Goal: Information Seeking & Learning: Learn about a topic

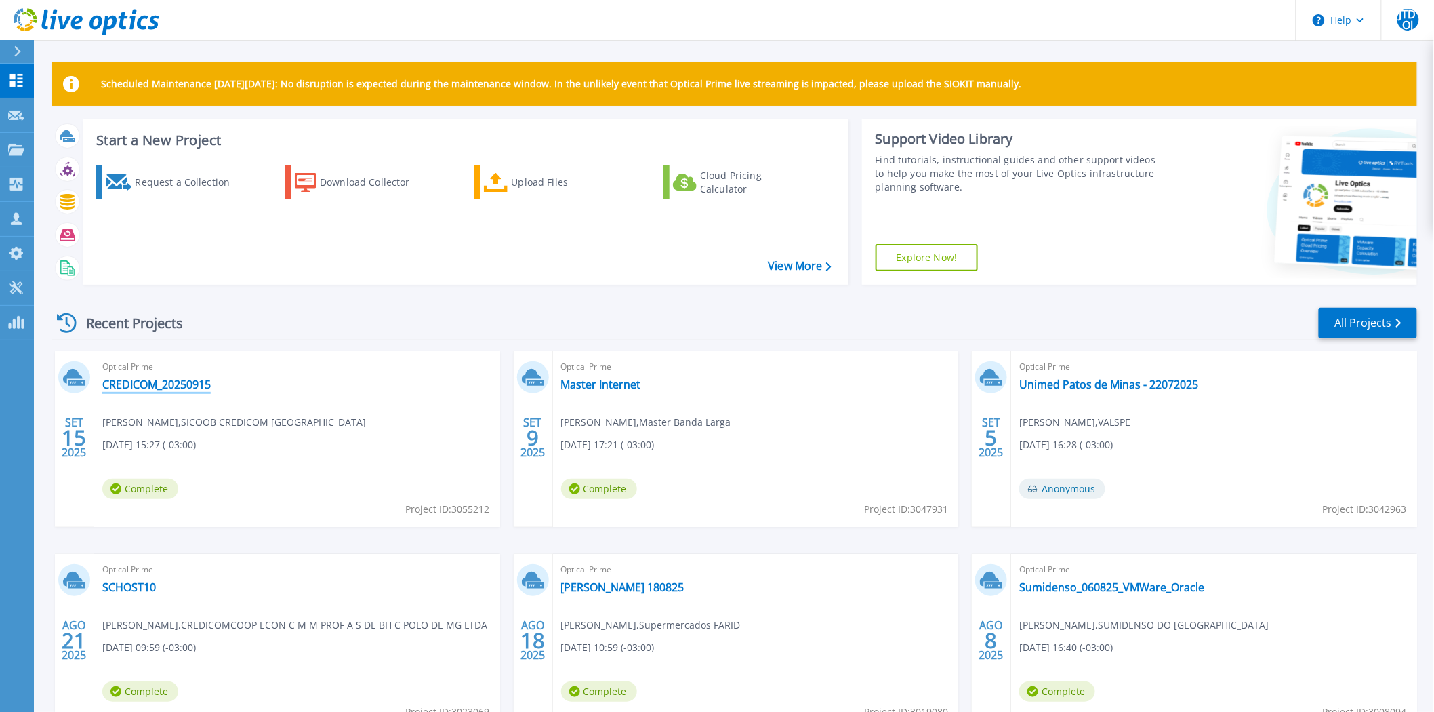
click at [184, 383] on link "CREDICOM_20250915" at bounding box center [156, 385] width 108 height 14
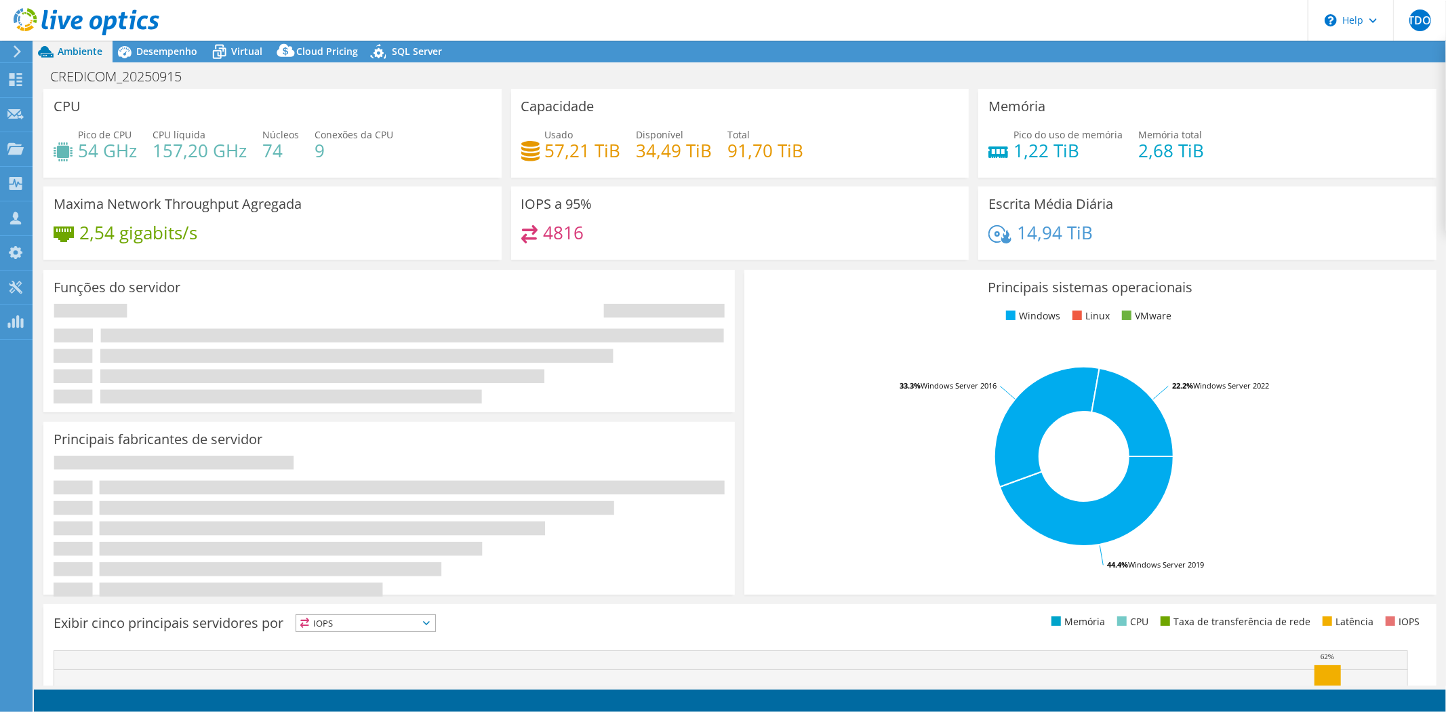
select select "USD"
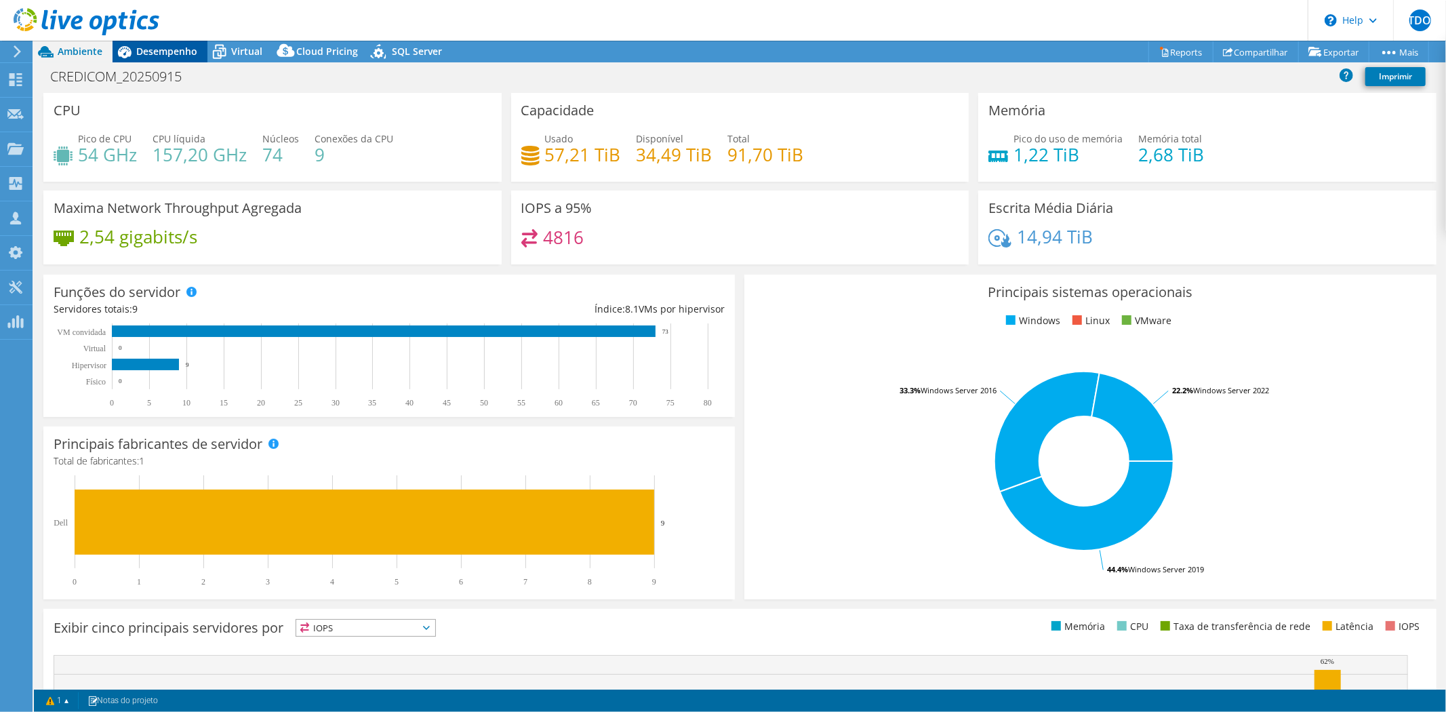
click at [144, 45] on span "Desempenho" at bounding box center [166, 51] width 61 height 13
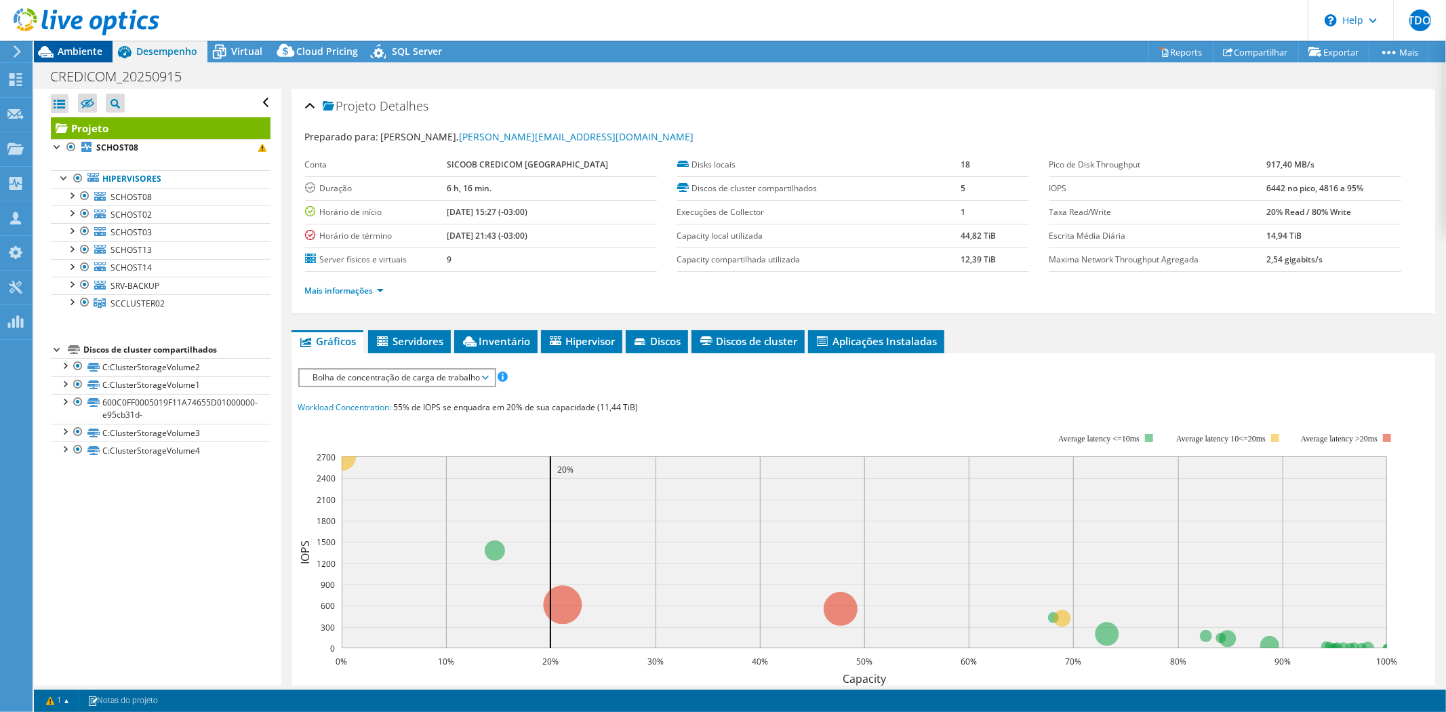
click at [58, 52] on span "Ambiente" at bounding box center [80, 51] width 45 height 13
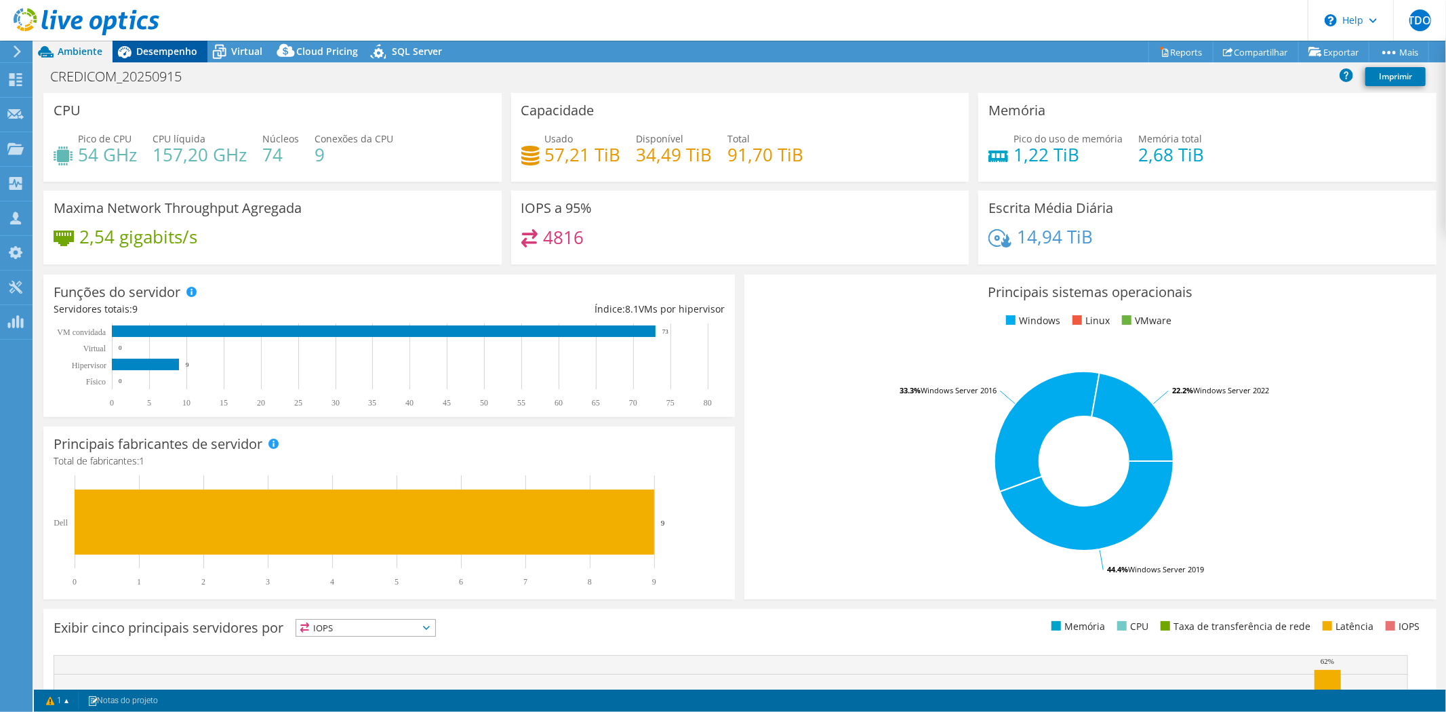
click at [159, 49] on span "Desempenho" at bounding box center [166, 51] width 61 height 13
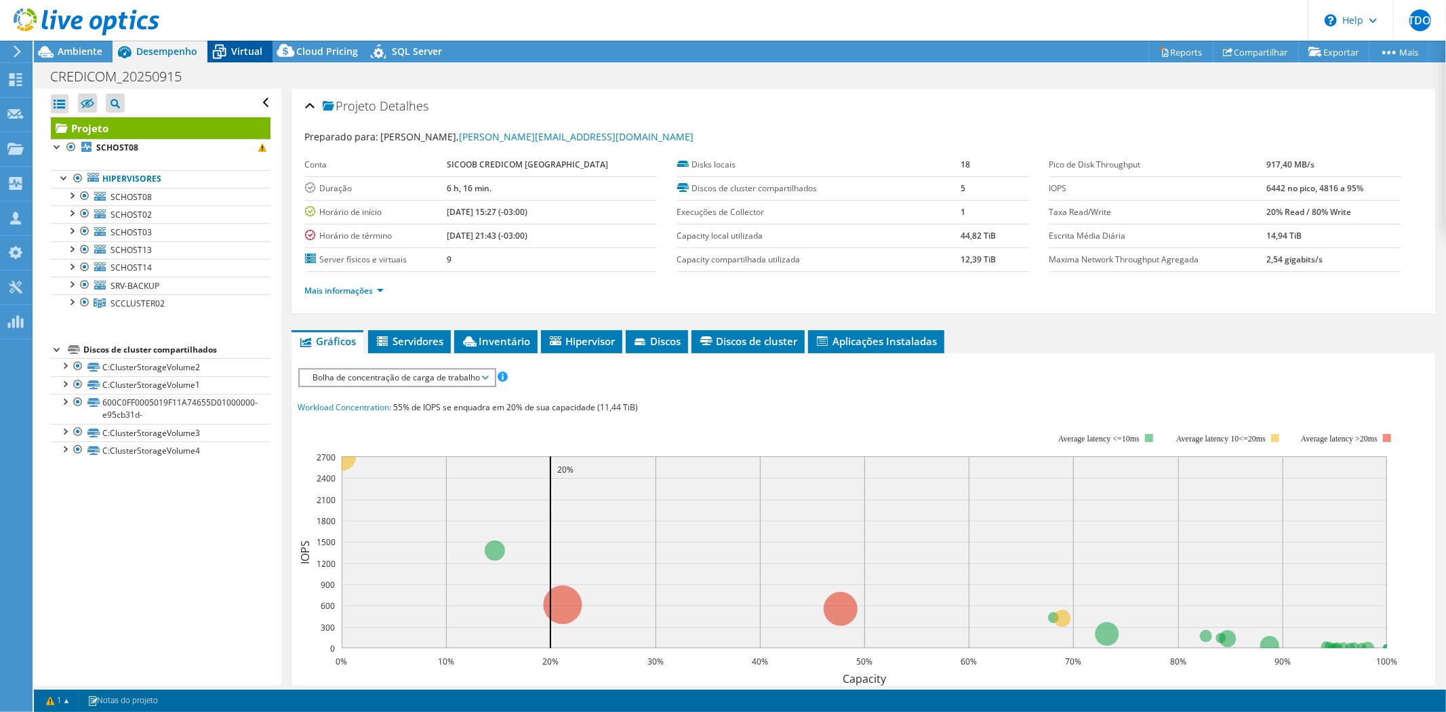
click at [249, 52] on span "Virtual" at bounding box center [246, 51] width 31 height 13
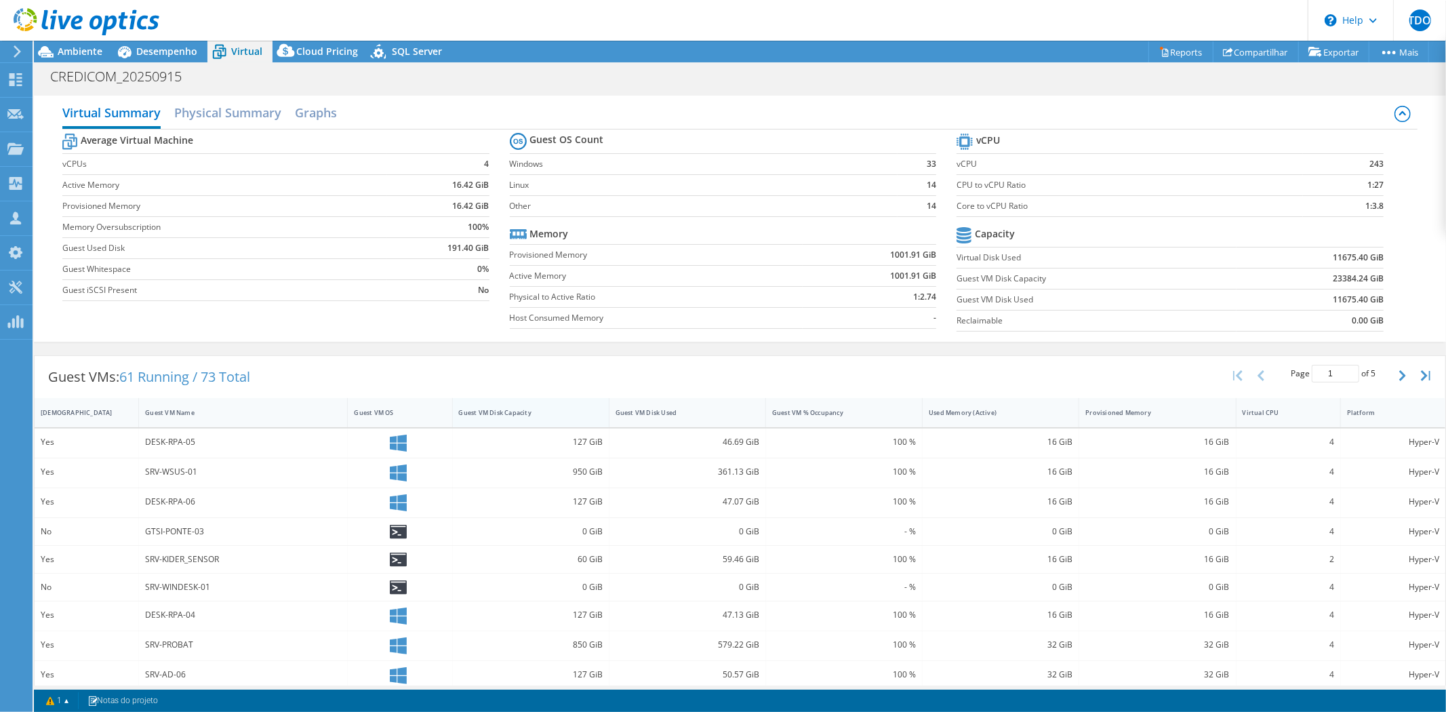
click at [574, 421] on div "Guest VM Disk Capacity" at bounding box center [523, 412] width 140 height 21
click at [580, 417] on div "Guest VM Disk Capacity" at bounding box center [523, 412] width 140 height 21
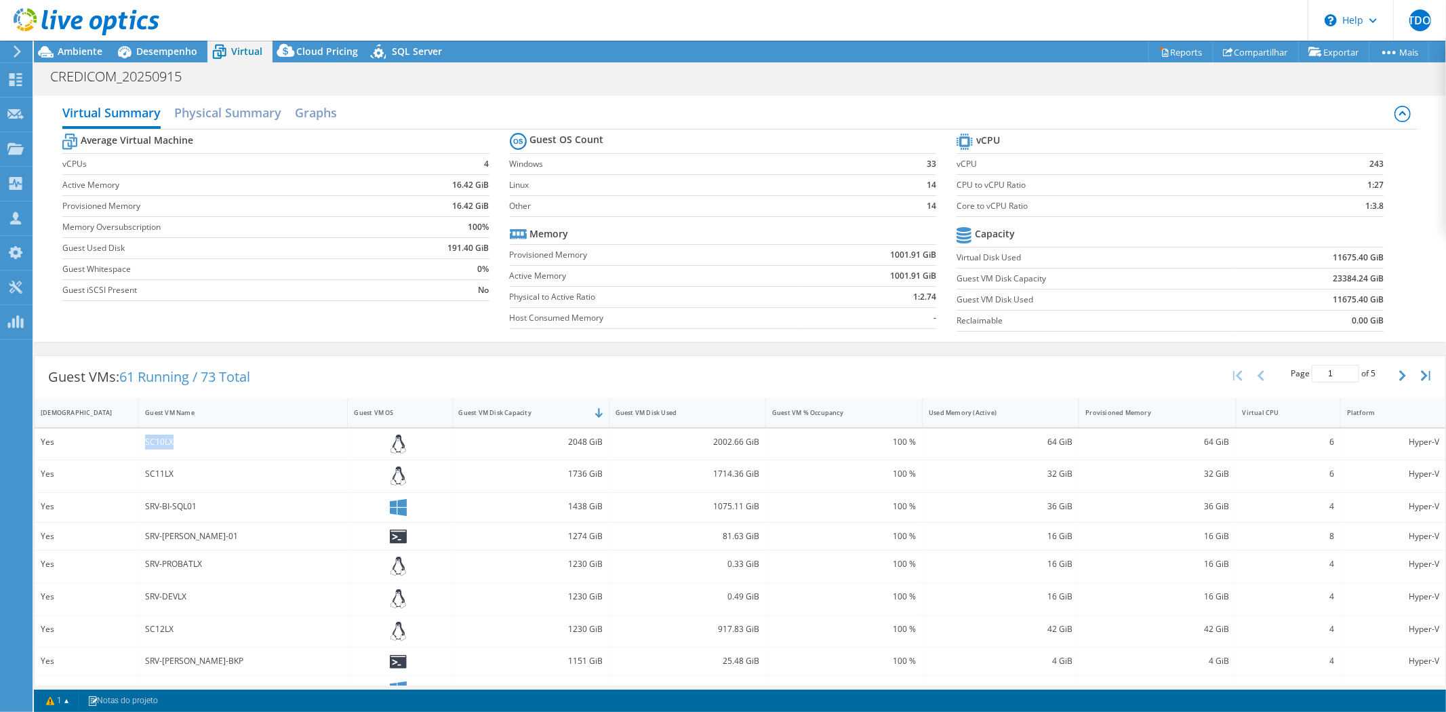
drag, startPoint x: 144, startPoint y: 441, endPoint x: 192, endPoint y: 441, distance: 48.1
click at [192, 441] on div "SC10LX" at bounding box center [243, 441] width 196 height 15
click at [58, 49] on span "Ambiente" at bounding box center [80, 51] width 45 height 13
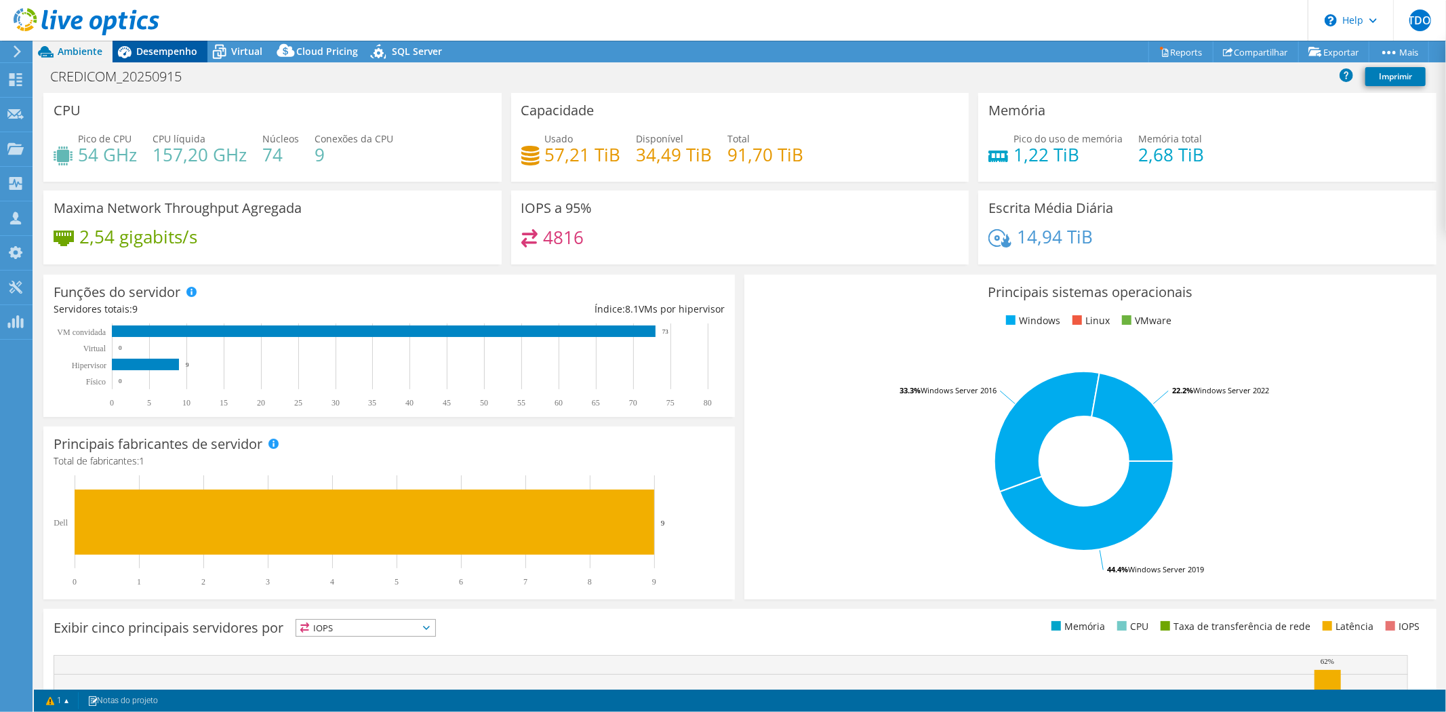
click at [175, 56] on span "Desempenho" at bounding box center [166, 51] width 61 height 13
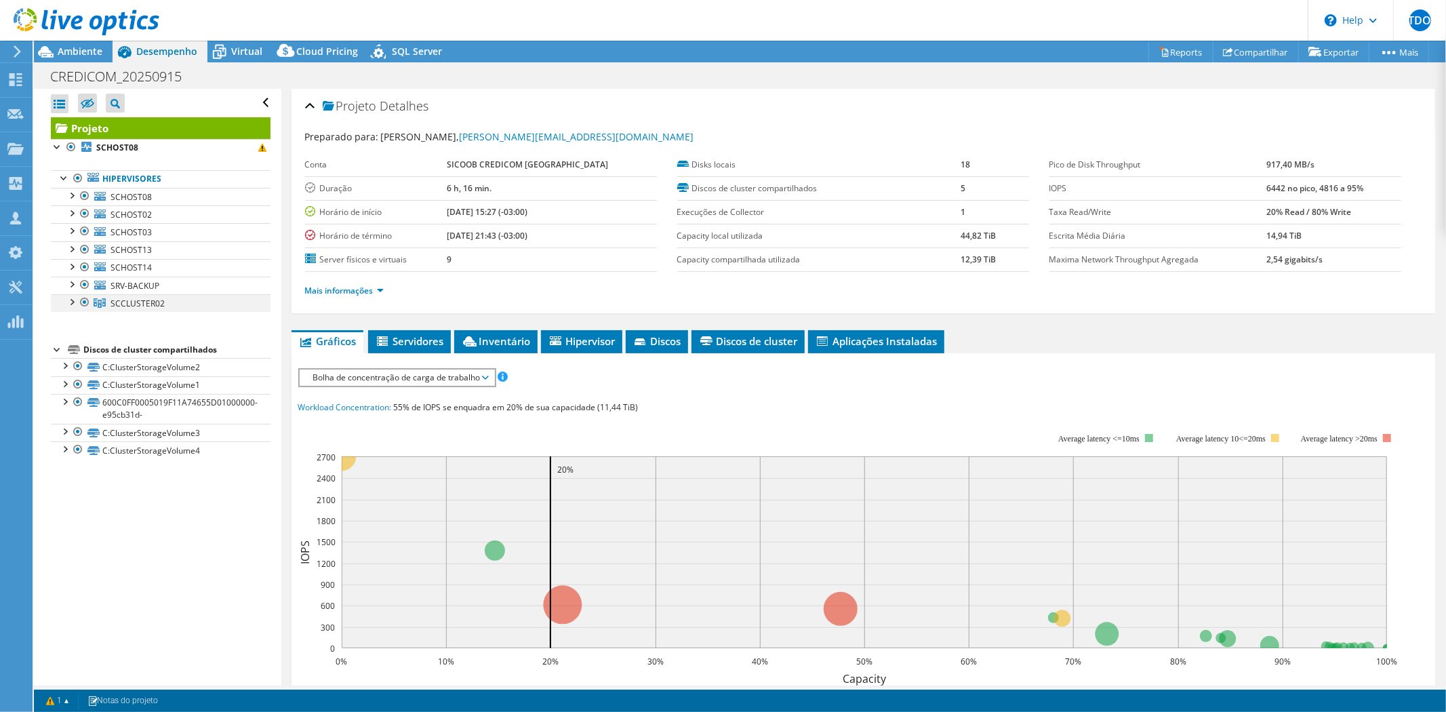
click at [73, 300] on div at bounding box center [71, 301] width 14 height 14
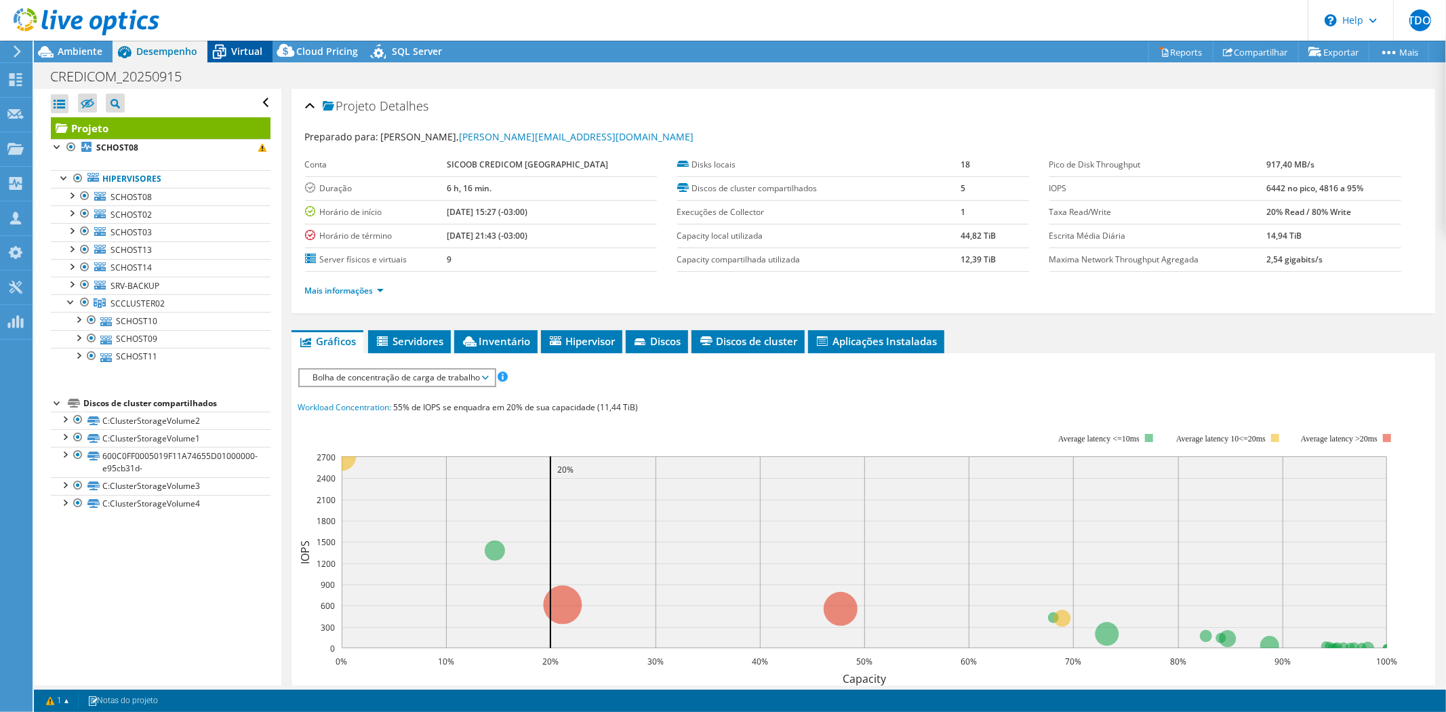
click at [244, 52] on span "Virtual" at bounding box center [246, 51] width 31 height 13
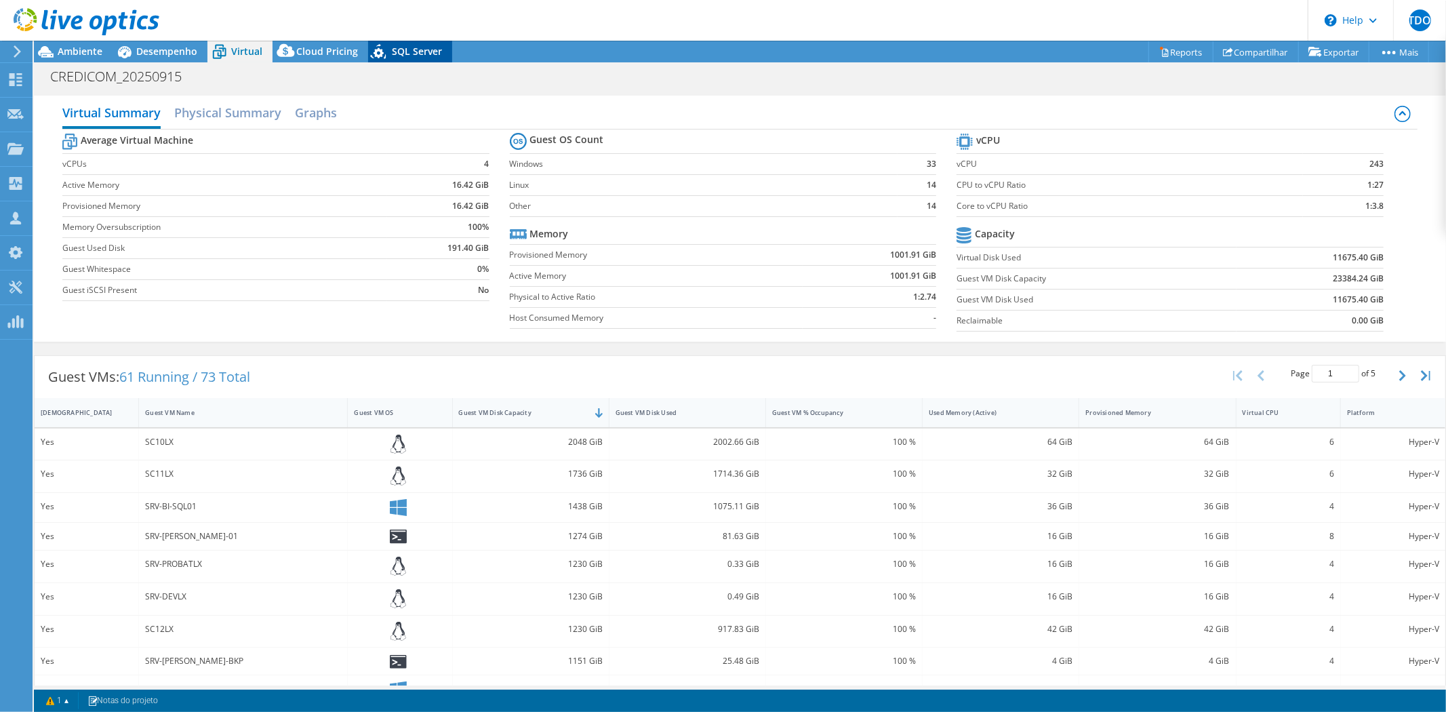
click at [404, 52] on span "SQL Server" at bounding box center [417, 51] width 50 height 13
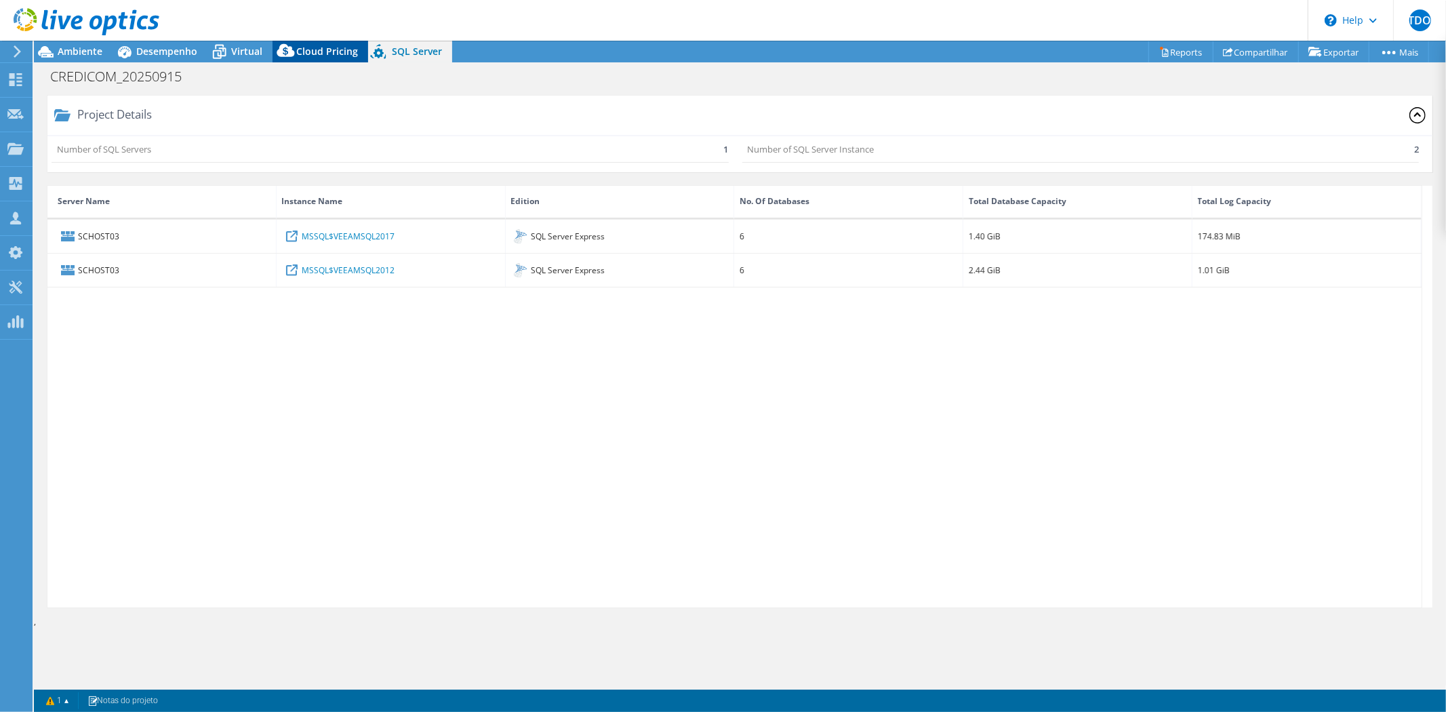
click at [328, 49] on span "Cloud Pricing" at bounding box center [327, 51] width 62 height 13
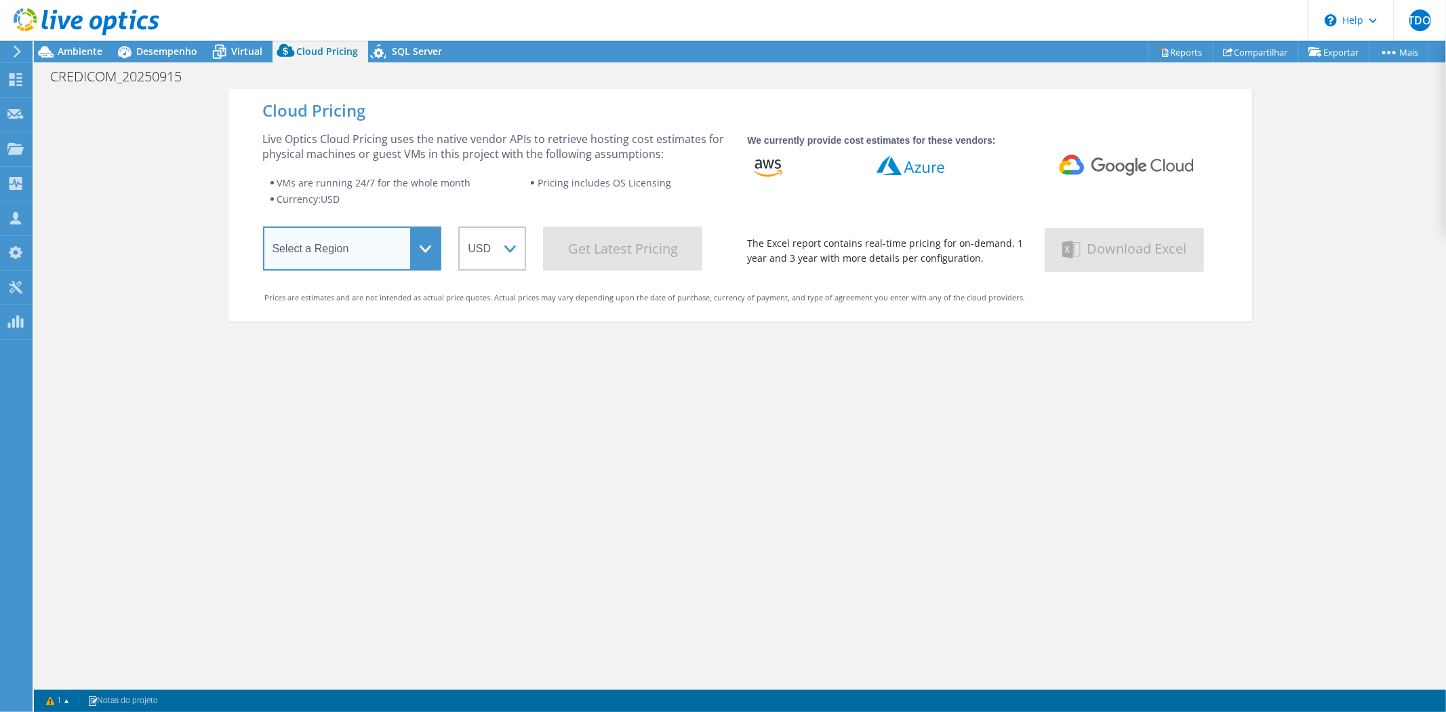
click at [423, 249] on select "Select a Region [GEOGRAPHIC_DATA] ([GEOGRAPHIC_DATA]) [GEOGRAPHIC_DATA] ([GEOGR…" at bounding box center [352, 248] width 179 height 44
select select "SouthAmerica"
click at [263, 229] on select "Select a Region [GEOGRAPHIC_DATA] ([GEOGRAPHIC_DATA]) [GEOGRAPHIC_DATA] ([GEOGR…" at bounding box center [352, 248] width 179 height 44
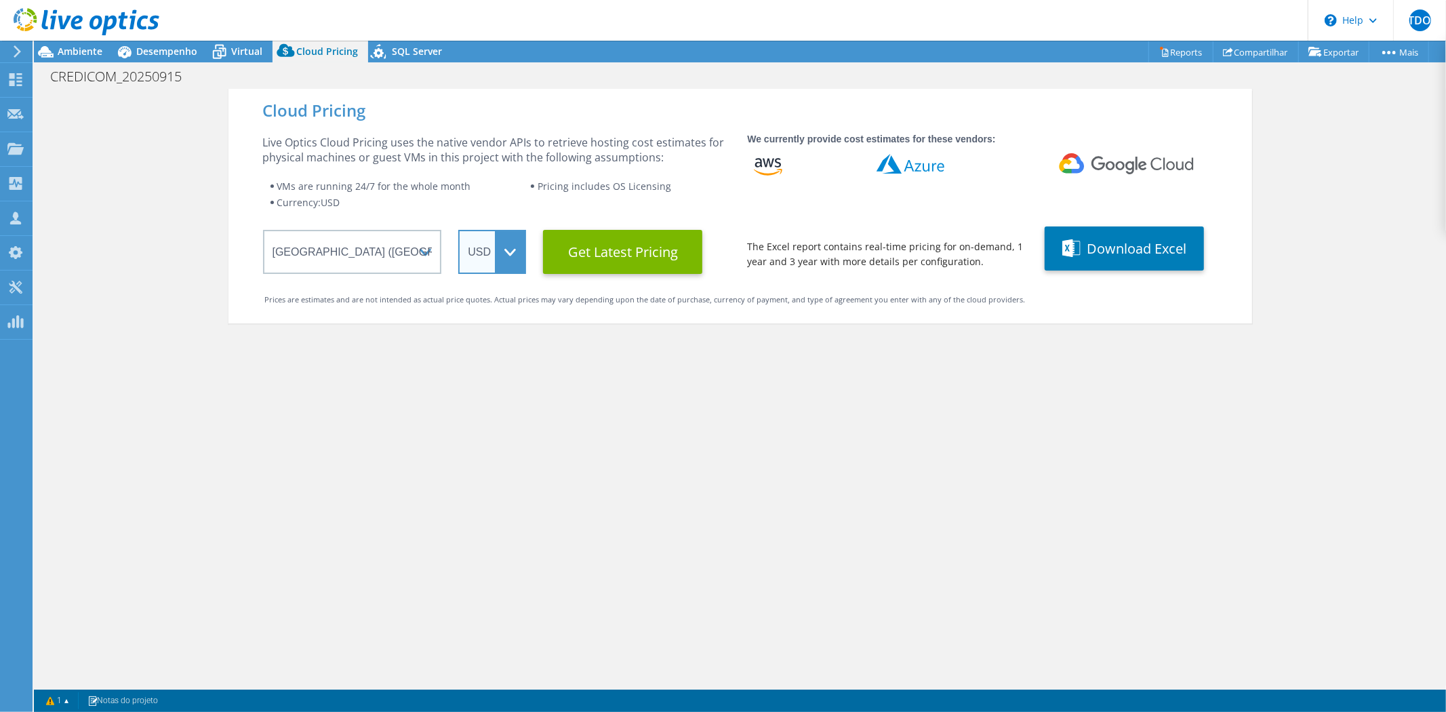
click at [508, 245] on select "ARS AUD BRL CAD CHF CLP CNY DKK EUR GBP HKD HUF INR JPY MXN MYR NOK NZD PEN SEK…" at bounding box center [492, 252] width 68 height 44
click at [458, 230] on select "ARS AUD BRL CAD CHF CLP CNY DKK EUR GBP HKD HUF INR JPY MXN MYR NOK NZD PEN SEK…" at bounding box center [492, 252] width 68 height 44
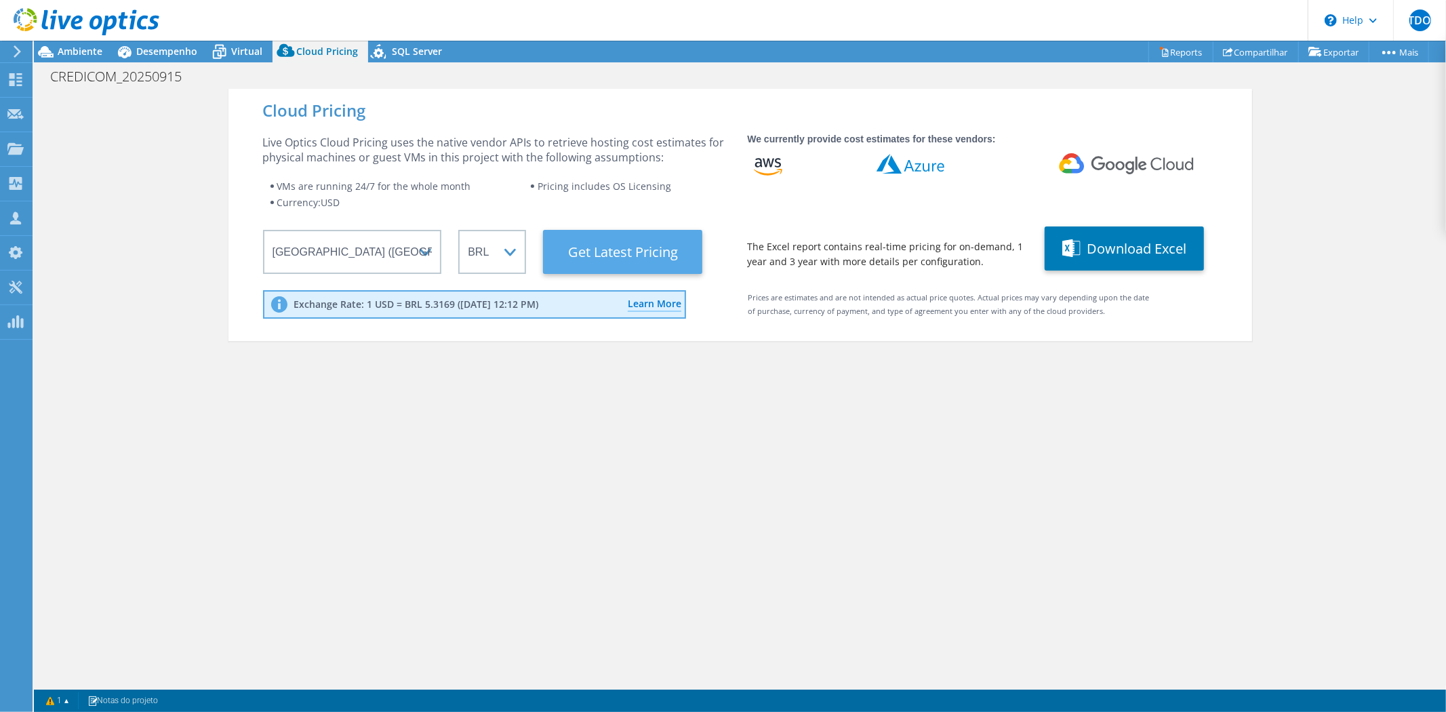
click at [613, 249] on Latest "Get Latest Pricing" at bounding box center [622, 252] width 159 height 44
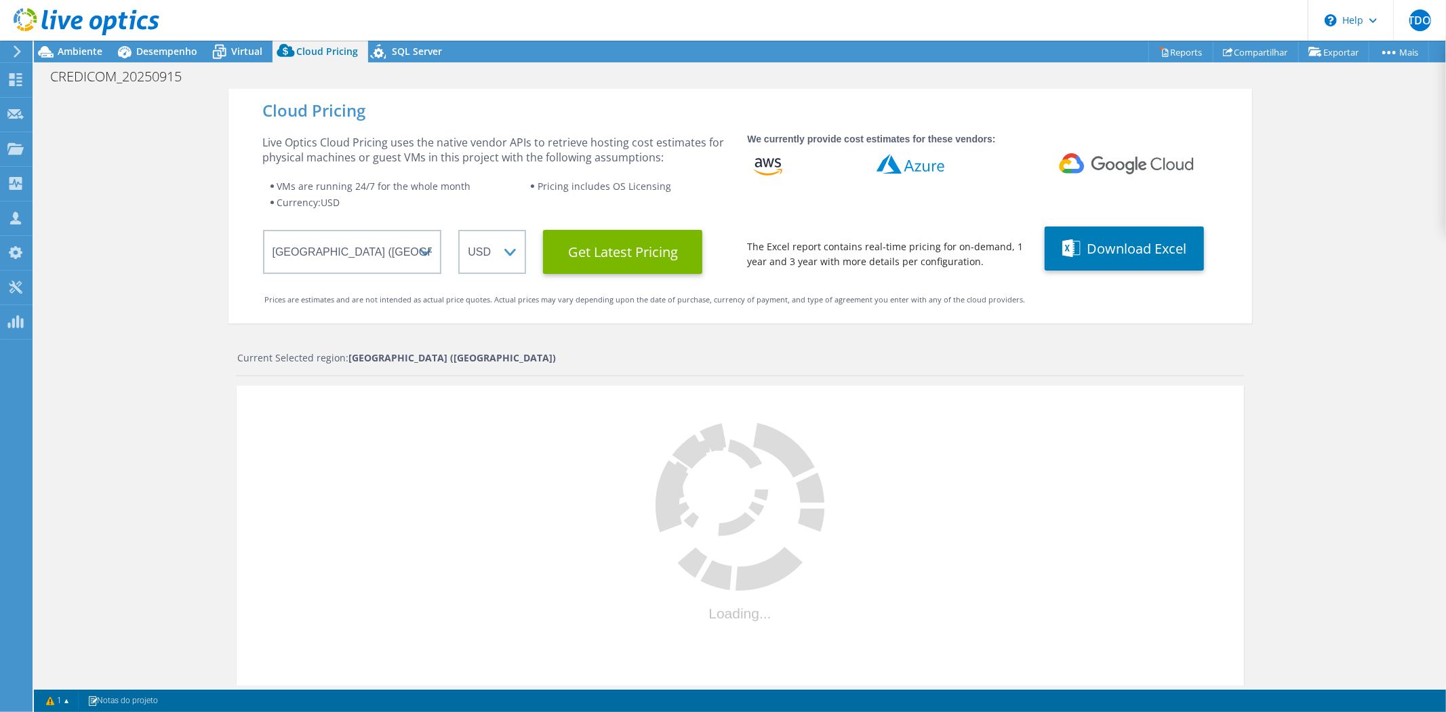
select select "BRL"
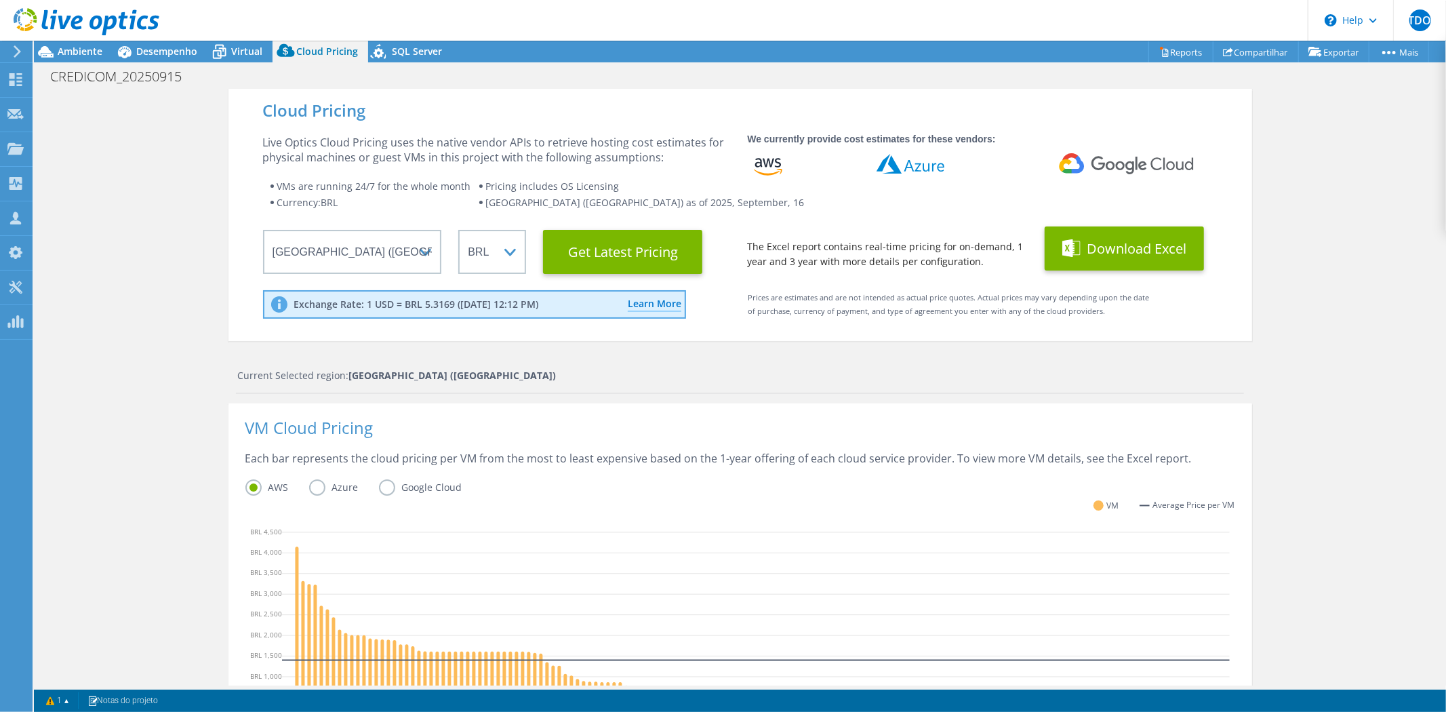
click at [1081, 247] on button "Download Excel" at bounding box center [1123, 248] width 159 height 44
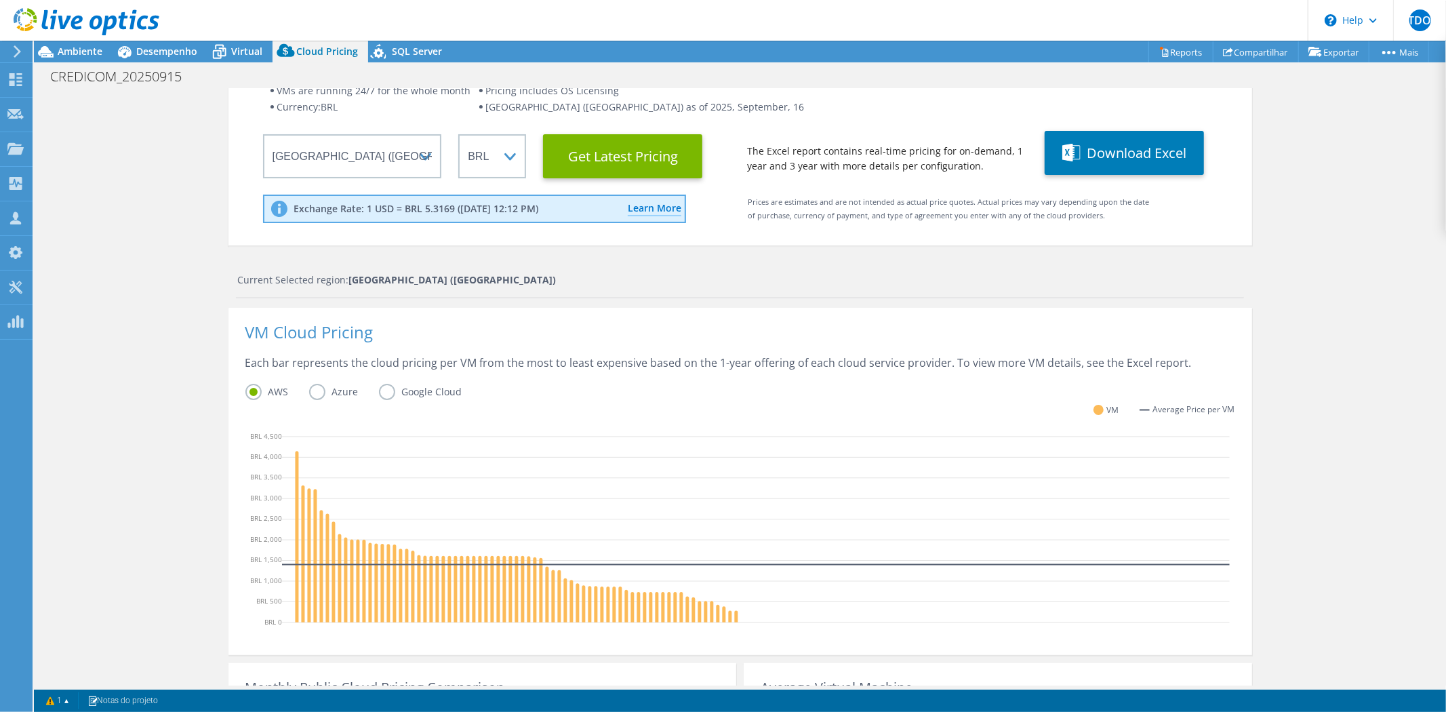
scroll to position [324, 0]
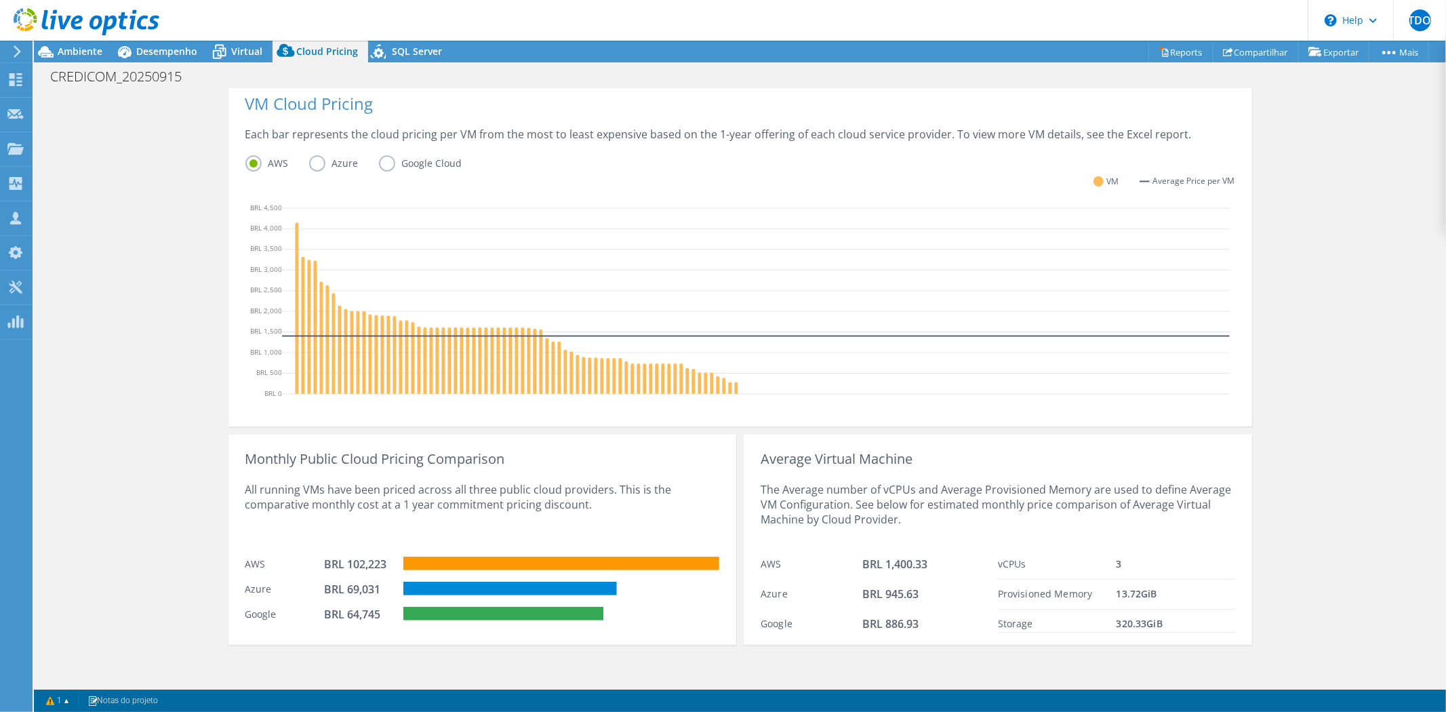
click at [313, 164] on label "Azure" at bounding box center [344, 163] width 70 height 16
click at [0, 0] on input "Azure" at bounding box center [0, 0] width 0 height 0
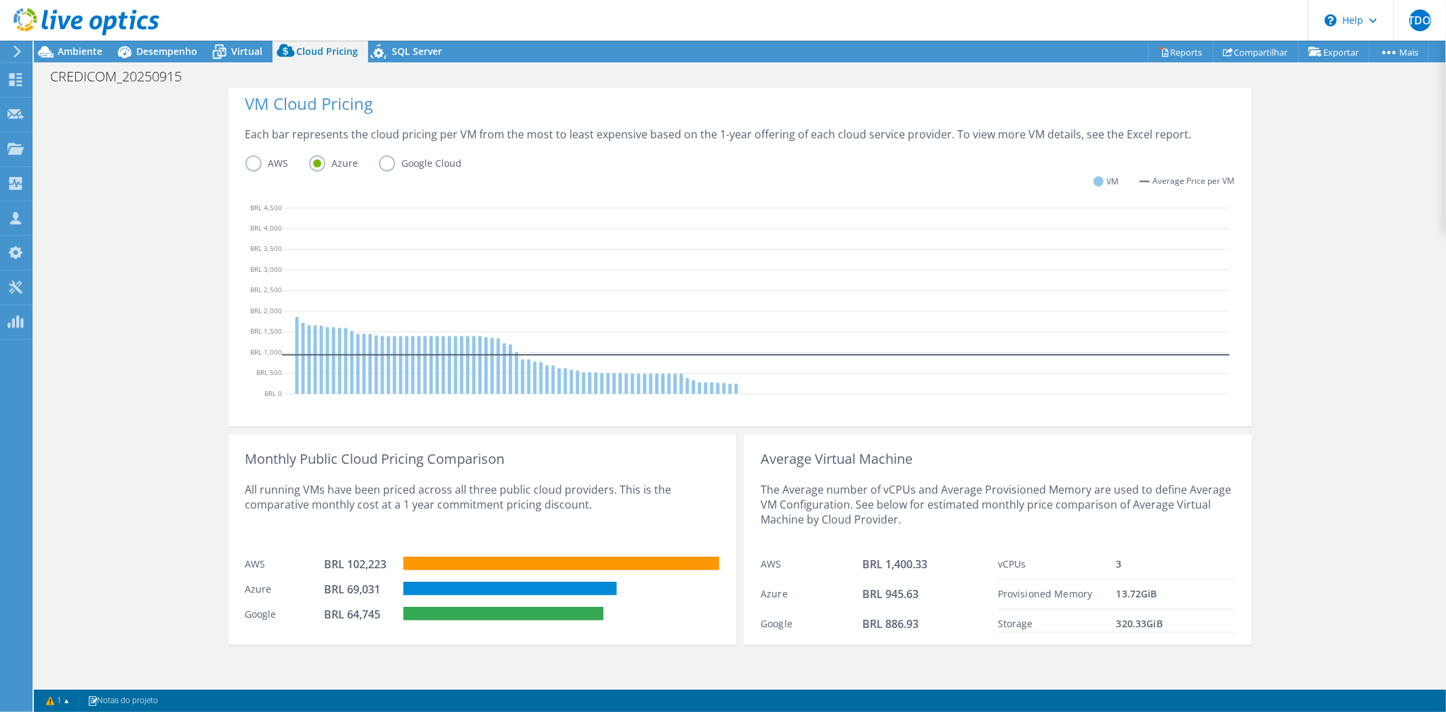
click at [247, 166] on label "AWS" at bounding box center [277, 163] width 64 height 16
click at [0, 0] on input "AWS" at bounding box center [0, 0] width 0 height 0
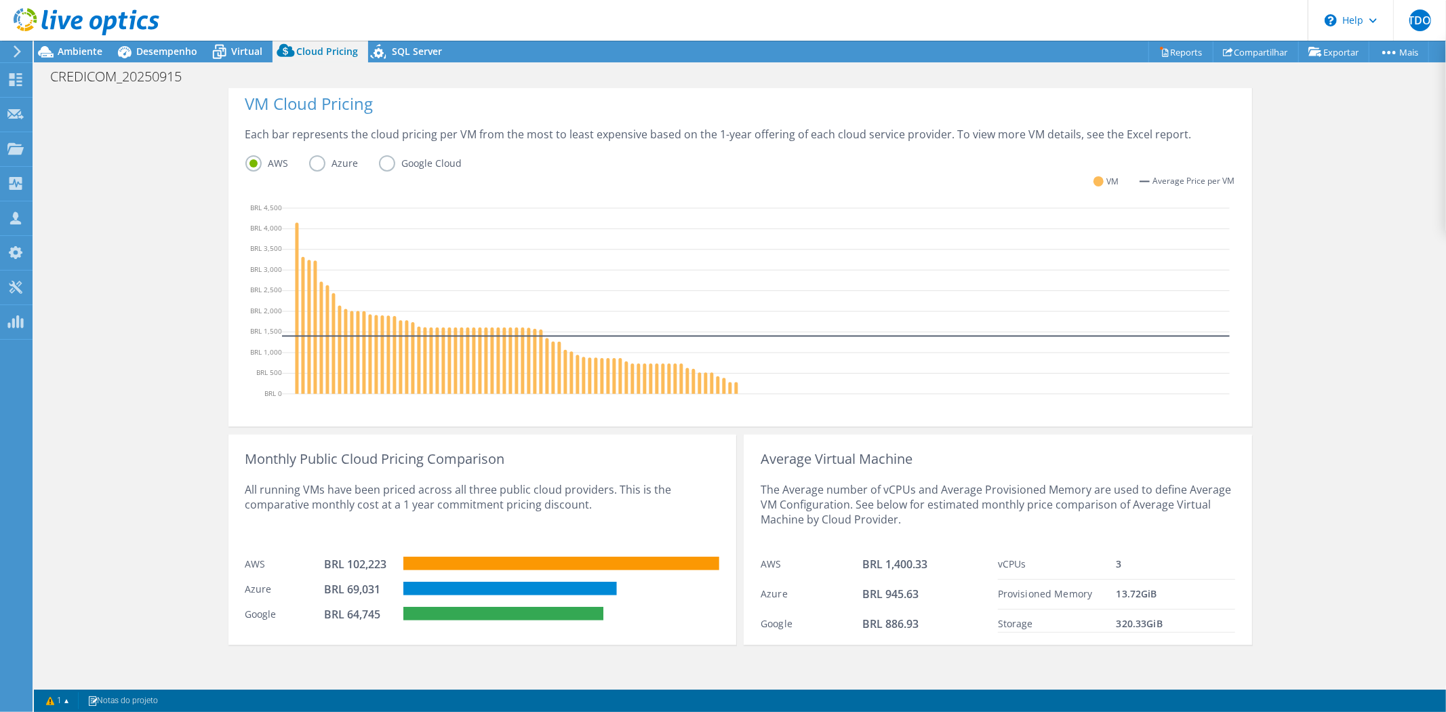
click at [312, 161] on label "Azure" at bounding box center [344, 163] width 70 height 16
click at [0, 0] on input "Azure" at bounding box center [0, 0] width 0 height 0
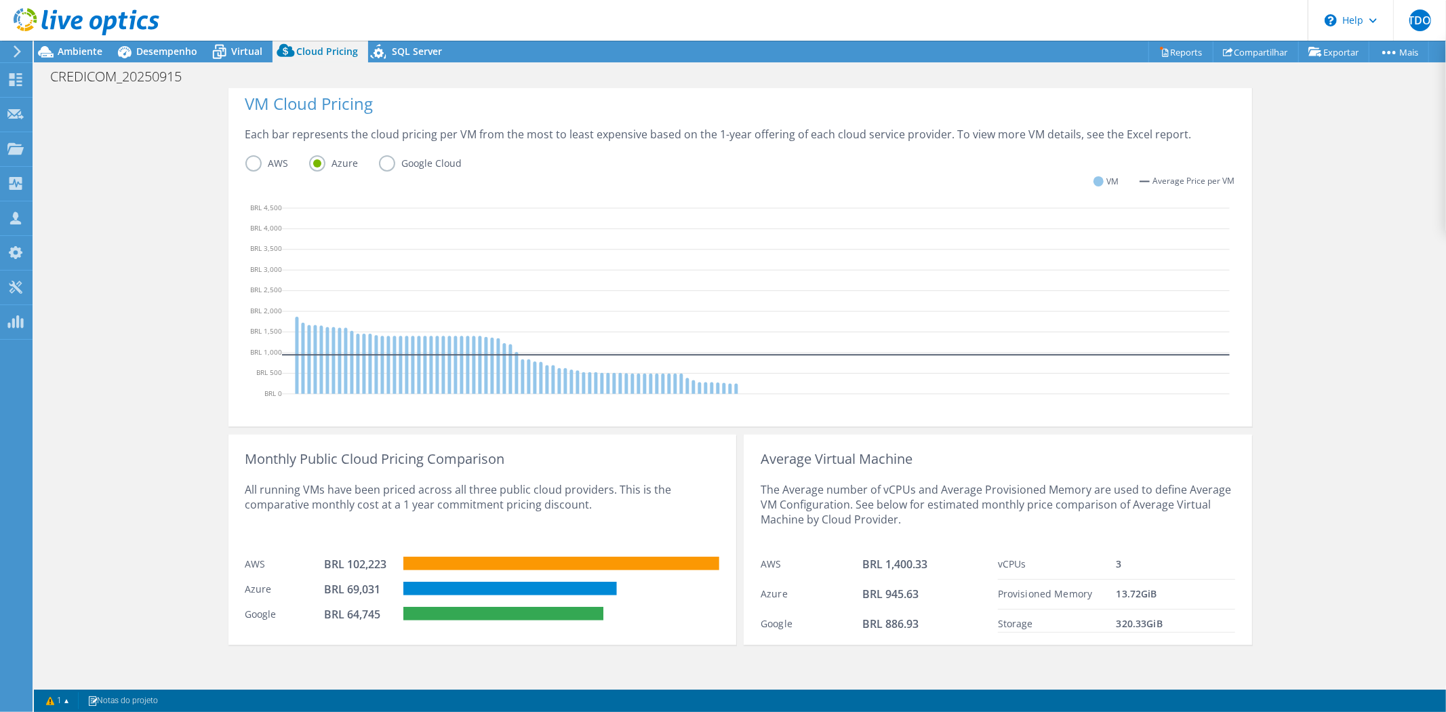
click at [382, 164] on label "Google Cloud" at bounding box center [431, 163] width 104 height 16
click at [0, 0] on input "Google Cloud" at bounding box center [0, 0] width 0 height 0
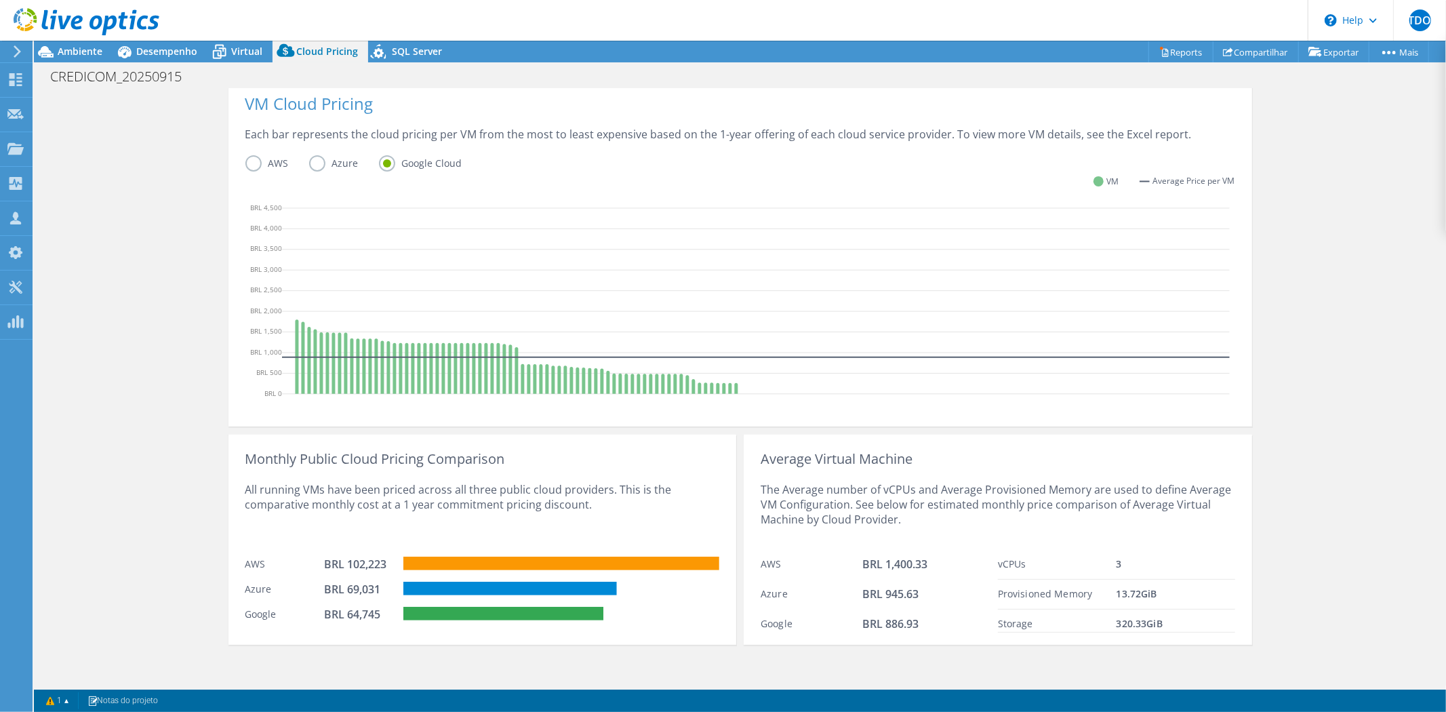
click at [309, 165] on label "Azure" at bounding box center [344, 163] width 70 height 16
click at [0, 0] on input "Azure" at bounding box center [0, 0] width 0 height 0
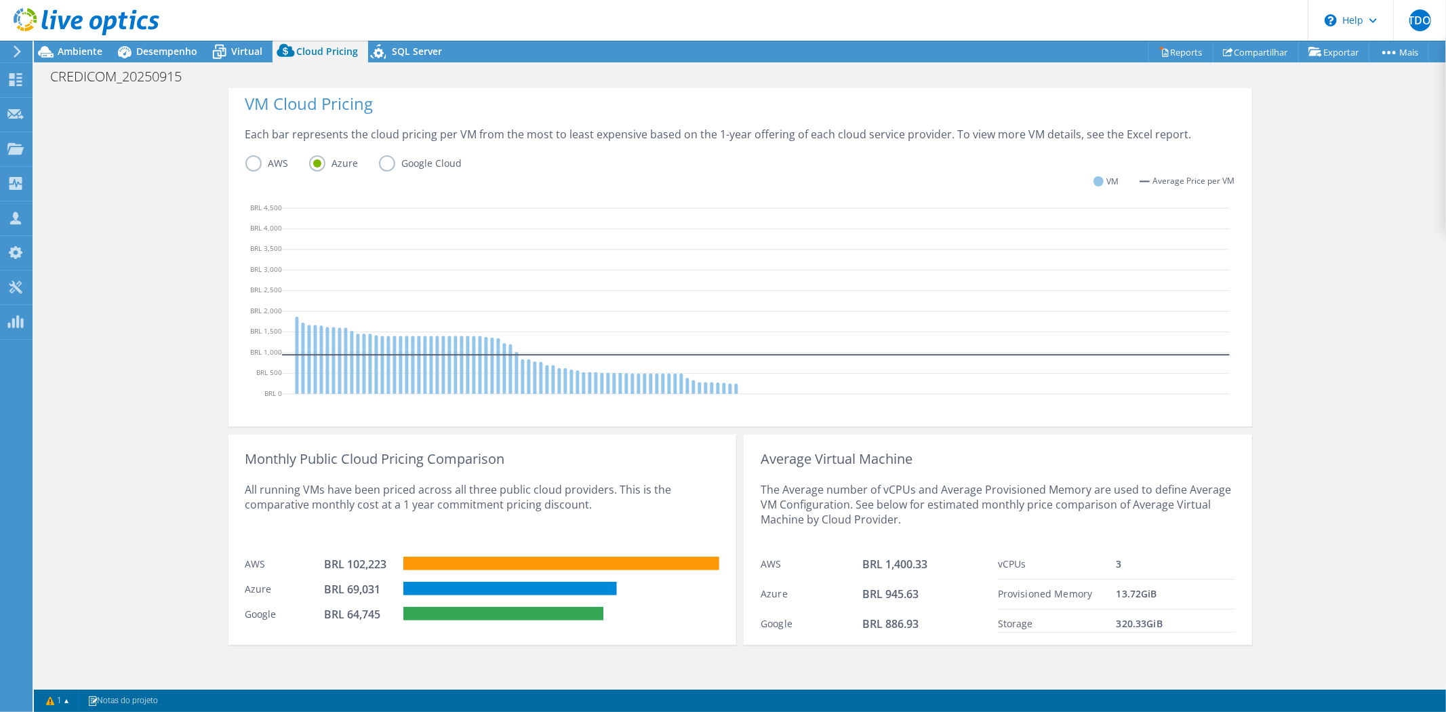
click at [384, 161] on label "Google Cloud" at bounding box center [431, 163] width 104 height 16
click at [0, 0] on input "Google Cloud" at bounding box center [0, 0] width 0 height 0
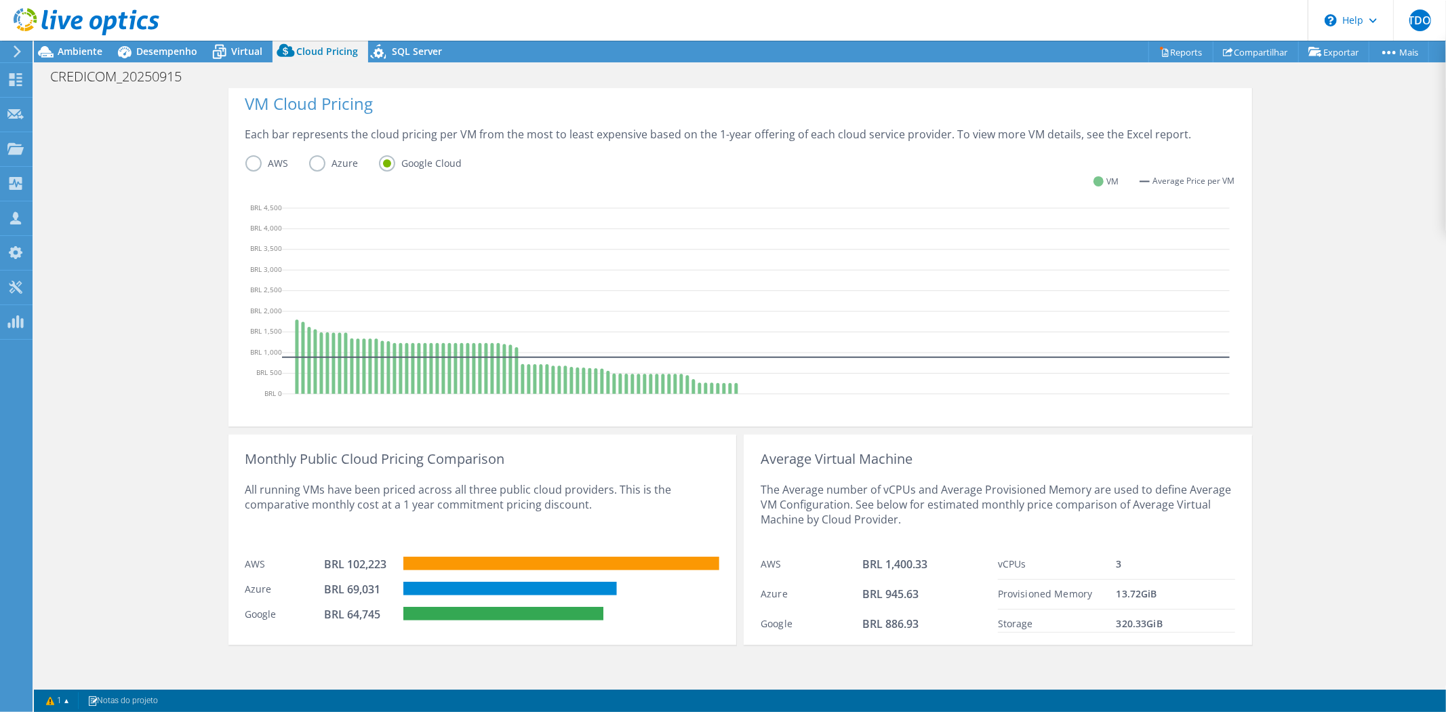
click at [251, 165] on label "AWS" at bounding box center [277, 163] width 64 height 16
click at [0, 0] on input "AWS" at bounding box center [0, 0] width 0 height 0
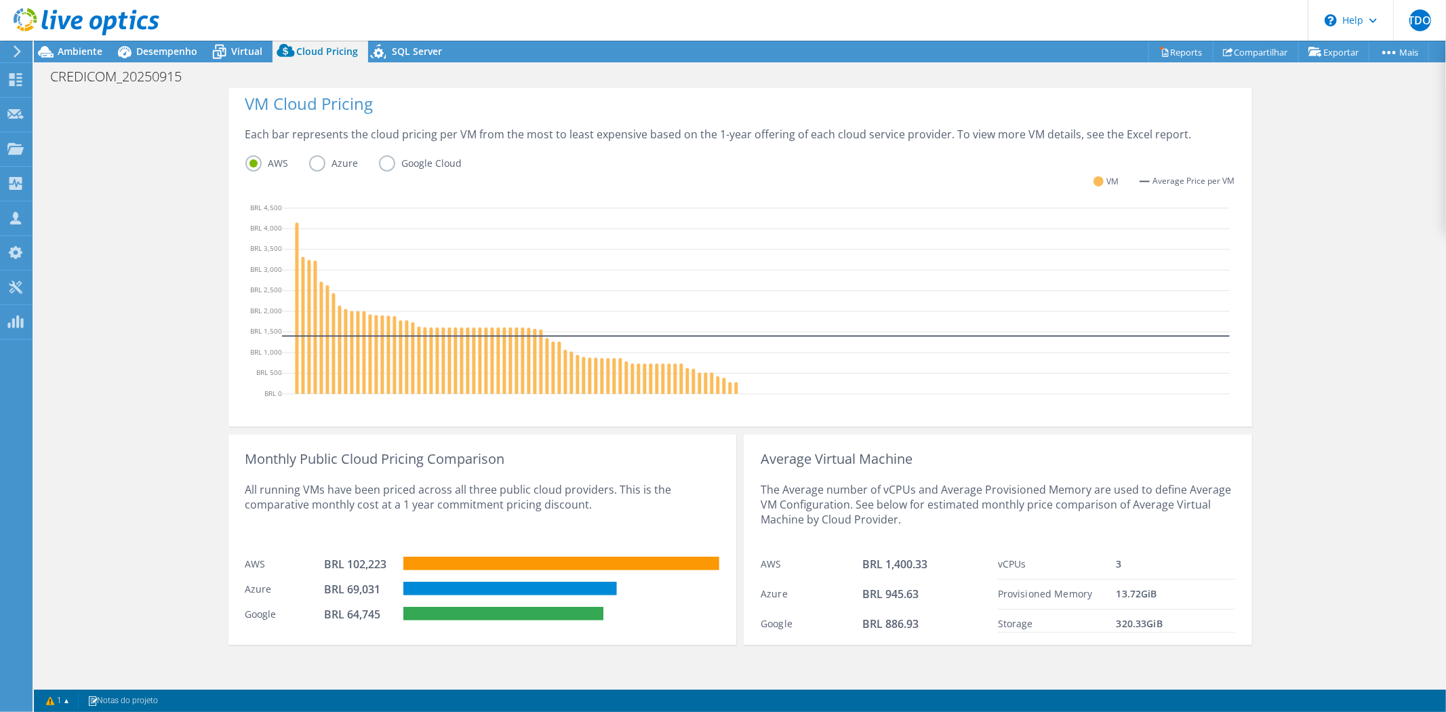
click at [386, 165] on label "Google Cloud" at bounding box center [431, 163] width 104 height 16
click at [0, 0] on input "Google Cloud" at bounding box center [0, 0] width 0 height 0
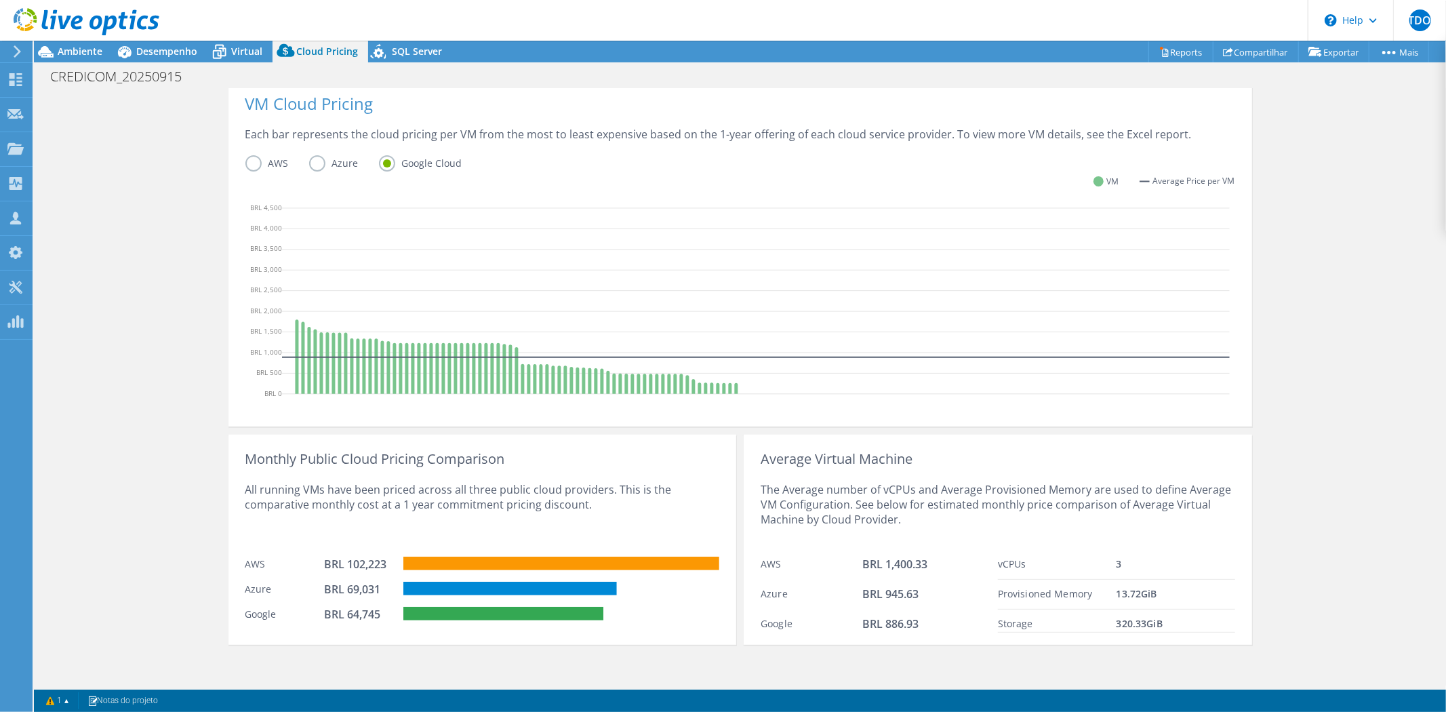
click at [309, 165] on label "Azure" at bounding box center [344, 163] width 70 height 16
click at [0, 0] on input "Azure" at bounding box center [0, 0] width 0 height 0
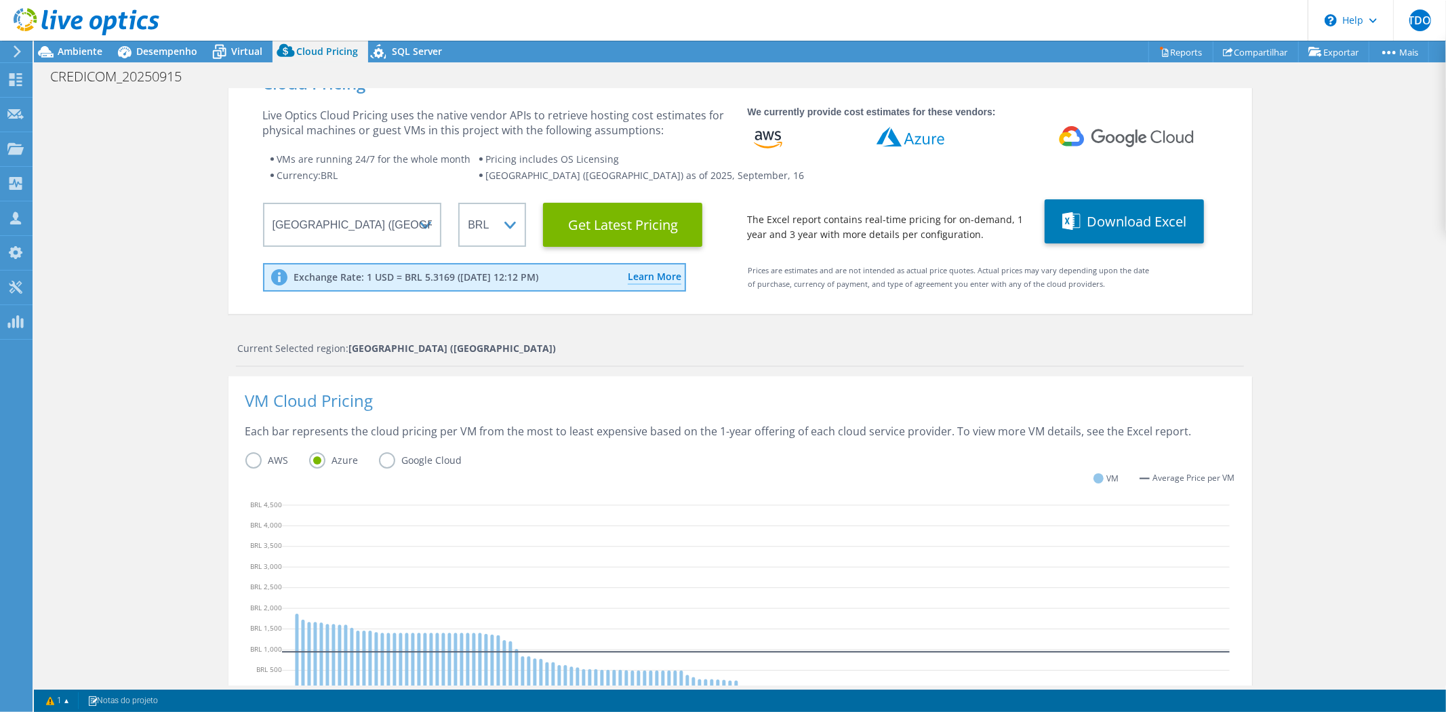
scroll to position [0, 0]
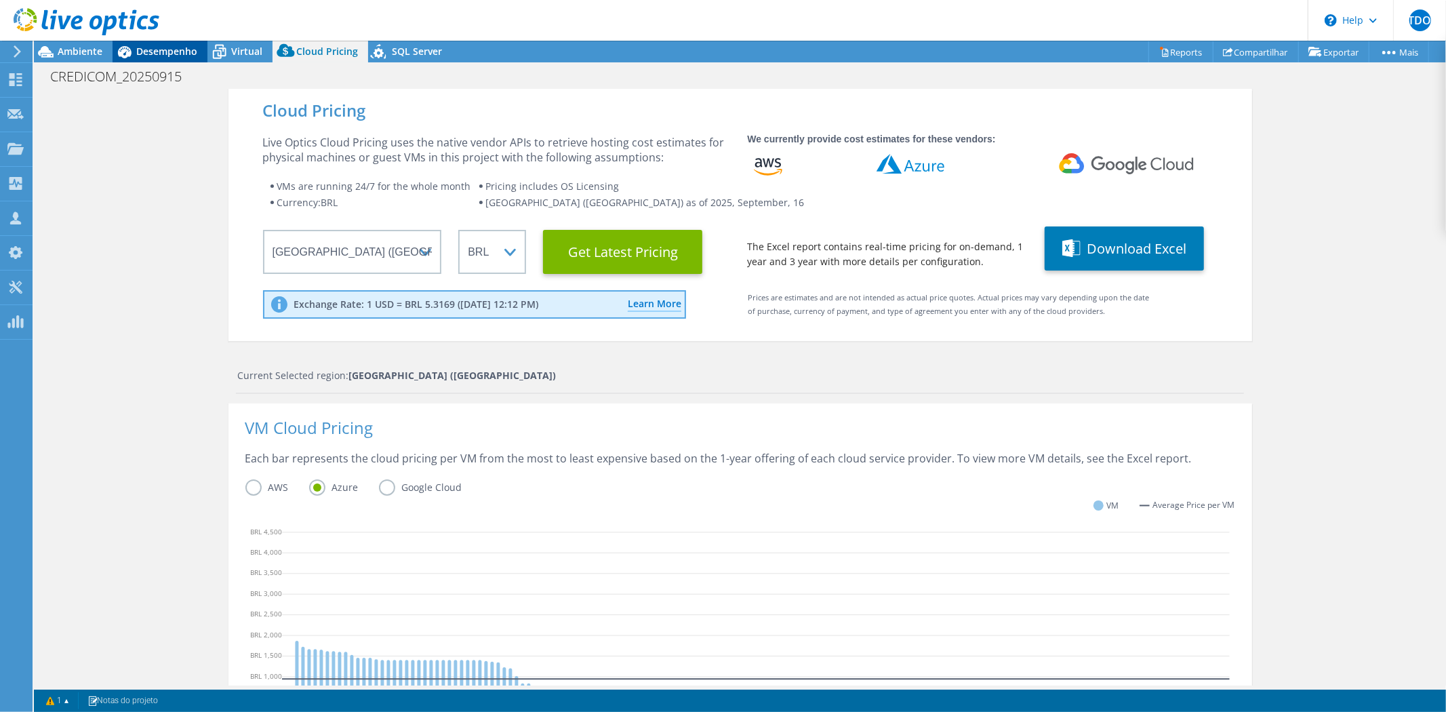
click at [167, 50] on span "Desempenho" at bounding box center [166, 51] width 61 height 13
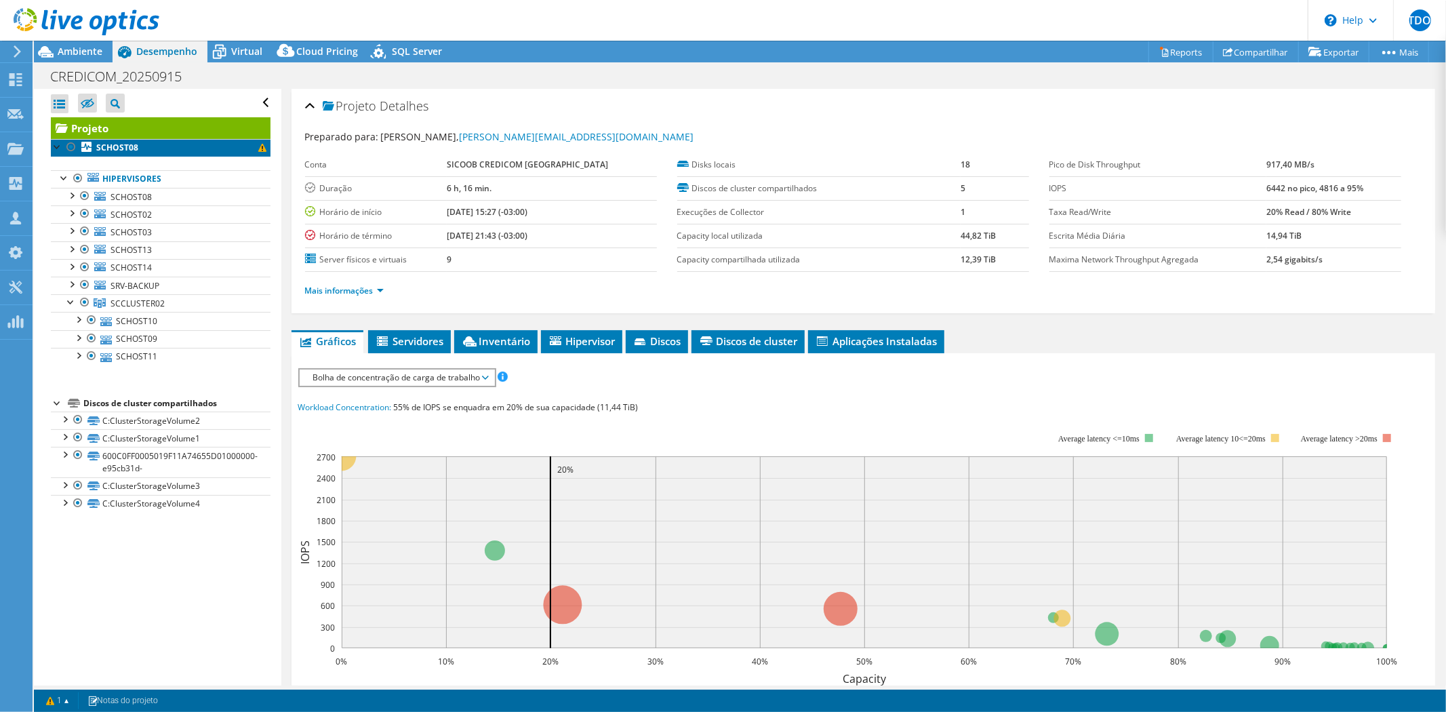
click at [131, 150] on b "SCHOST08" at bounding box center [117, 148] width 42 height 12
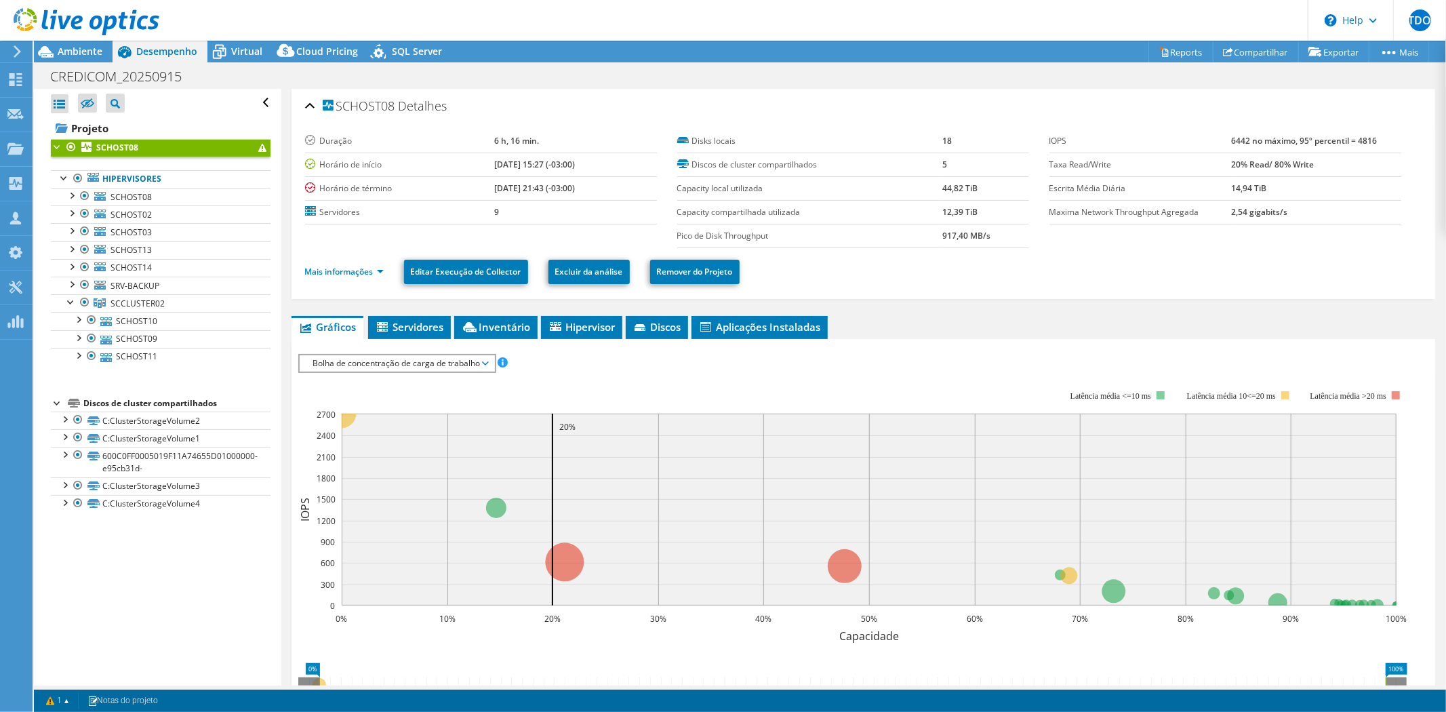
click at [464, 357] on span "Bolha de concentração de carga de trabalho" at bounding box center [396, 363] width 181 height 16
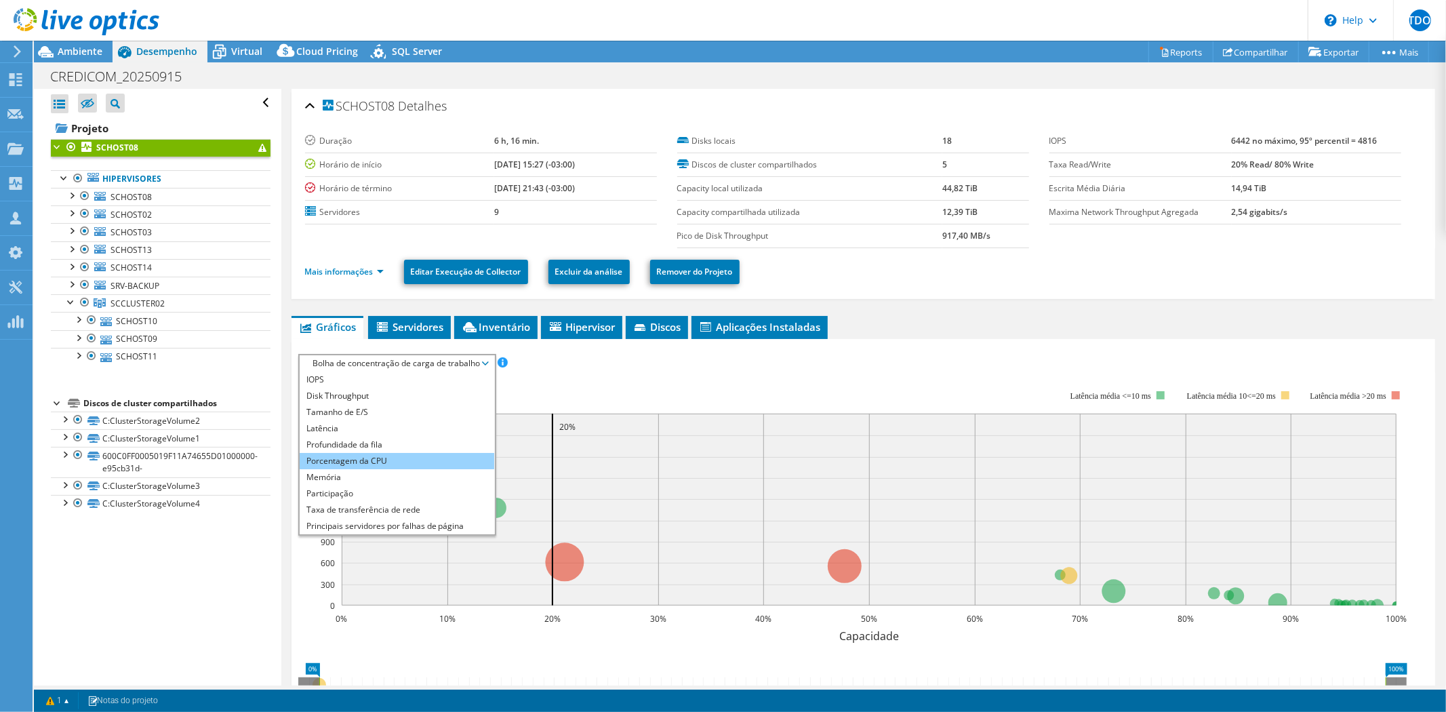
click at [404, 454] on li "Porcentagem da CPU" at bounding box center [397, 461] width 195 height 16
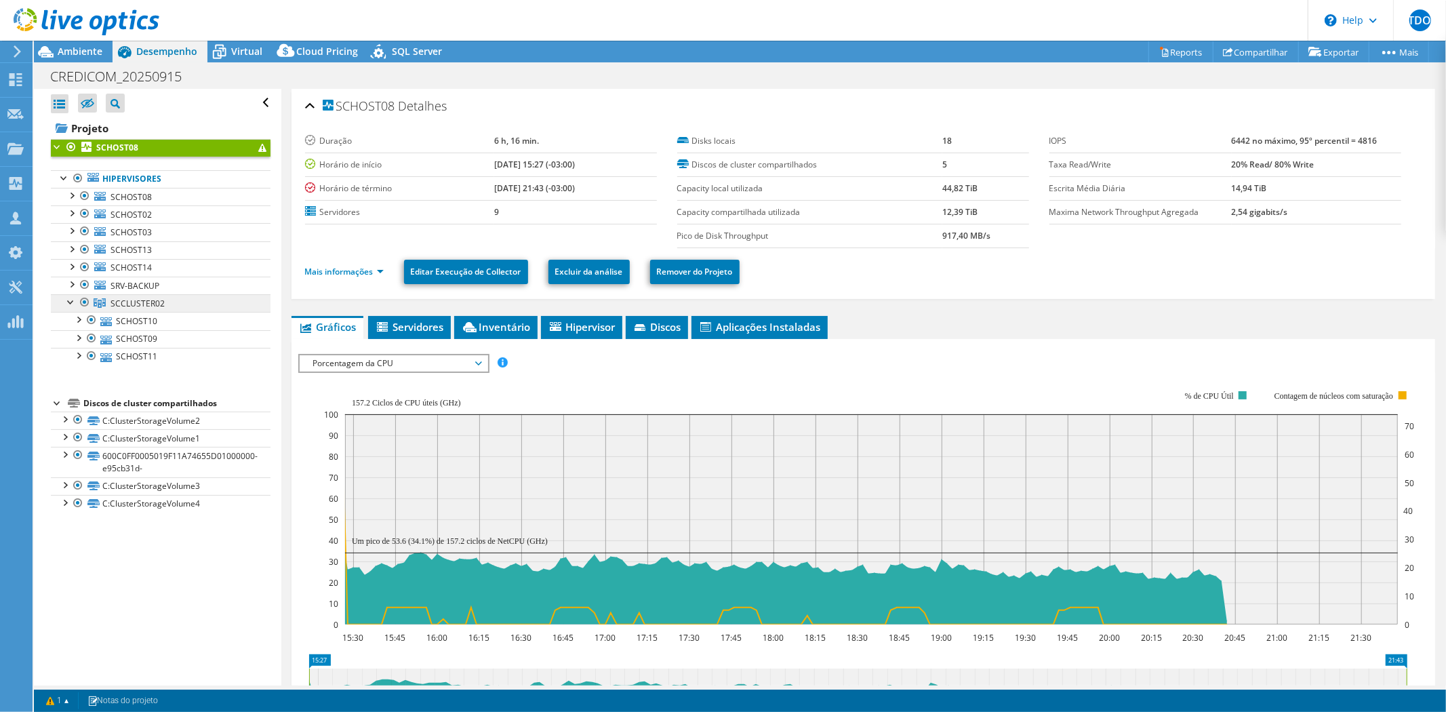
click at [138, 307] on span "SCCLUSTER02" at bounding box center [137, 304] width 54 height 12
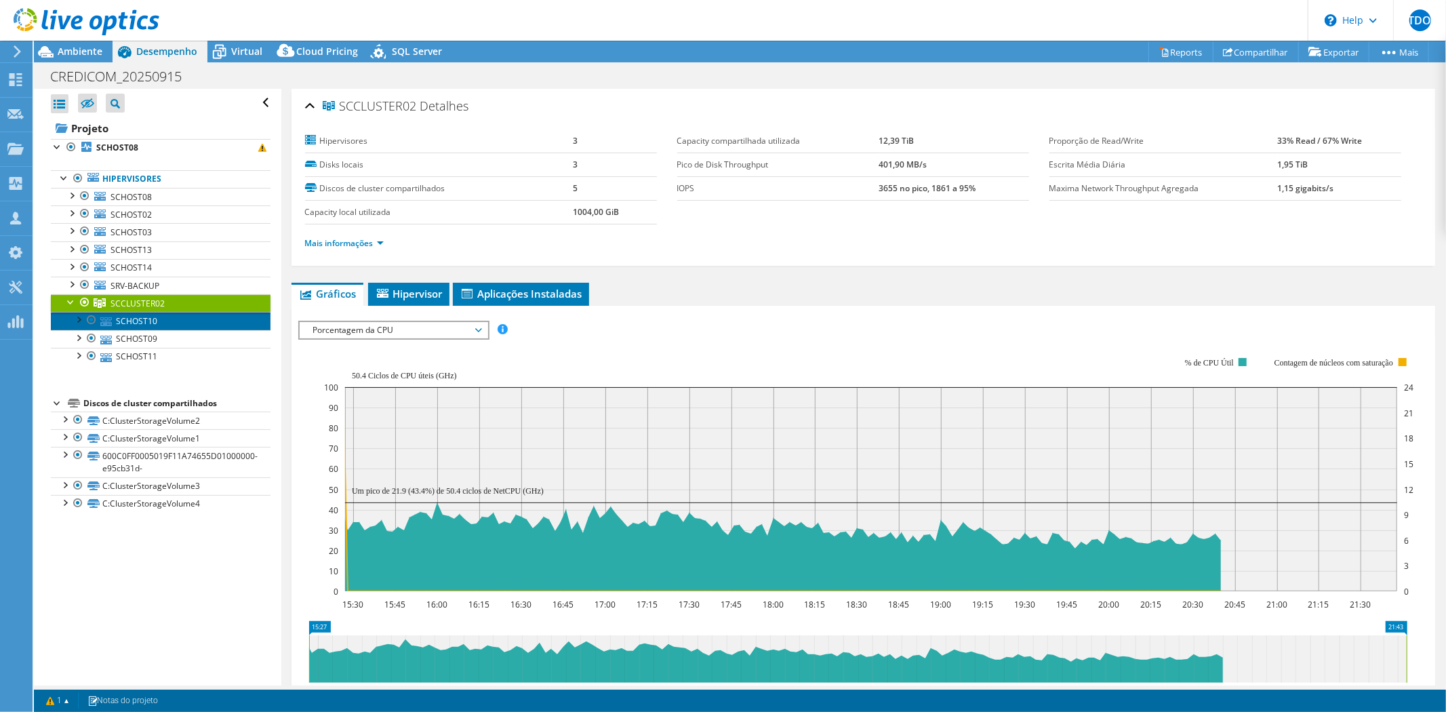
click at [144, 323] on link "SCHOST10" at bounding box center [161, 321] width 220 height 18
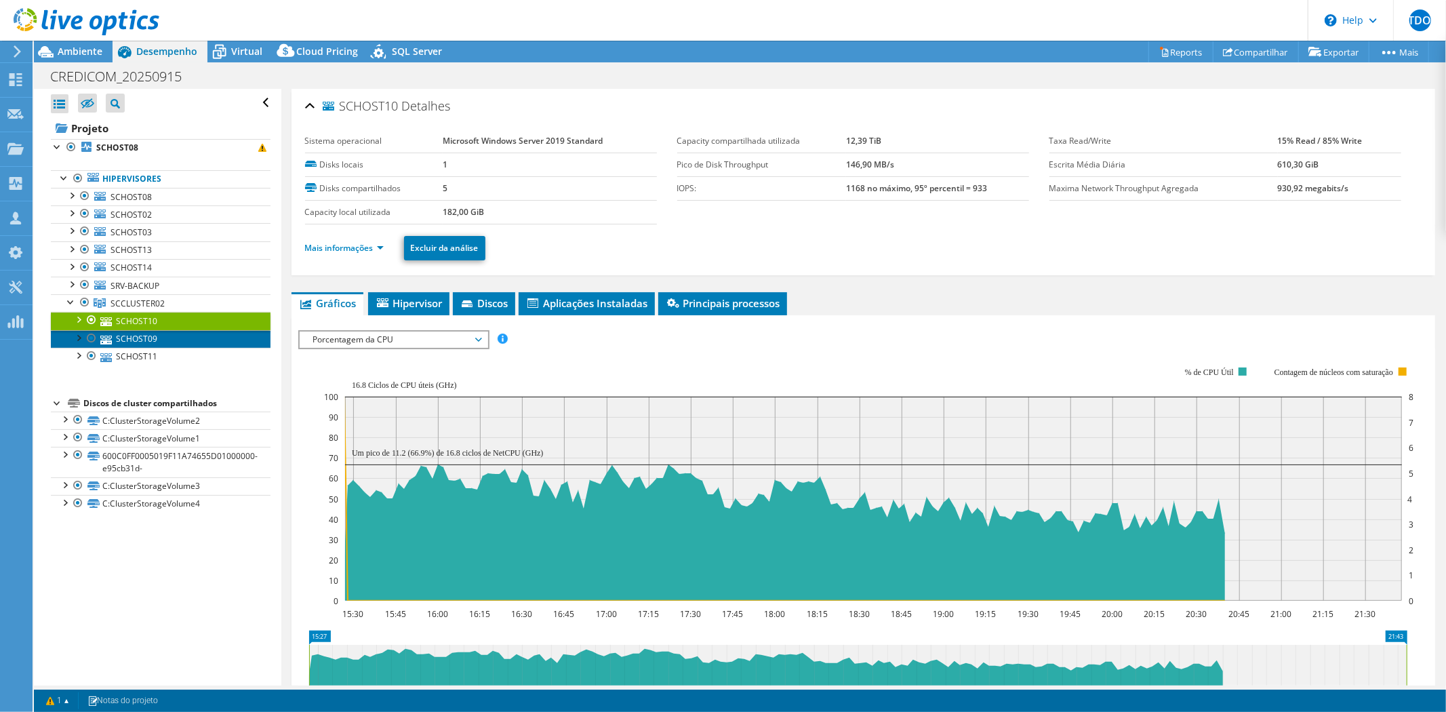
click at [145, 339] on link "SCHOST09" at bounding box center [161, 339] width 220 height 18
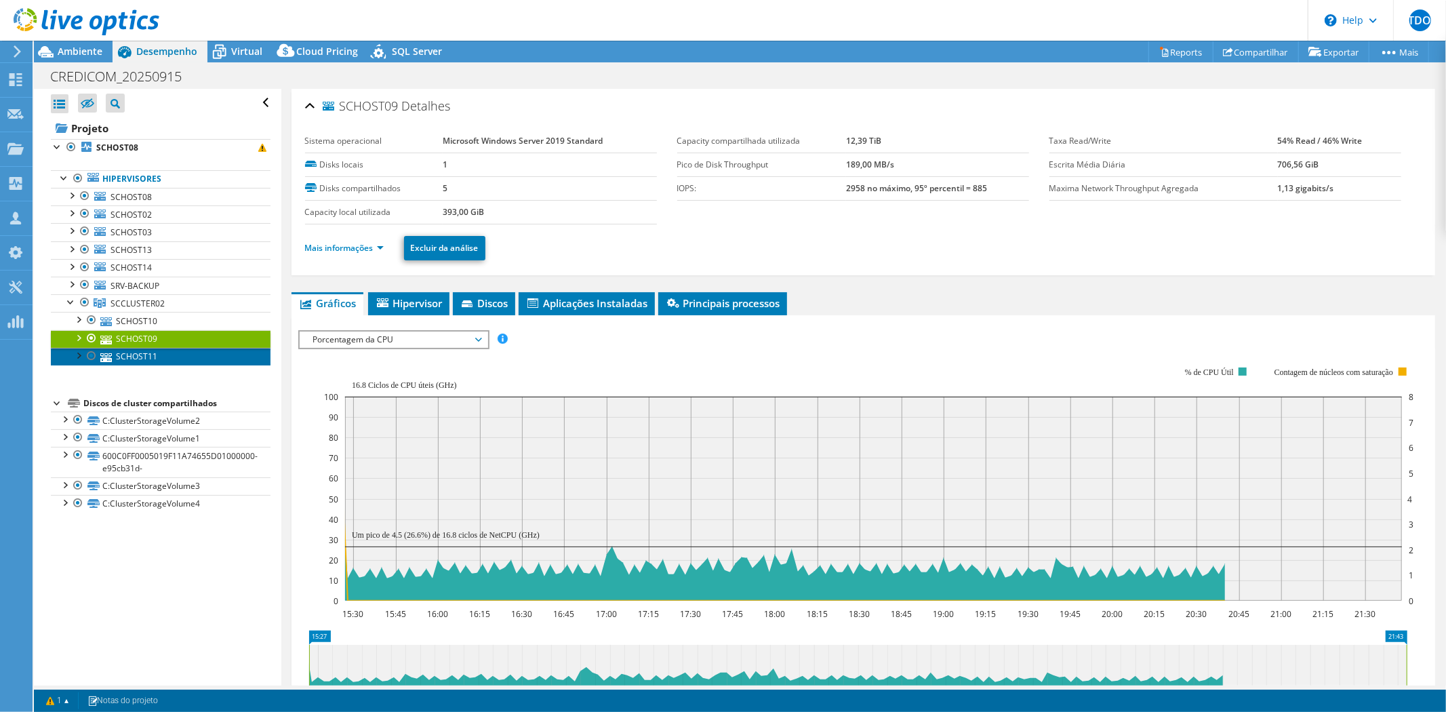
click at [145, 357] on link "SCHOST11" at bounding box center [161, 357] width 220 height 18
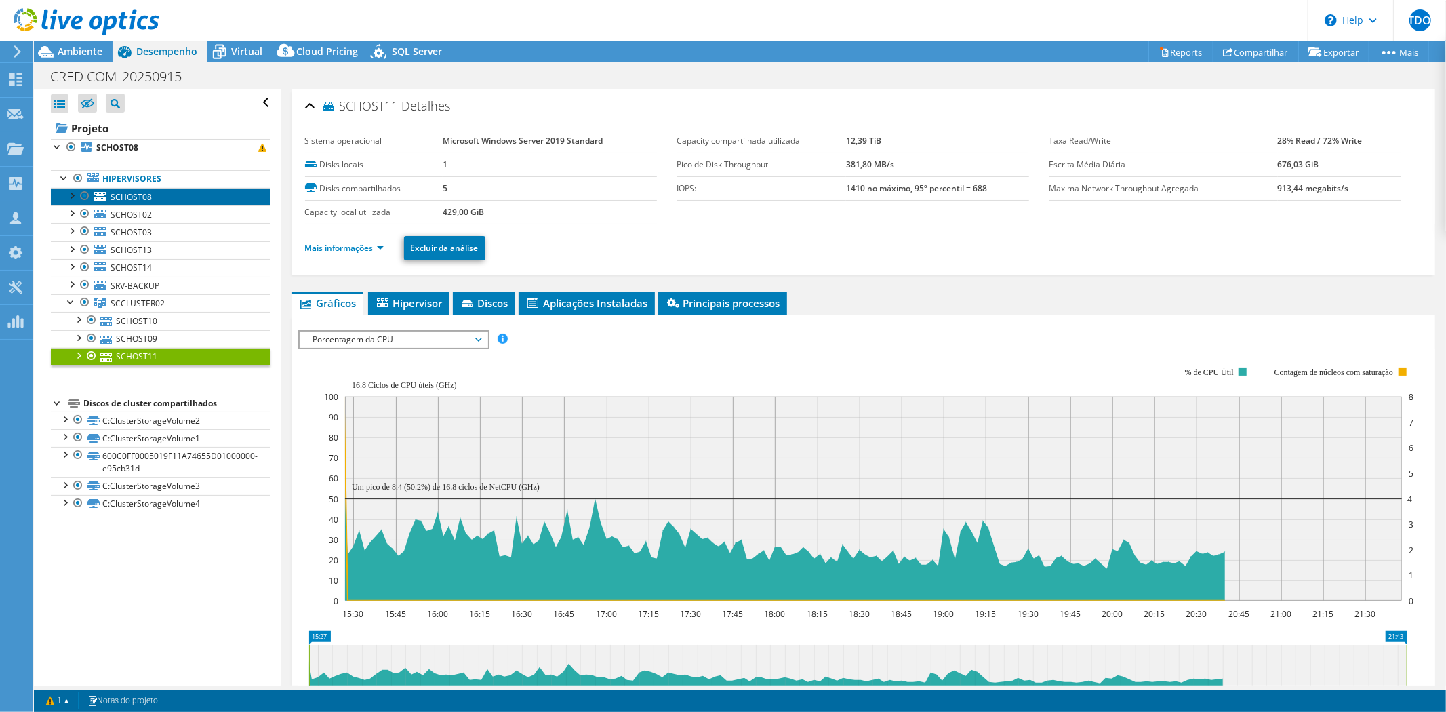
click at [145, 194] on span "SCHOST08" at bounding box center [130, 197] width 41 height 12
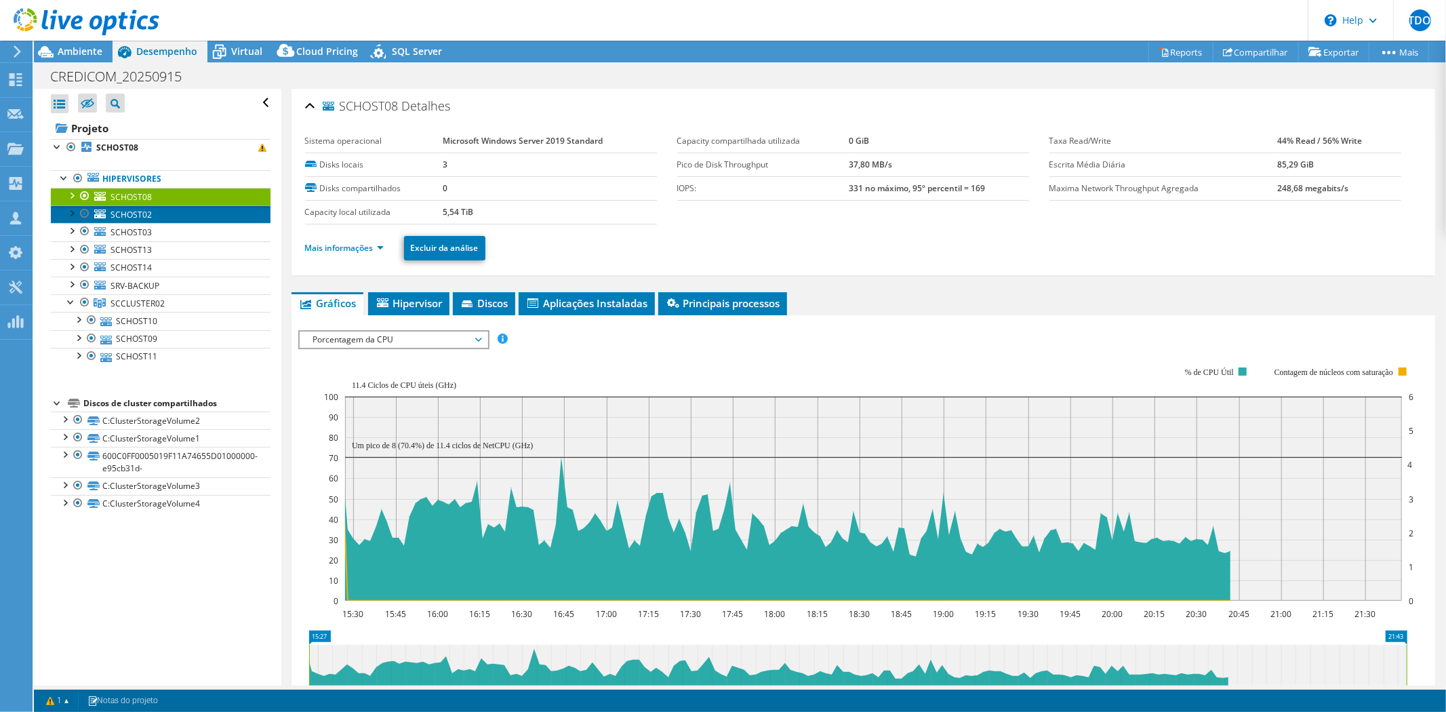
click at [146, 213] on span "SCHOST02" at bounding box center [130, 215] width 41 height 12
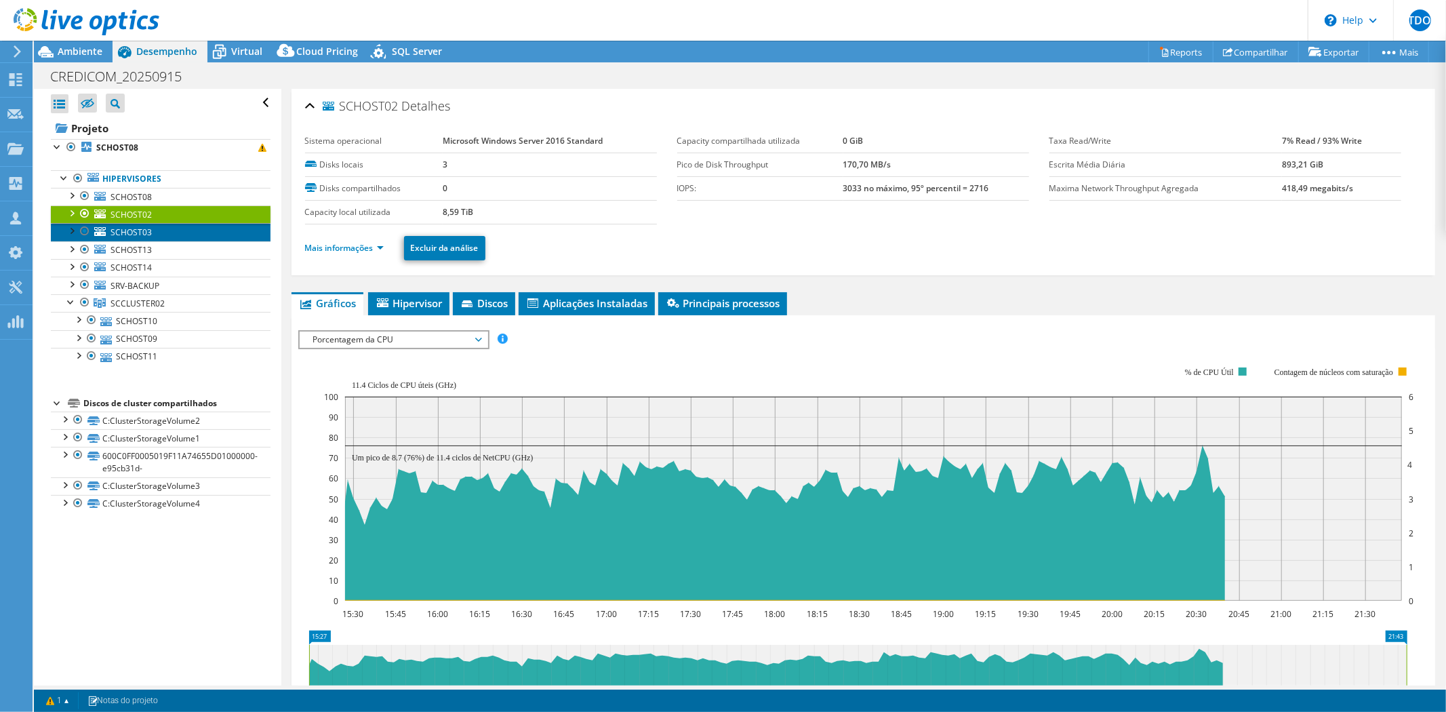
click at [146, 236] on span "SCHOST03" at bounding box center [130, 232] width 41 height 12
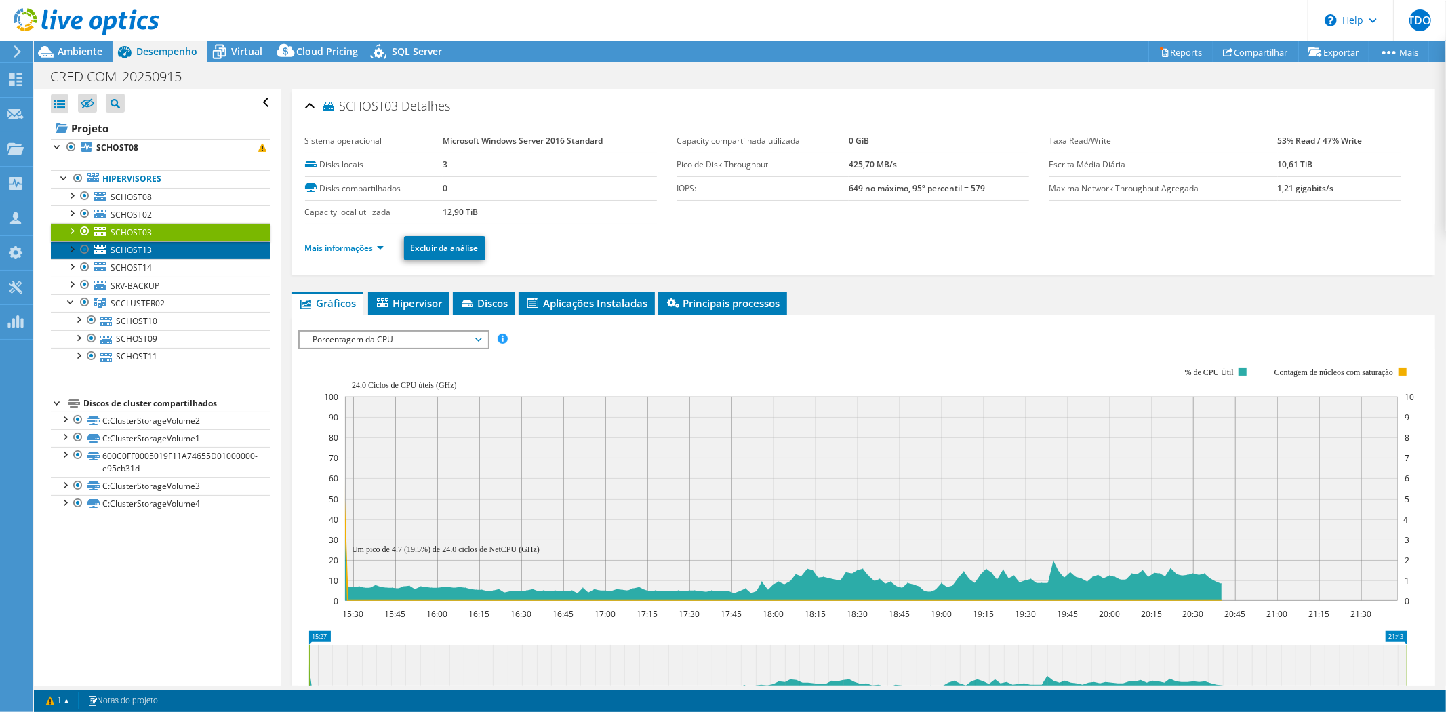
click at [145, 253] on span "SCHOST13" at bounding box center [130, 250] width 41 height 12
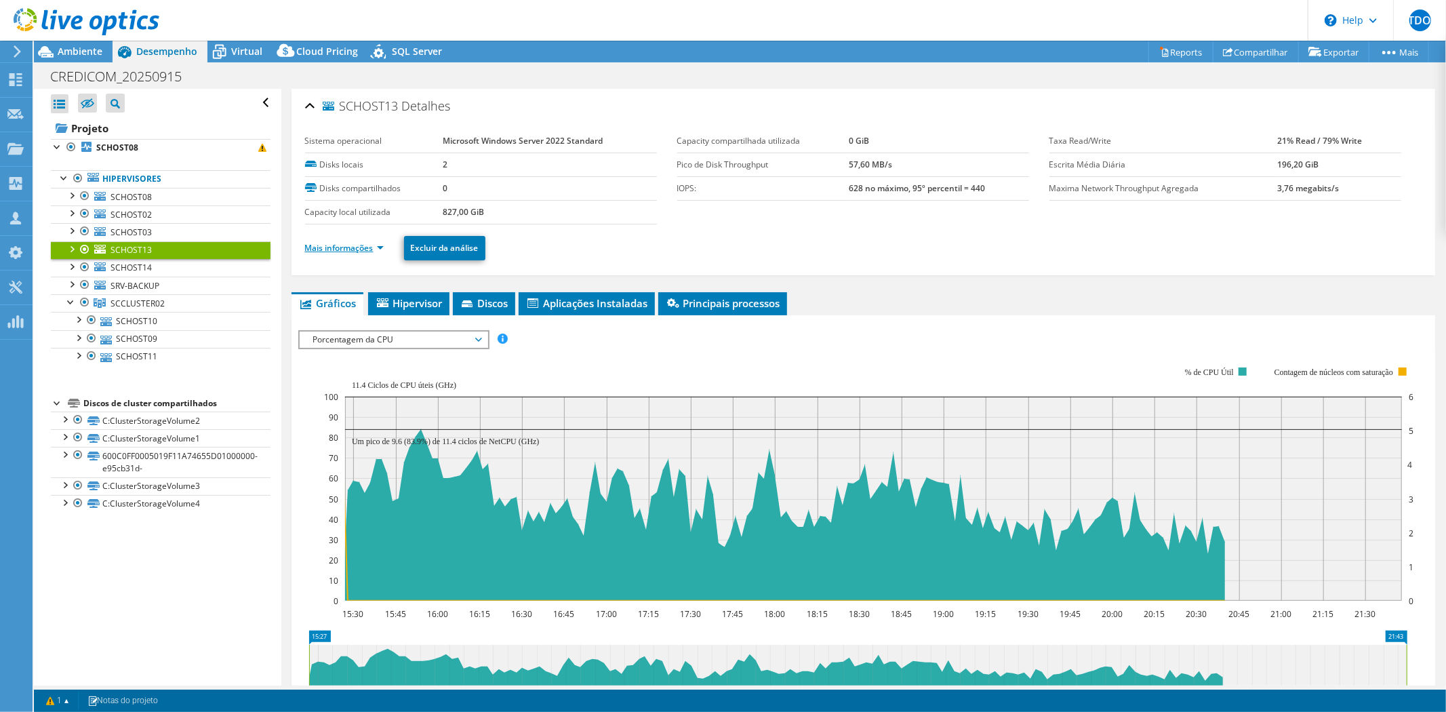
click at [329, 252] on link "Mais informações" at bounding box center [344, 248] width 79 height 12
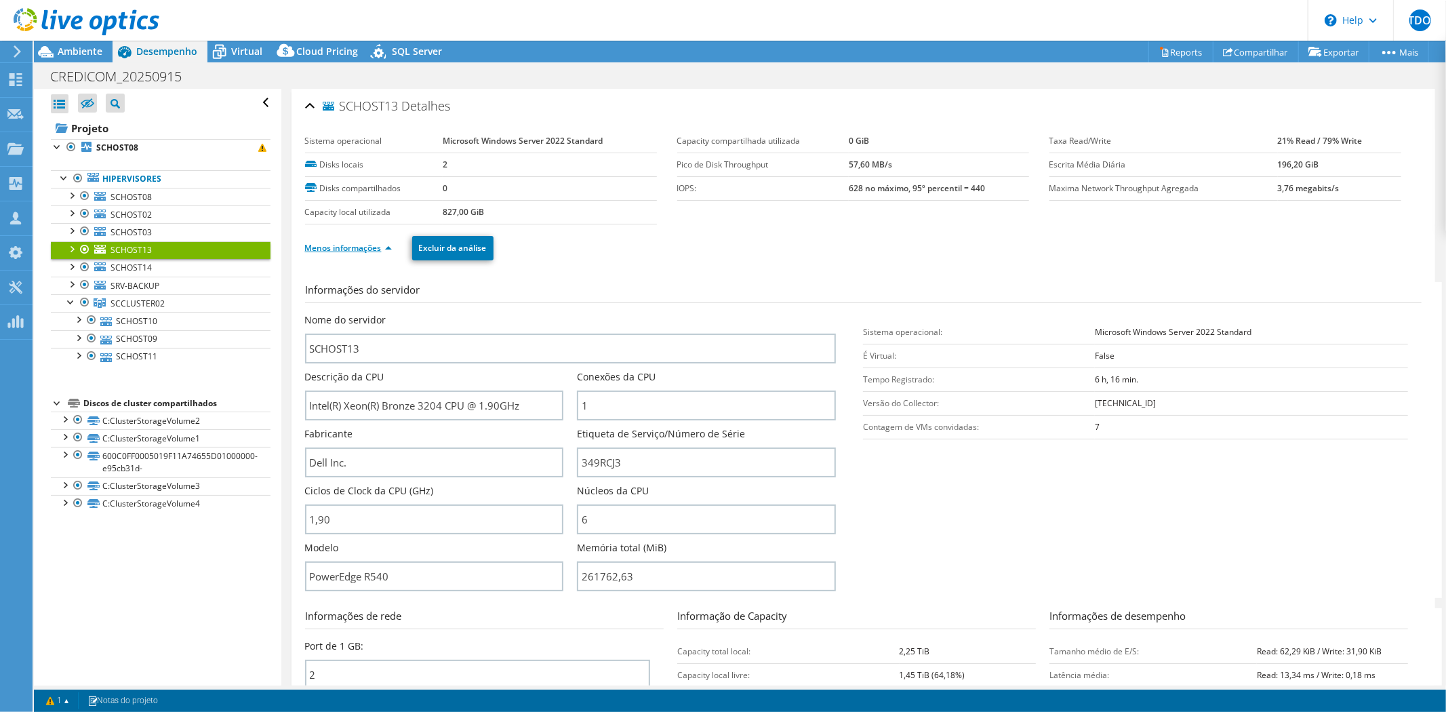
click at [376, 251] on link "Menos informações" at bounding box center [348, 248] width 87 height 12
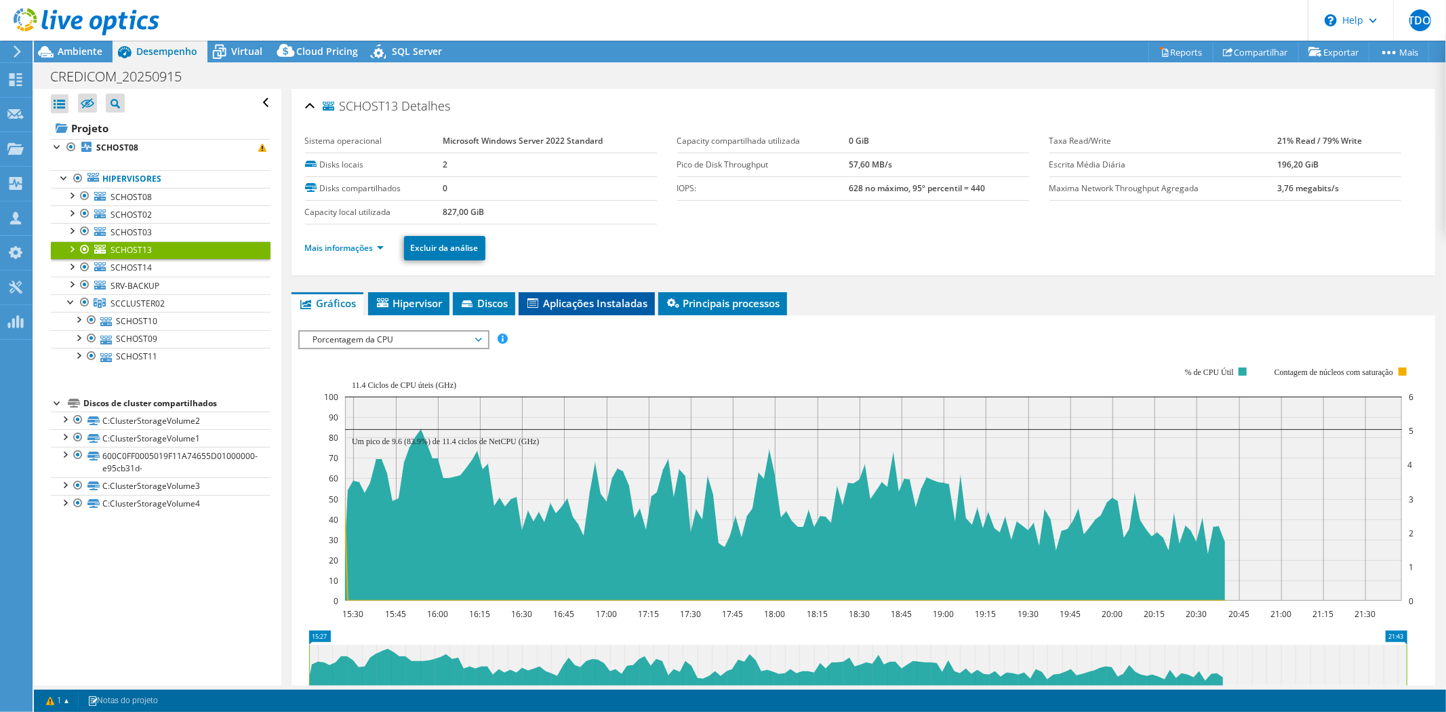
click at [598, 302] on span "Aplicações Instaladas" at bounding box center [586, 303] width 123 height 14
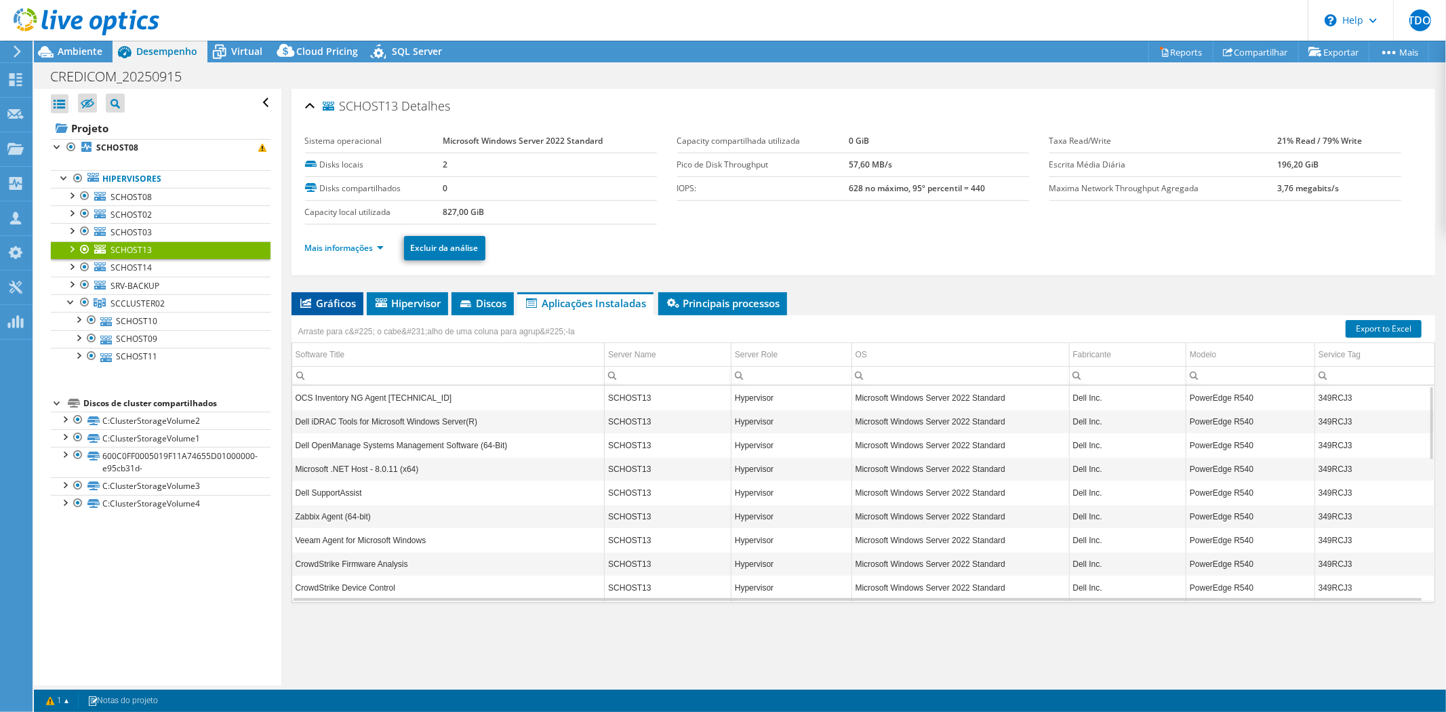
click at [330, 301] on span "Gráficos" at bounding box center [327, 303] width 58 height 14
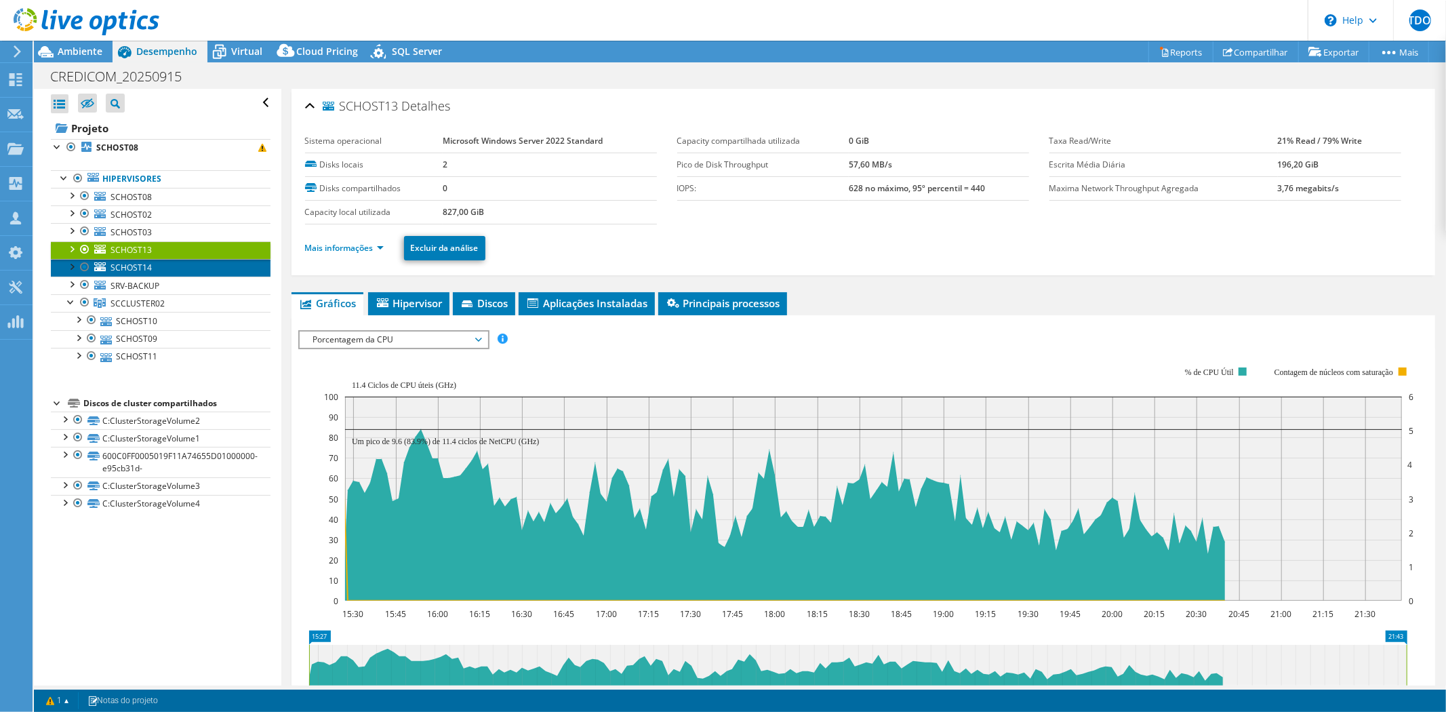
click at [178, 273] on link "SCHOST14" at bounding box center [161, 268] width 220 height 18
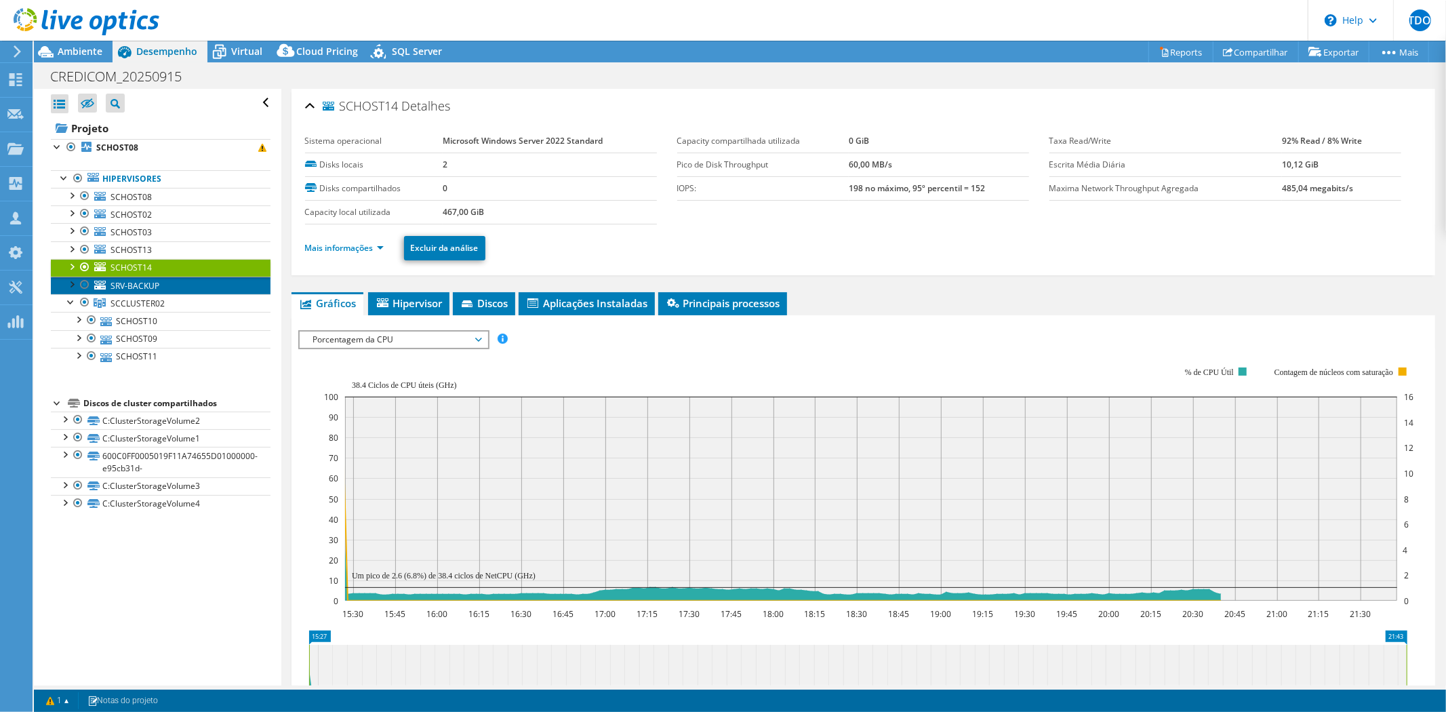
click at [172, 285] on link "SRV-BACKUP" at bounding box center [161, 286] width 220 height 18
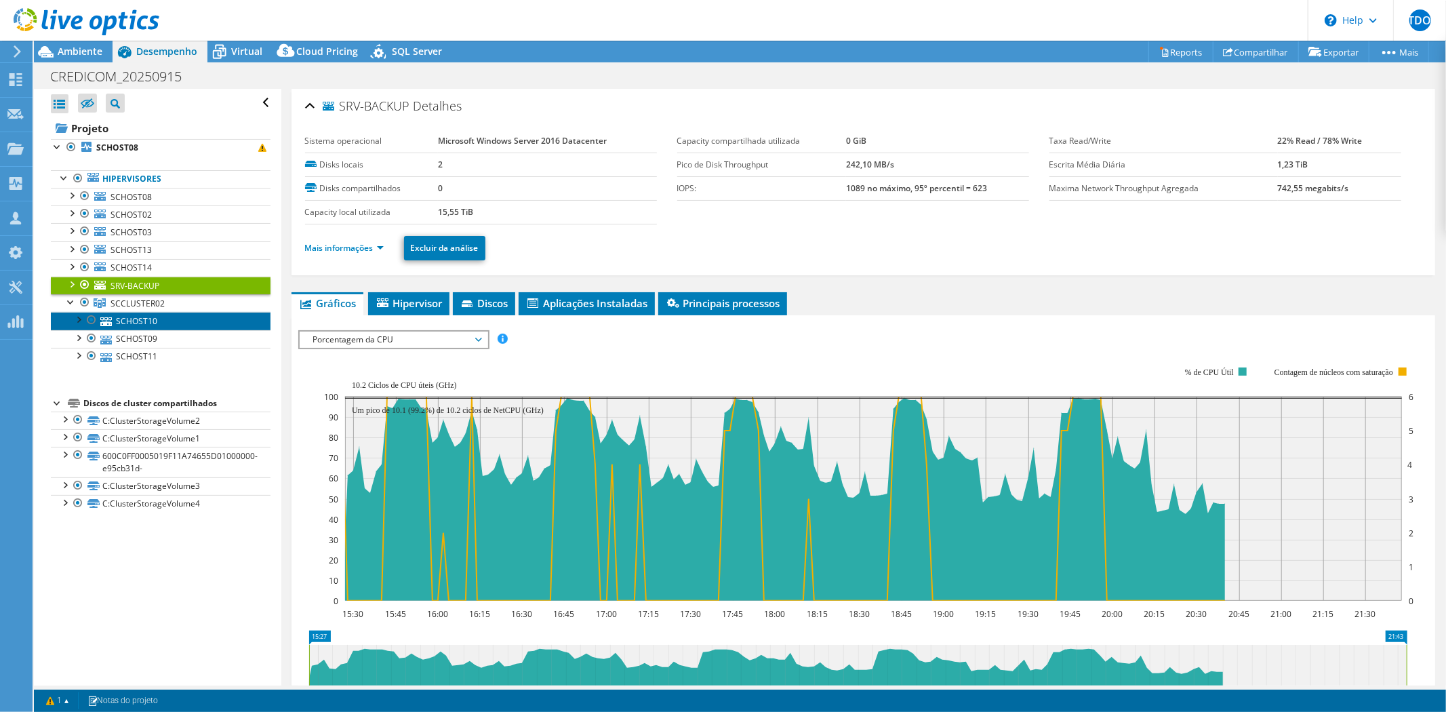
click at [159, 321] on link "SCHOST10" at bounding box center [161, 321] width 220 height 18
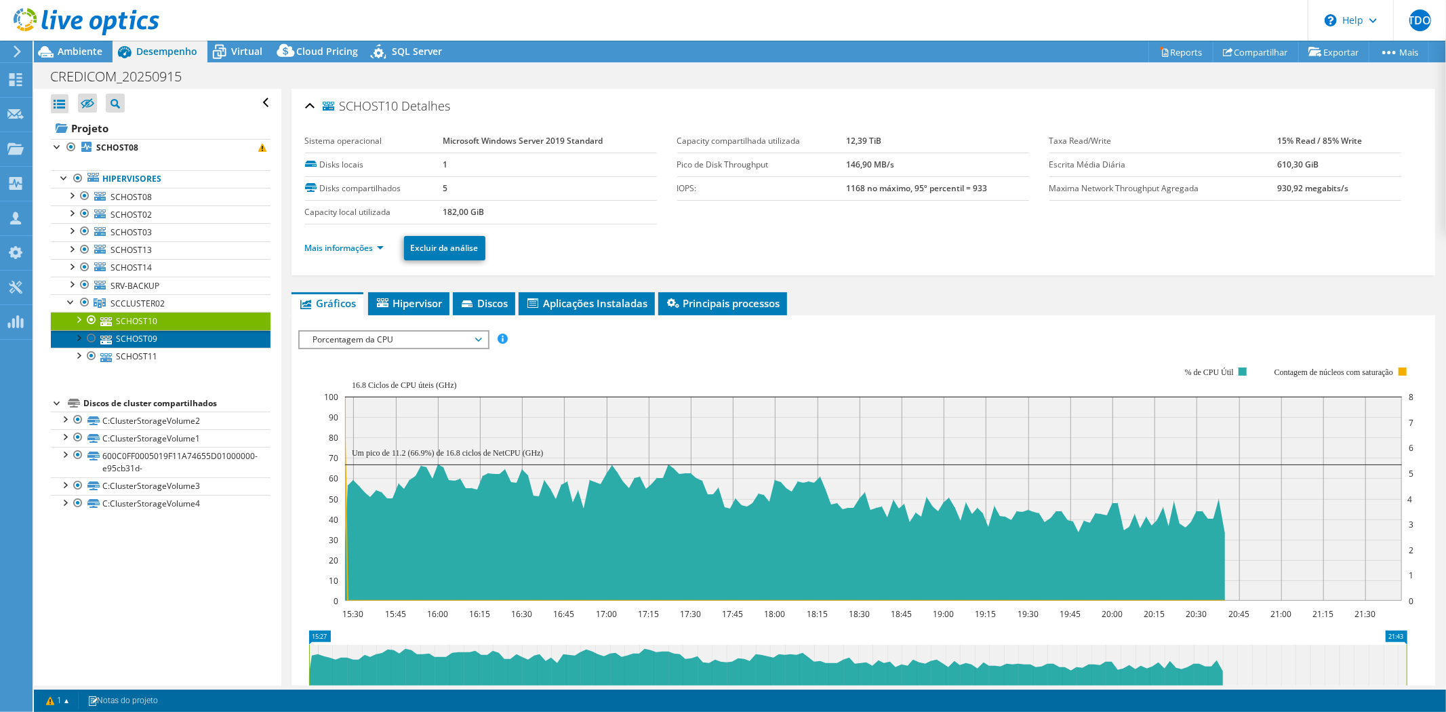
click at [156, 337] on link "SCHOST09" at bounding box center [161, 339] width 220 height 18
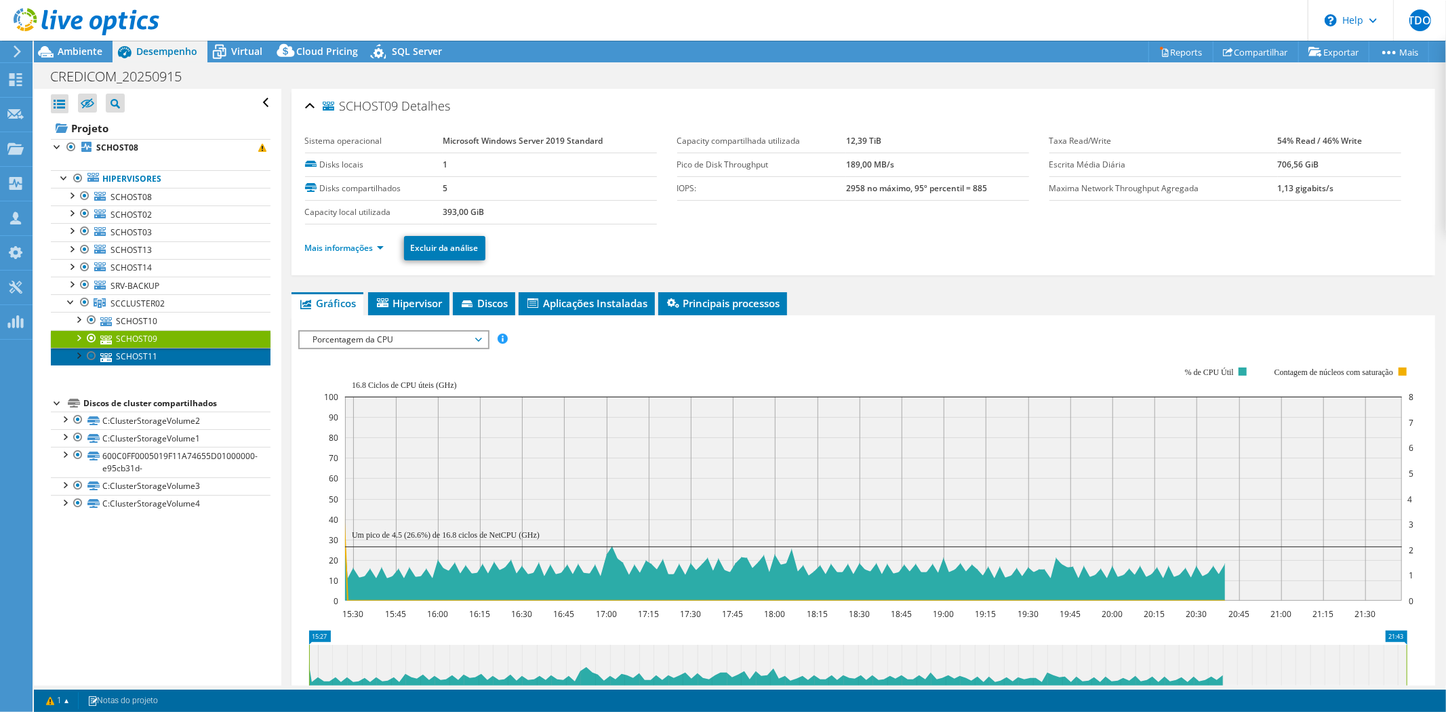
click at [159, 353] on link "SCHOST11" at bounding box center [161, 357] width 220 height 18
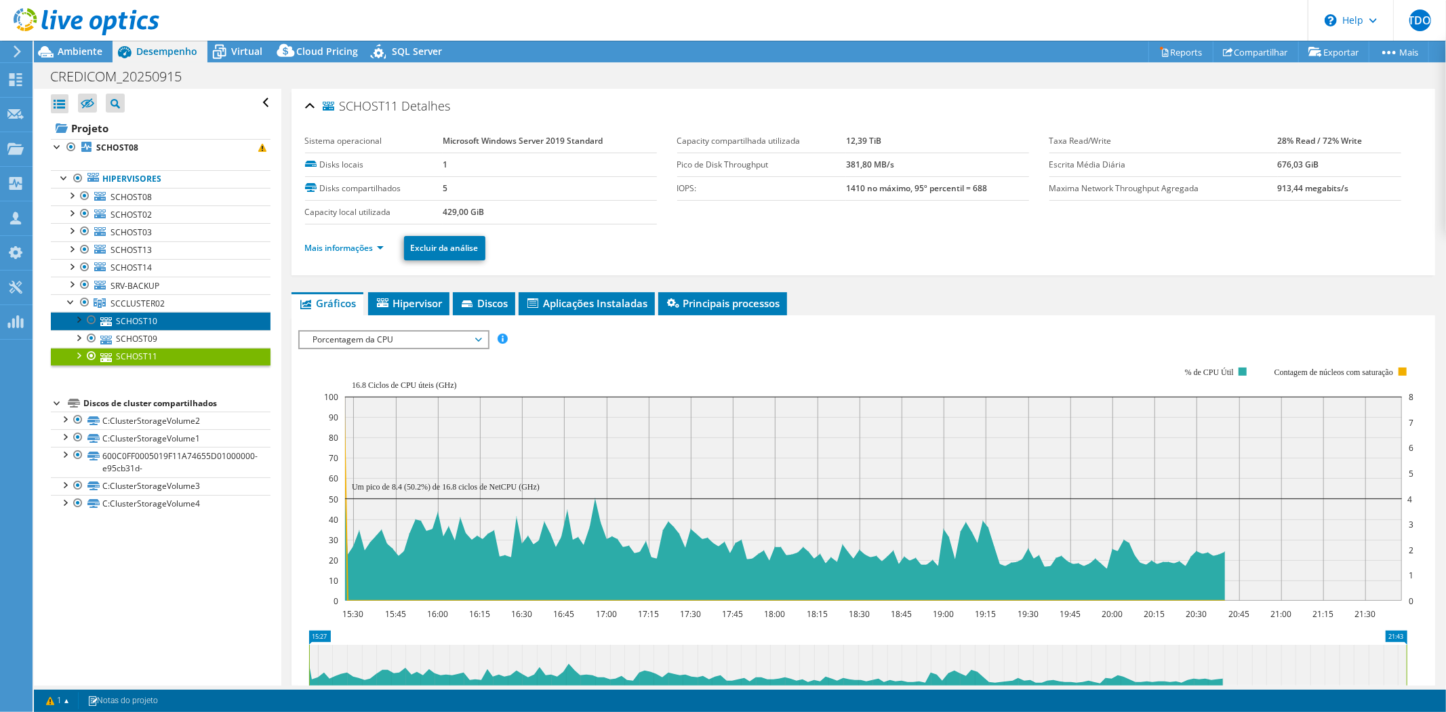
click at [158, 324] on link "SCHOST10" at bounding box center [161, 321] width 220 height 18
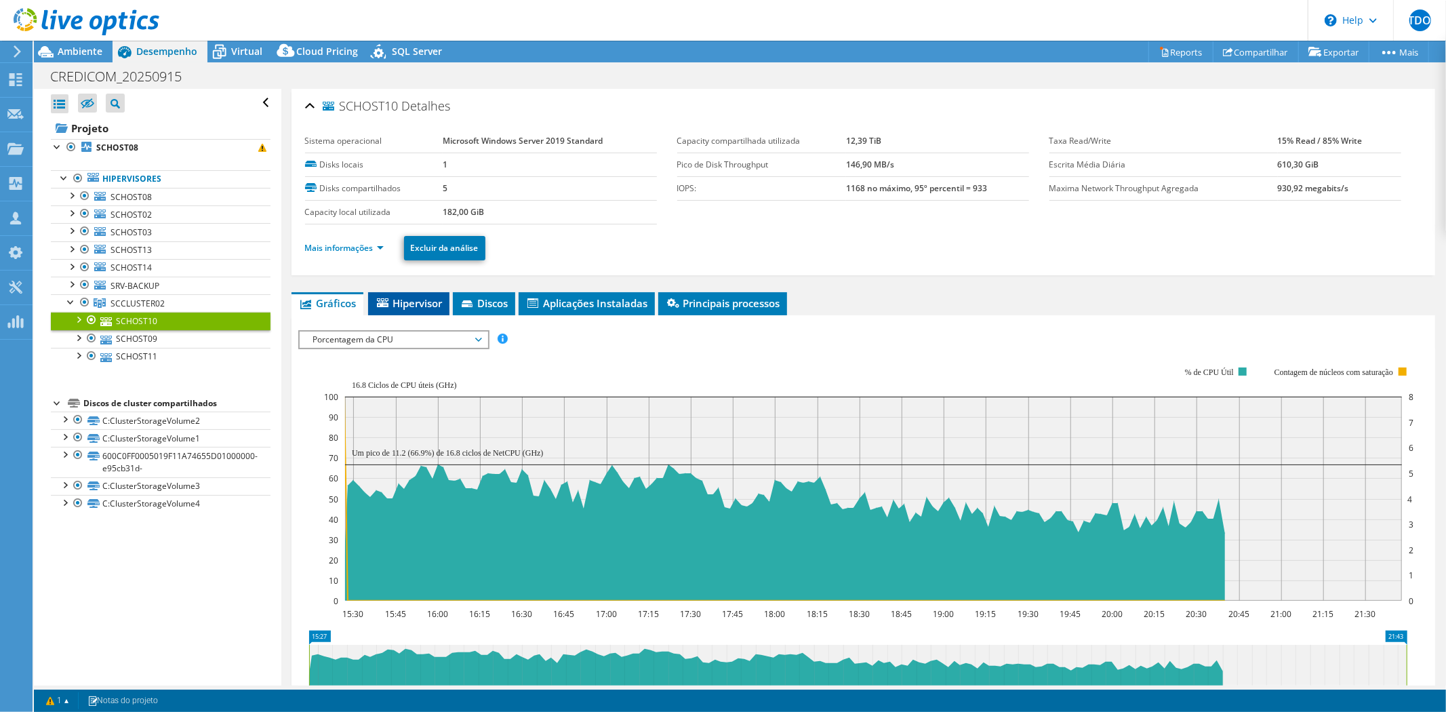
click at [407, 302] on span "Hipervisor" at bounding box center [409, 303] width 68 height 14
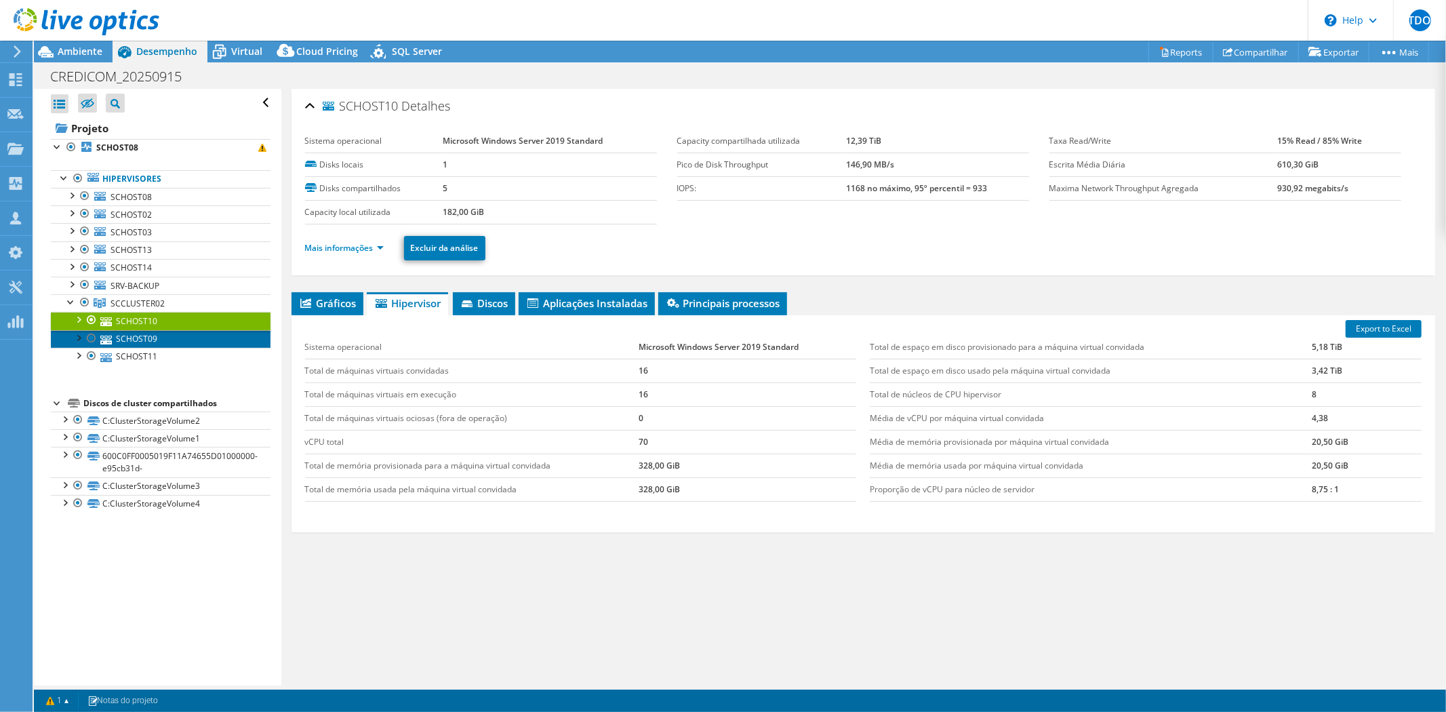
click at [188, 341] on link "SCHOST09" at bounding box center [161, 339] width 220 height 18
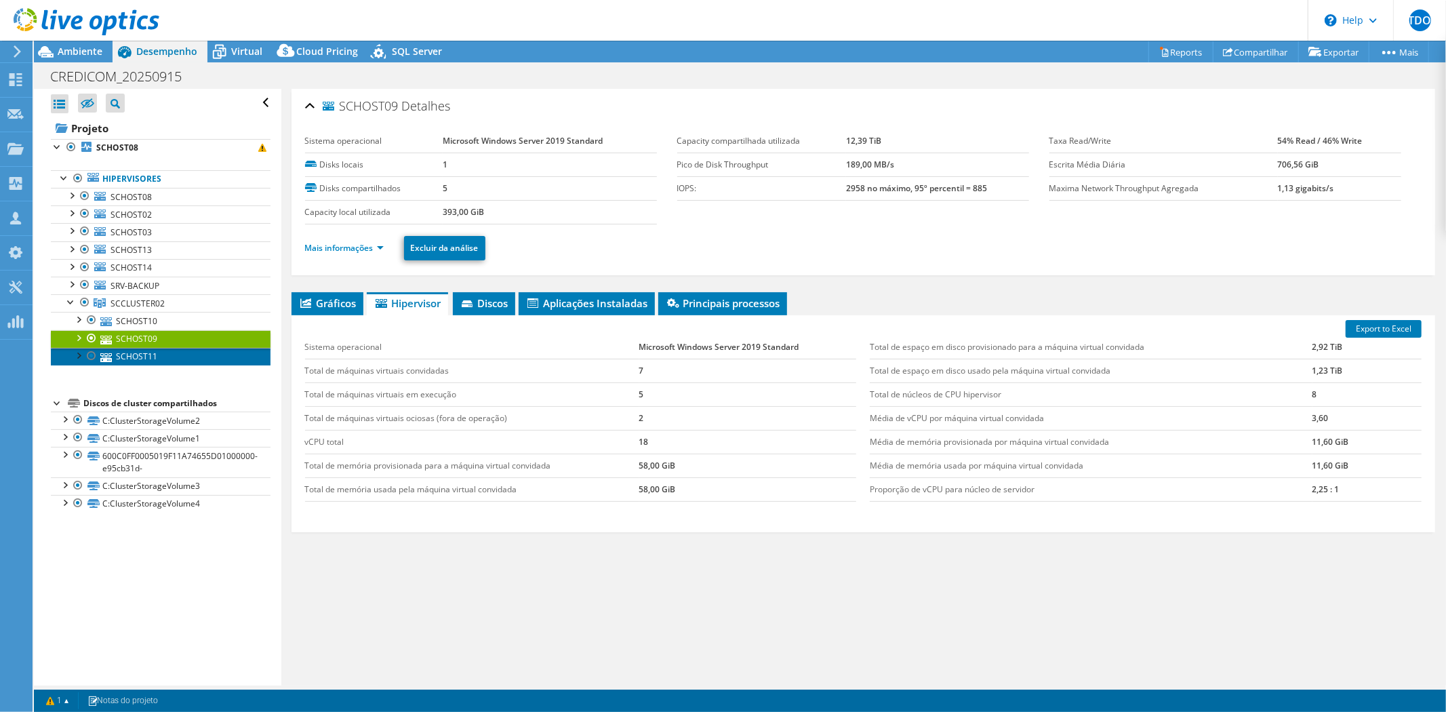
click at [190, 359] on link "SCHOST11" at bounding box center [161, 357] width 220 height 18
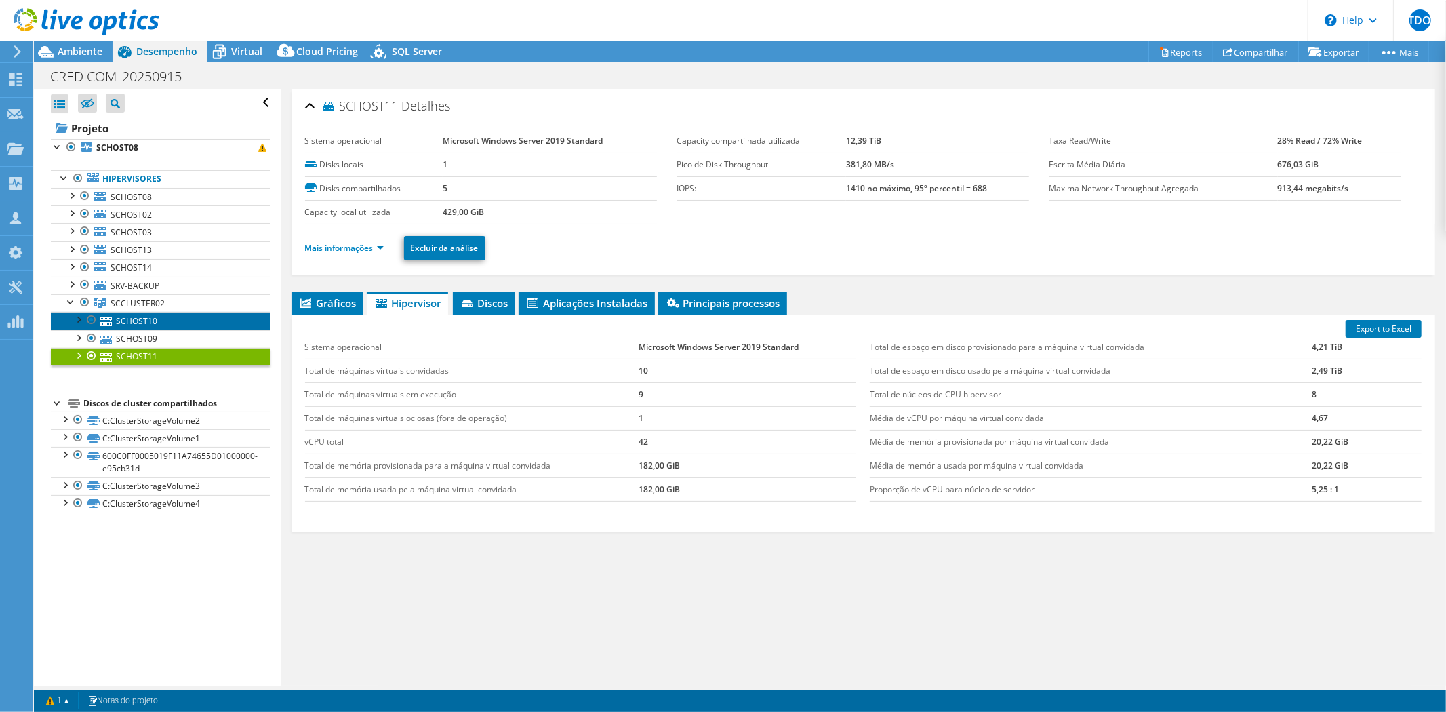
click at [178, 322] on link "SCHOST10" at bounding box center [161, 321] width 220 height 18
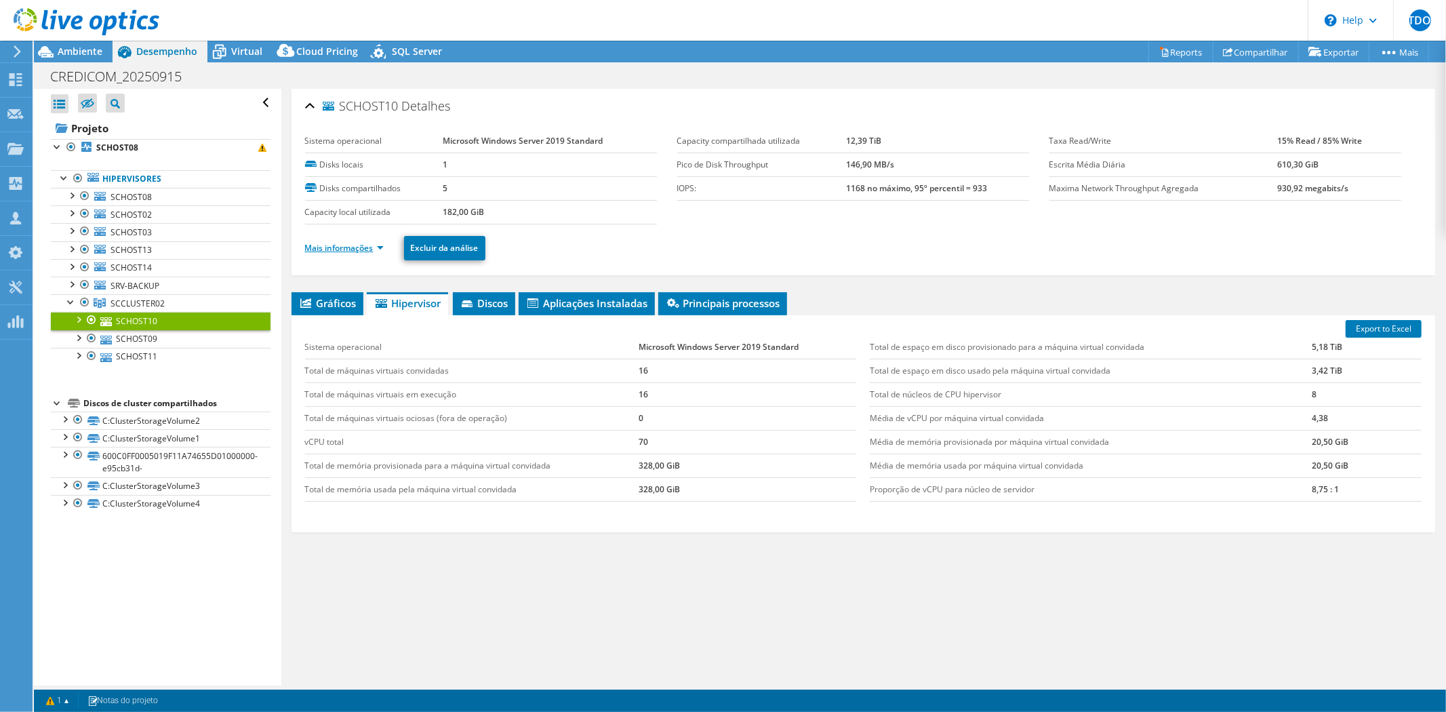
click at [323, 245] on link "Mais informações" at bounding box center [344, 248] width 79 height 12
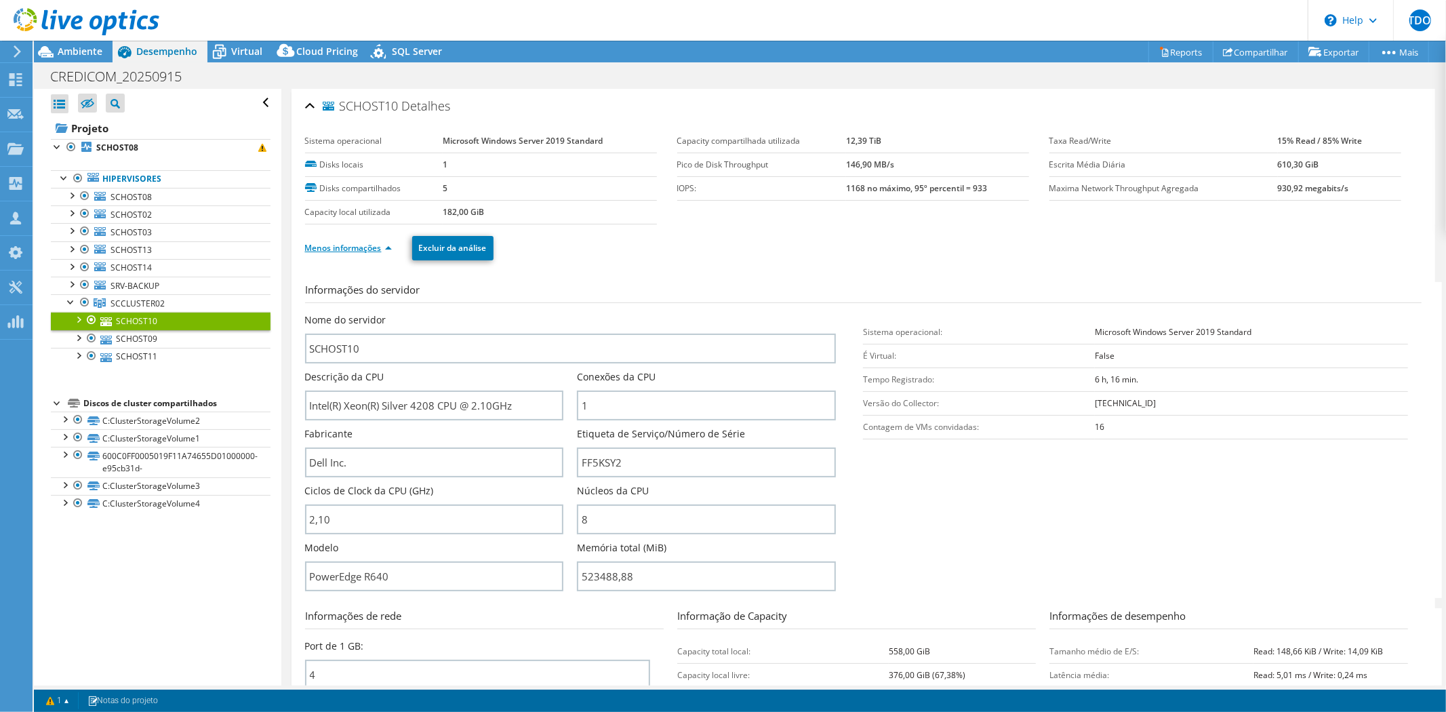
click at [323, 245] on link "Menos informações" at bounding box center [348, 248] width 87 height 12
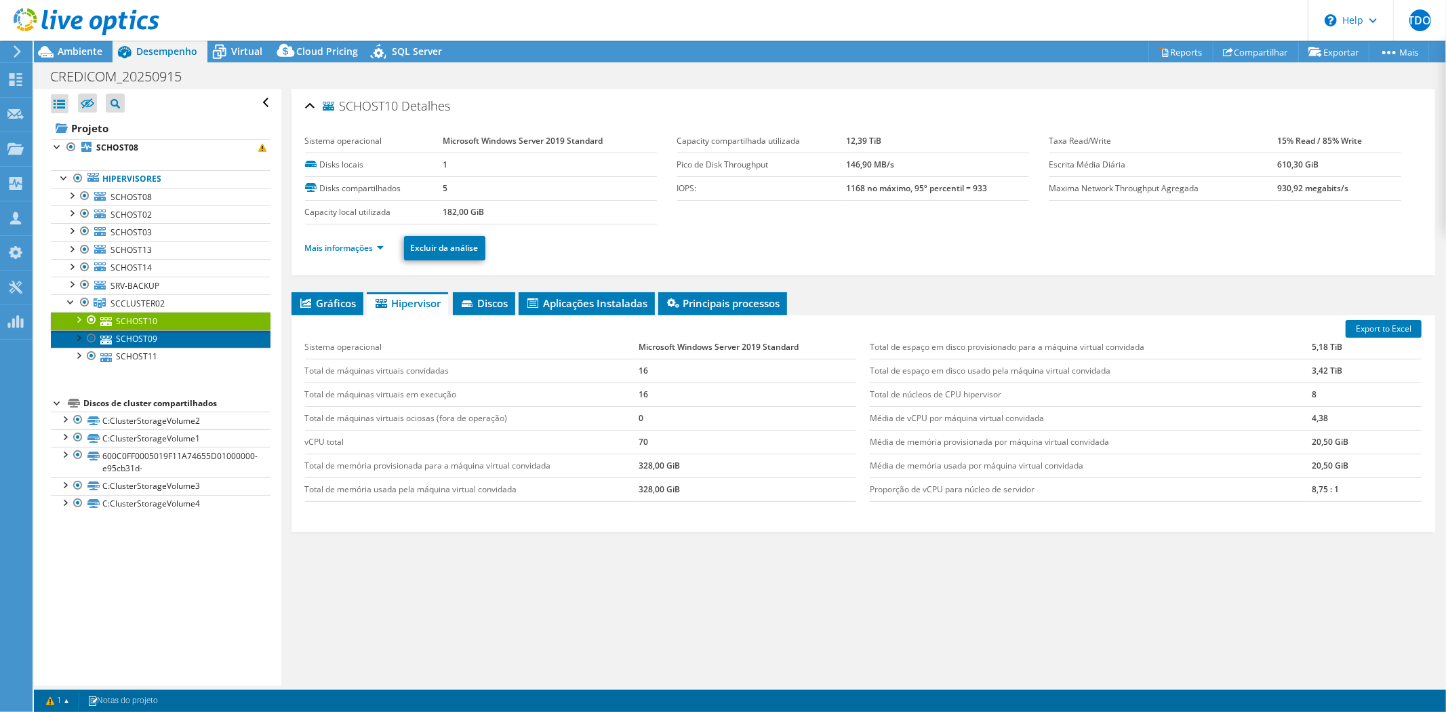
click at [157, 335] on link "SCHOST09" at bounding box center [161, 339] width 220 height 18
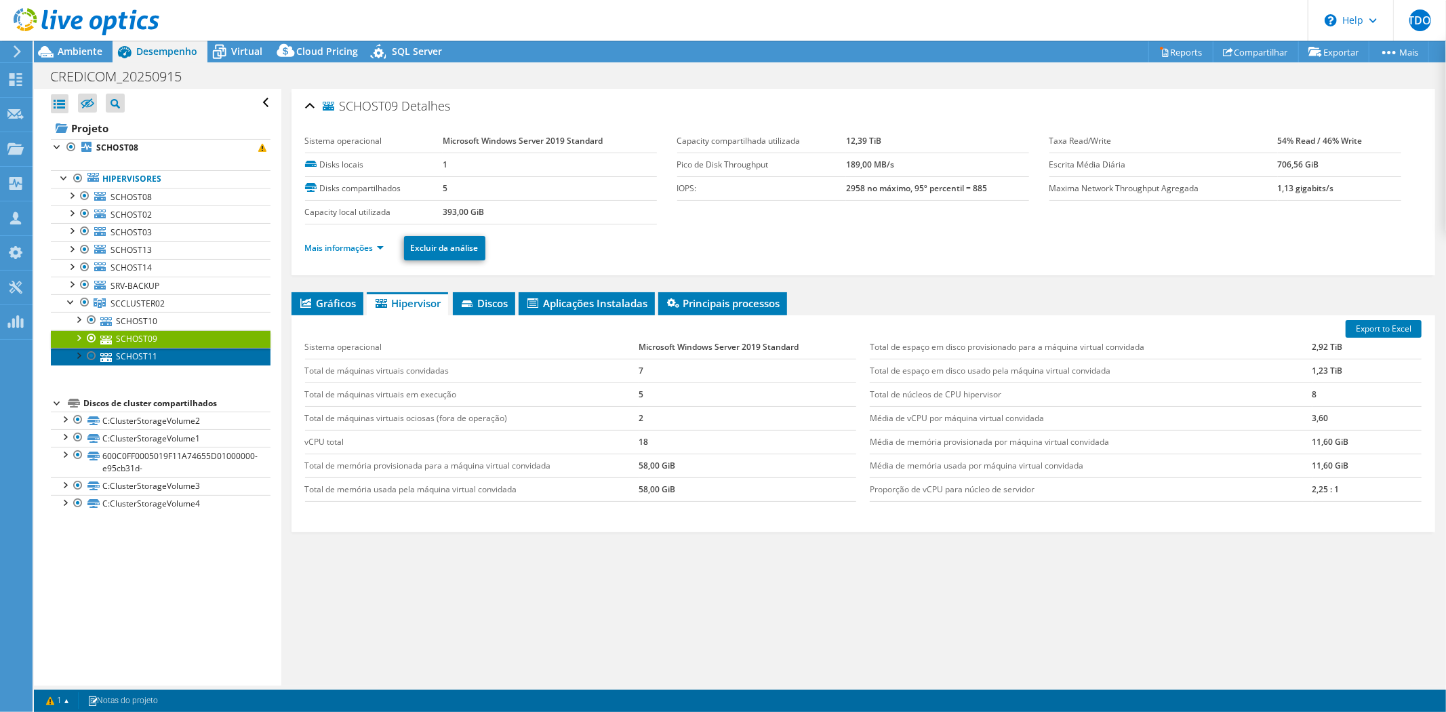
click at [174, 353] on link "SCHOST11" at bounding box center [161, 357] width 220 height 18
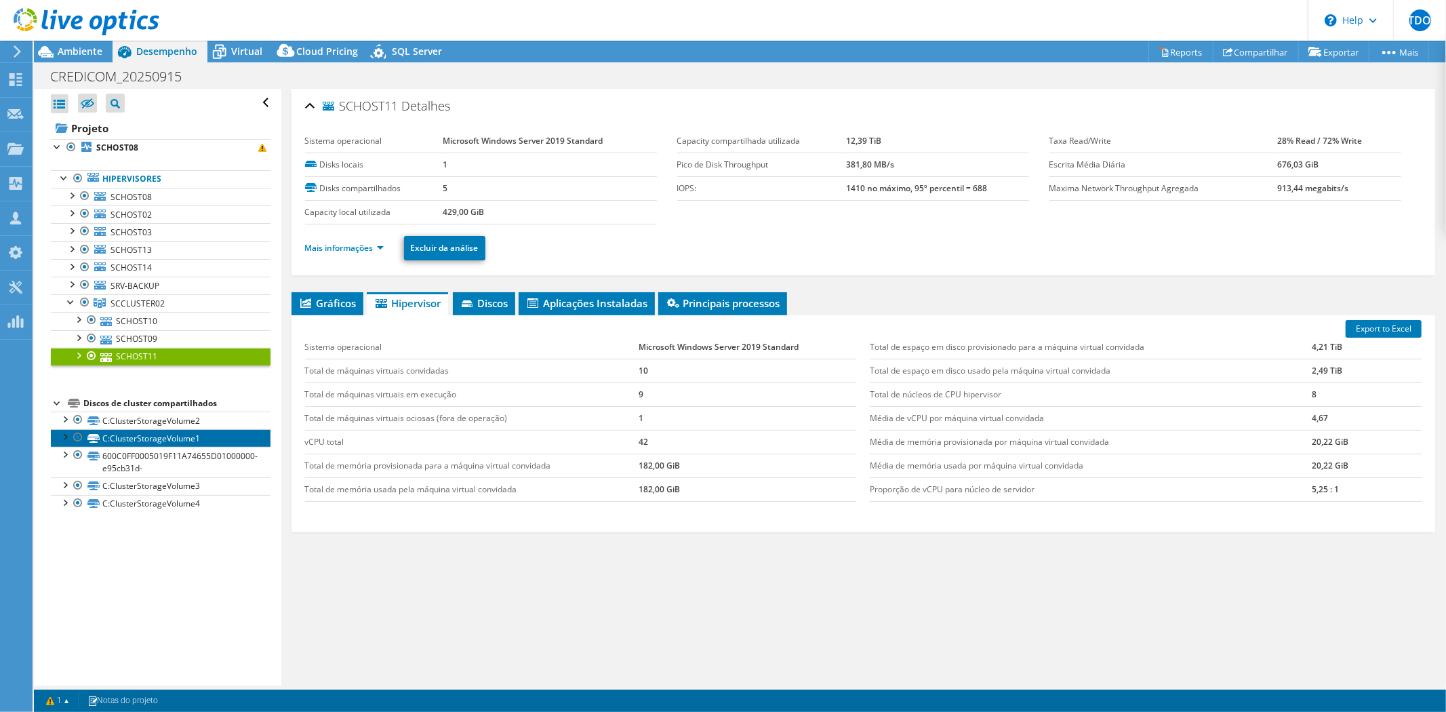
click at [220, 434] on link "C:ClusterStorageVolume1" at bounding box center [161, 438] width 220 height 18
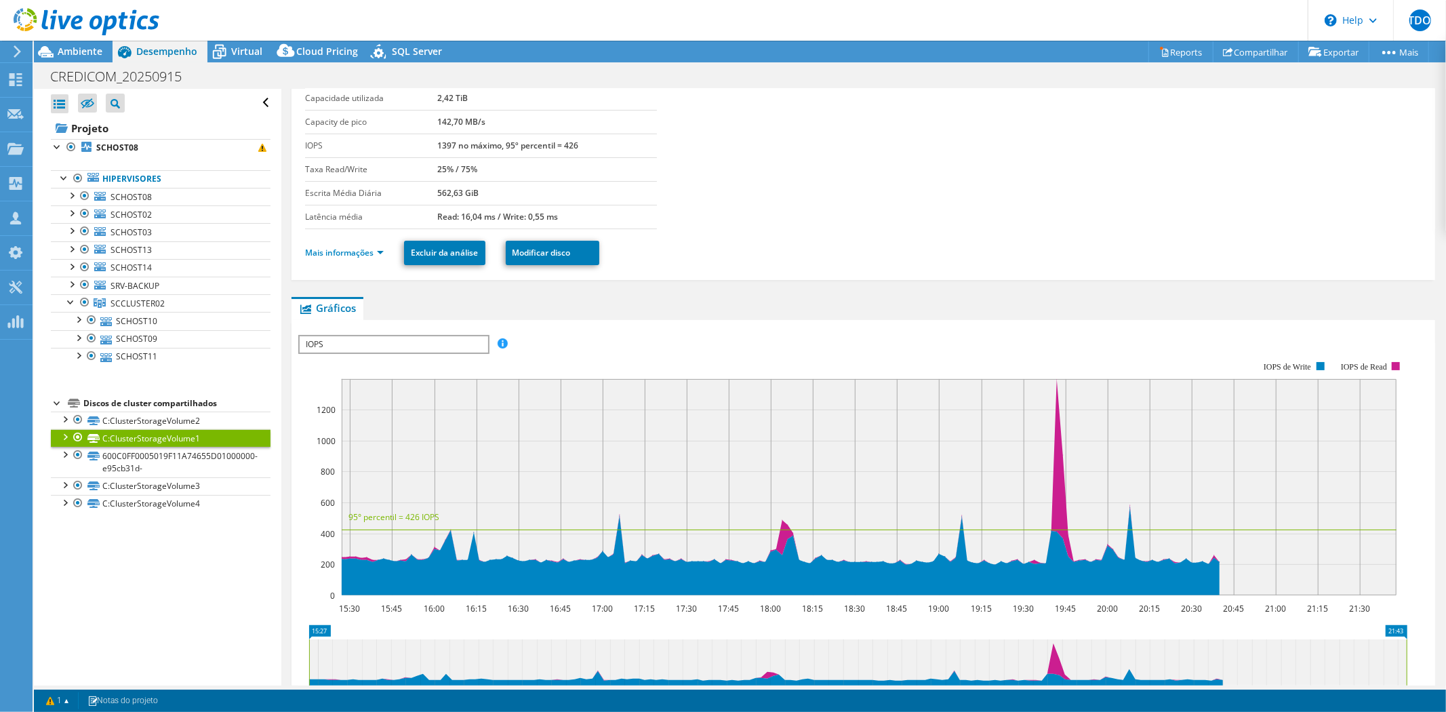
scroll to position [226, 0]
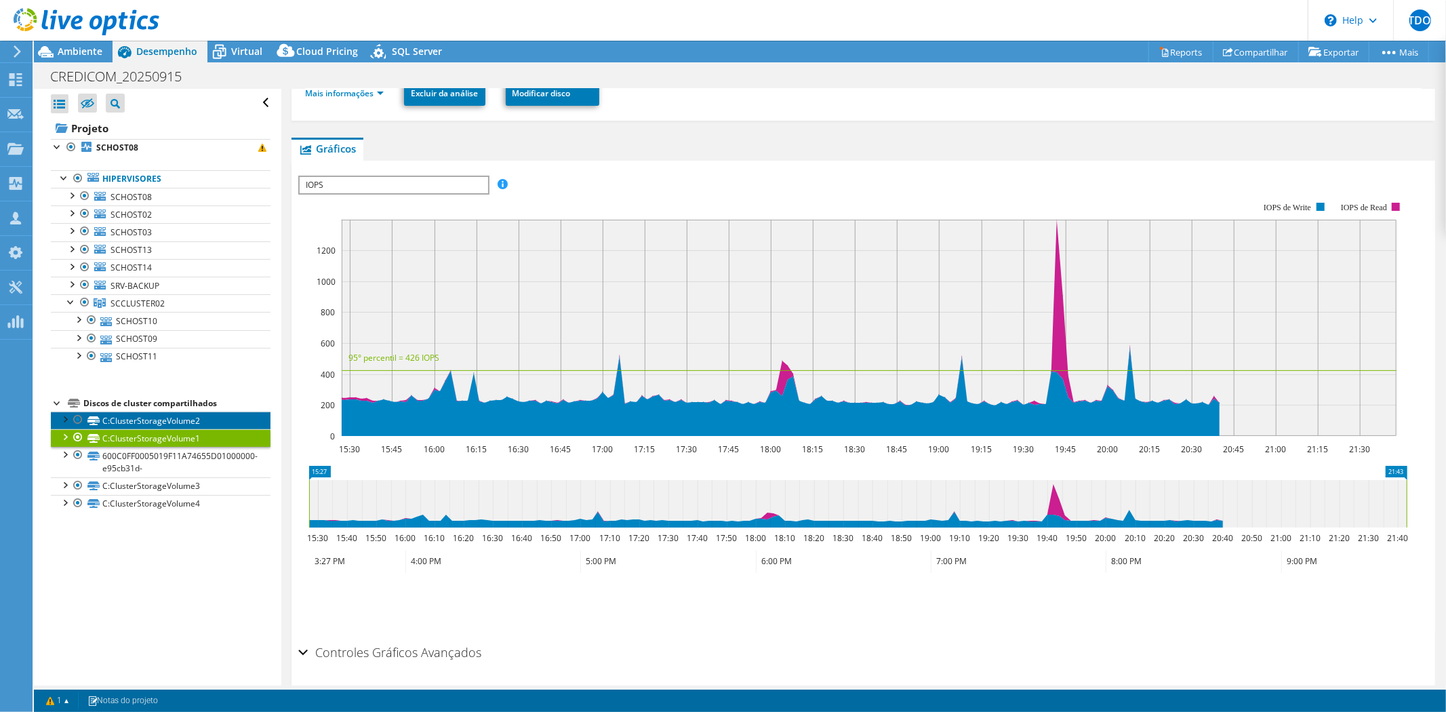
click at [216, 424] on link "C:ClusterStorageVolume2" at bounding box center [161, 420] width 220 height 18
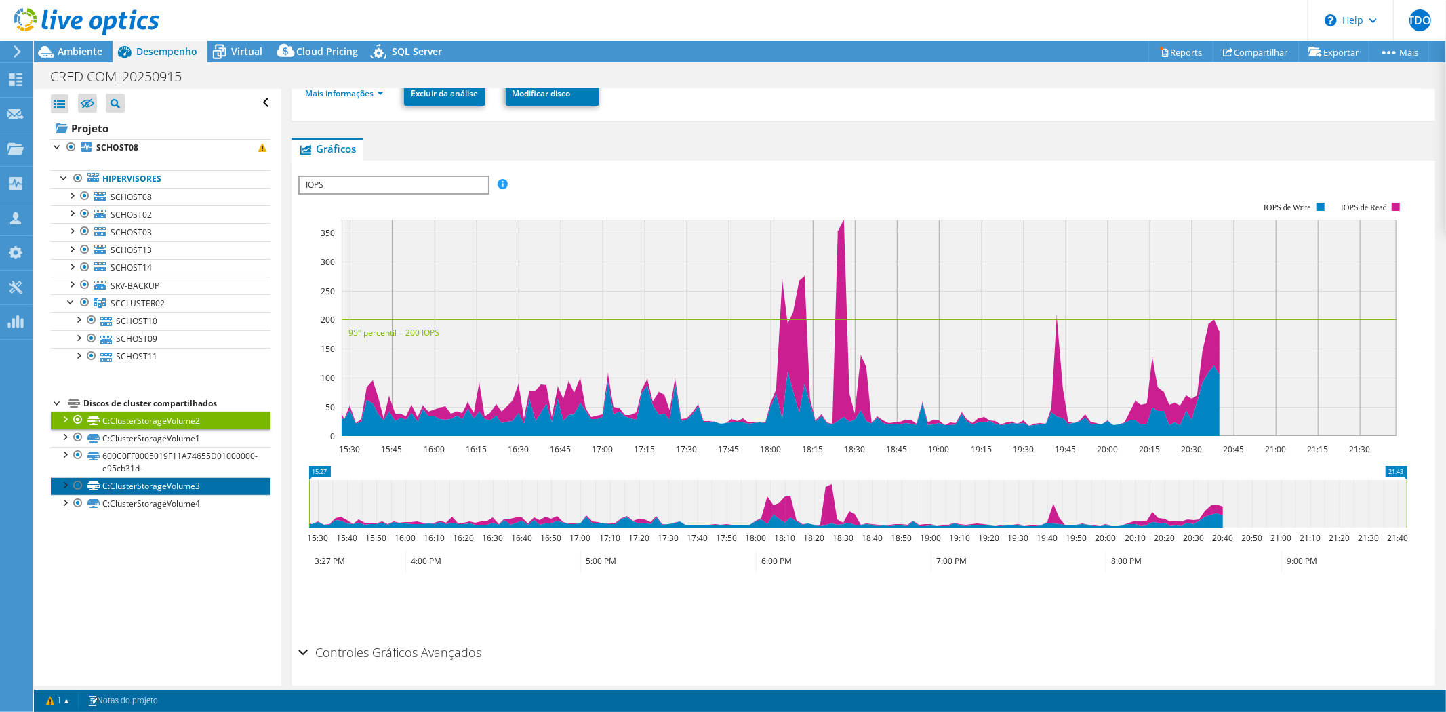
click at [219, 485] on link "C:ClusterStorageVolume3" at bounding box center [161, 486] width 220 height 18
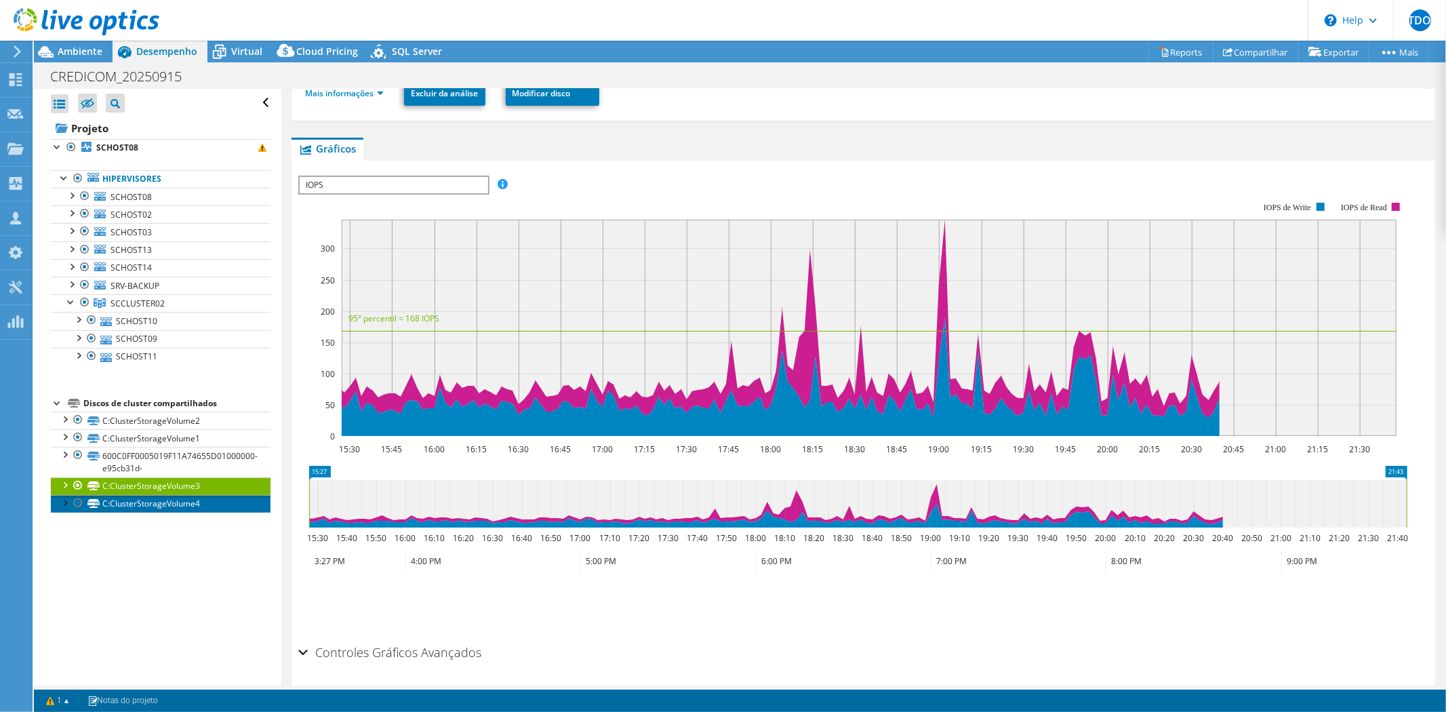
click at [218, 506] on link "C:ClusterStorageVolume4" at bounding box center [161, 504] width 220 height 18
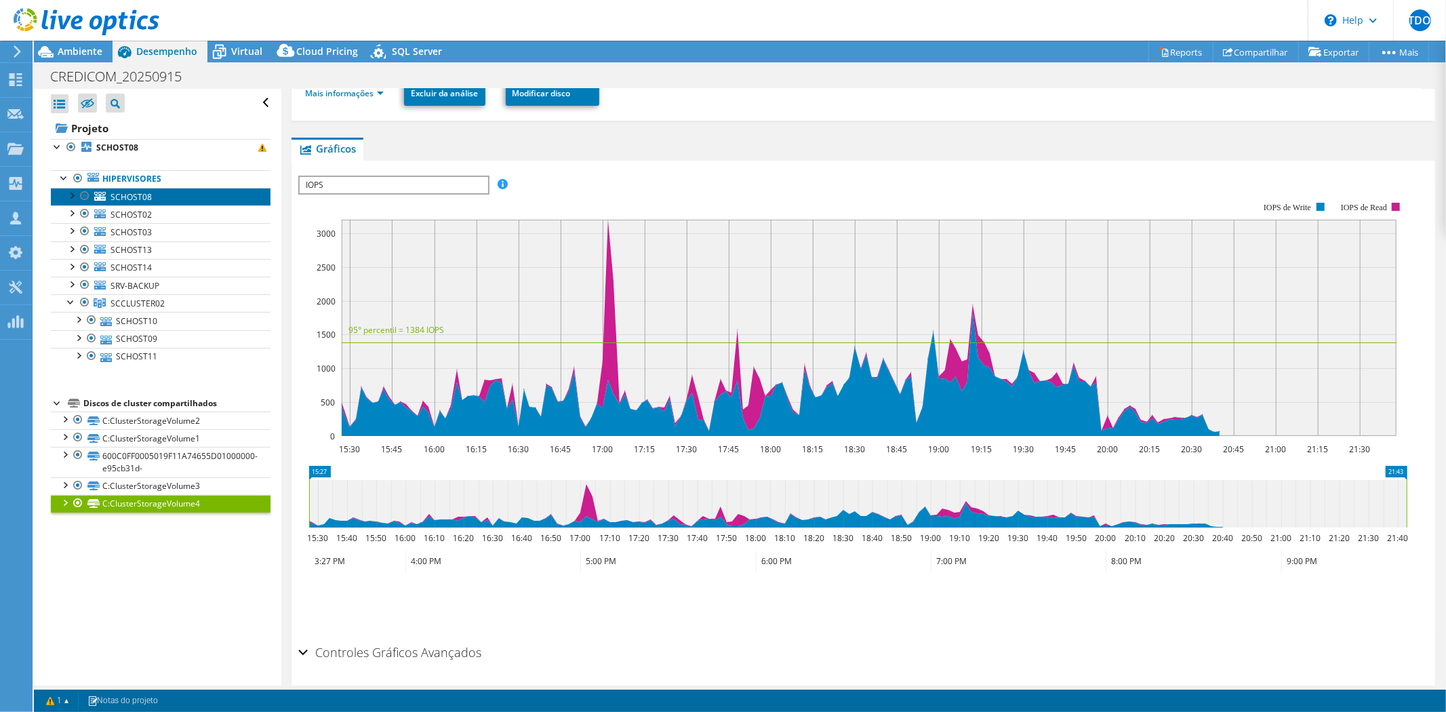
click at [173, 194] on link "SCHOST08" at bounding box center [161, 197] width 220 height 18
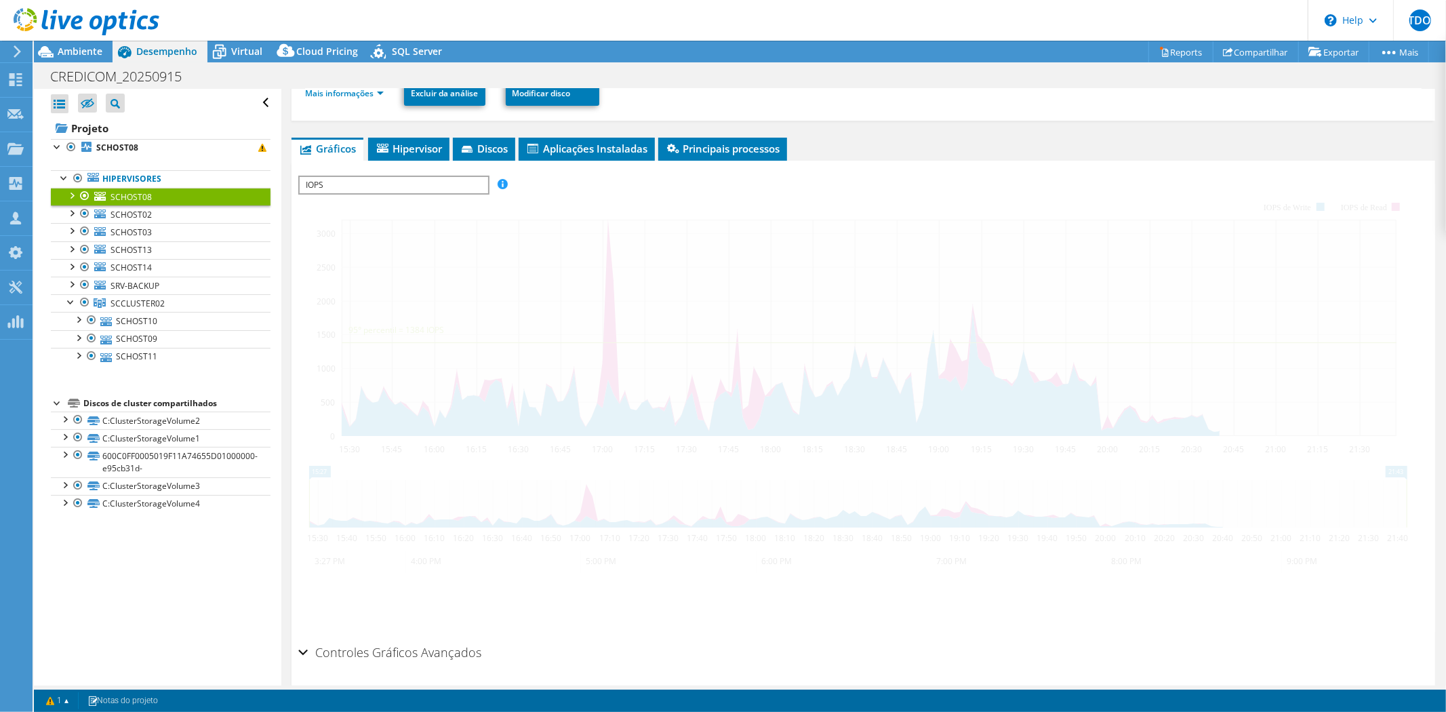
scroll to position [199, 0]
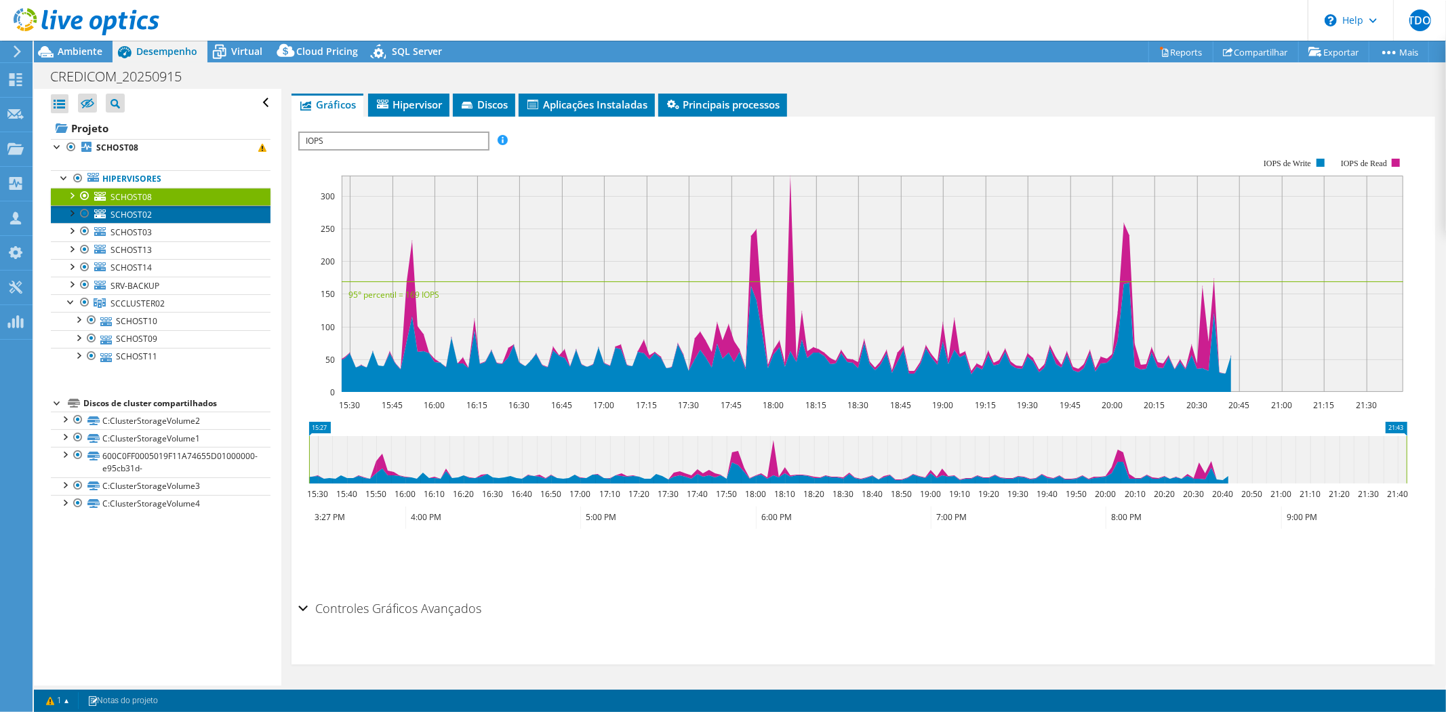
click at [184, 211] on link "SCHOST02" at bounding box center [161, 214] width 220 height 18
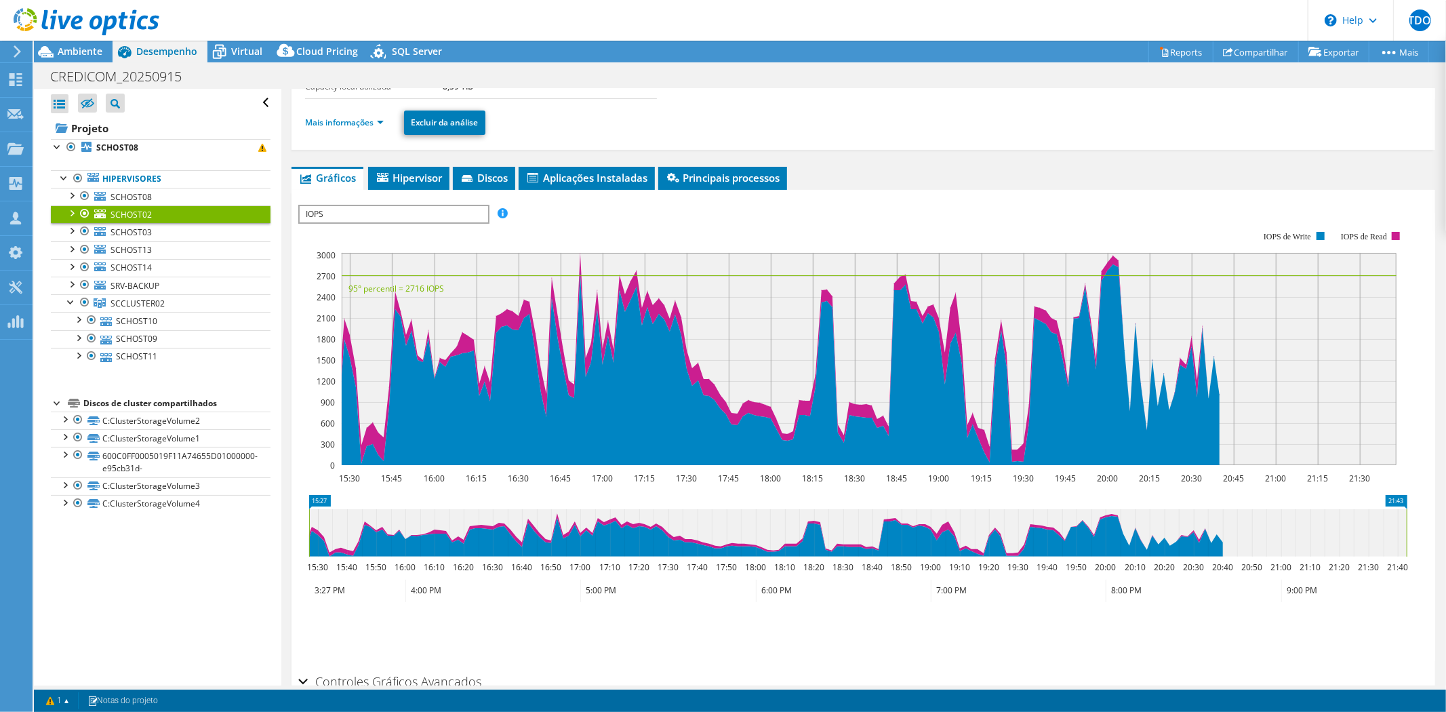
scroll to position [0, 0]
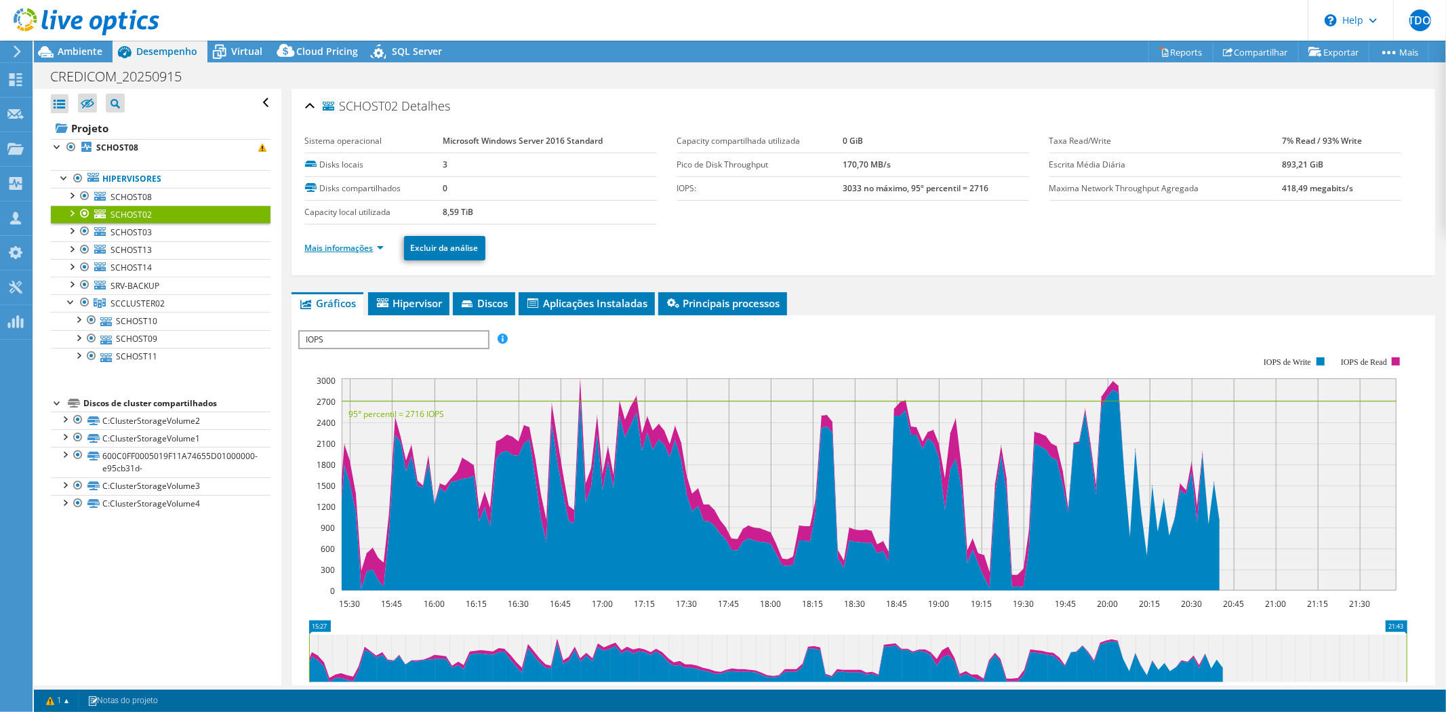
click at [378, 245] on link "Mais informações" at bounding box center [344, 248] width 79 height 12
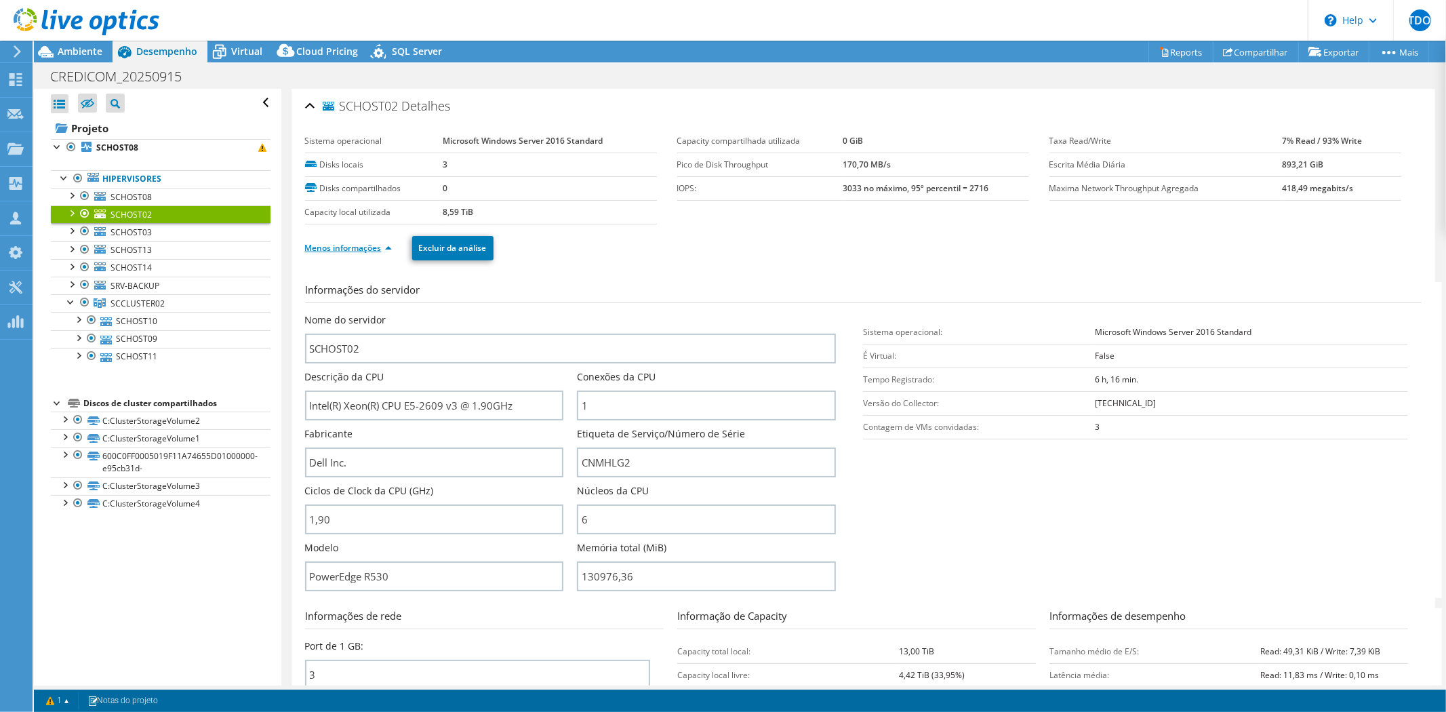
click at [378, 245] on link "Menos informações" at bounding box center [348, 248] width 87 height 12
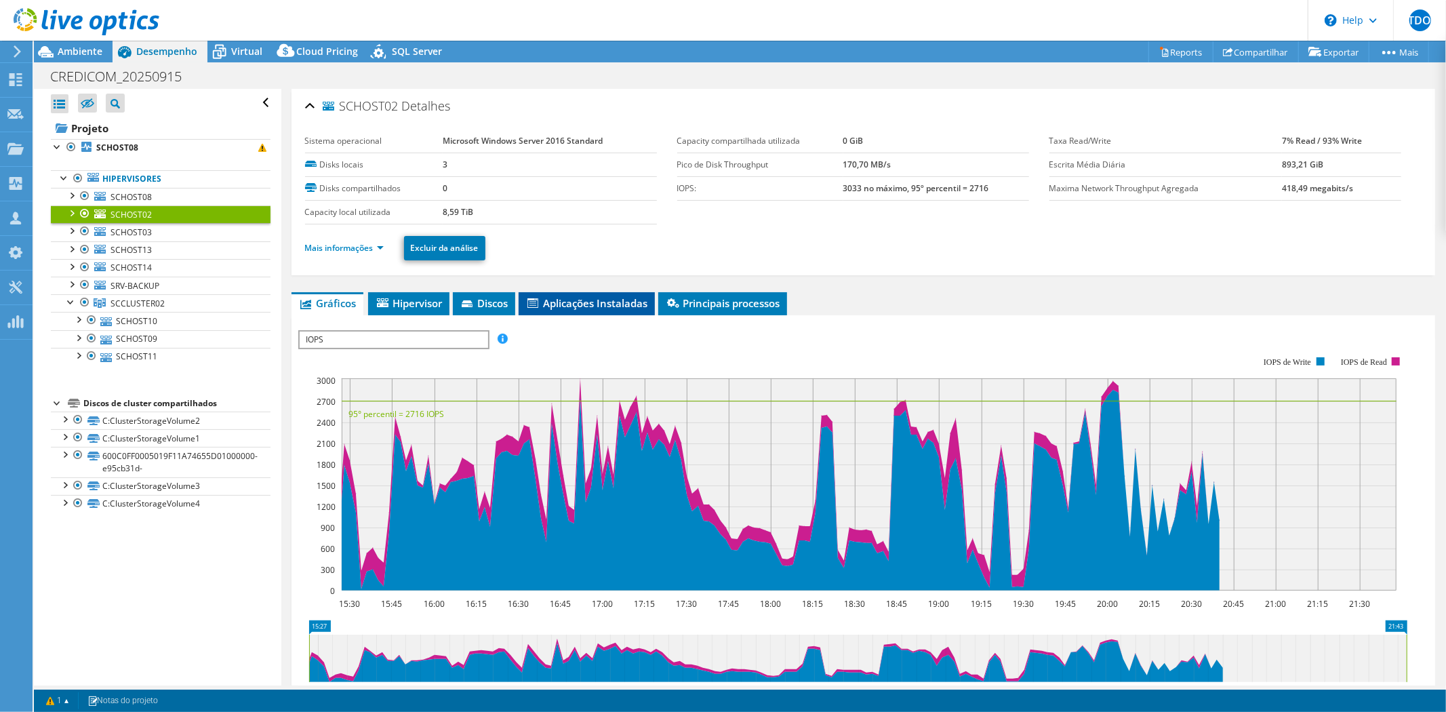
click at [568, 299] on span "Aplicações Instaladas" at bounding box center [586, 303] width 123 height 14
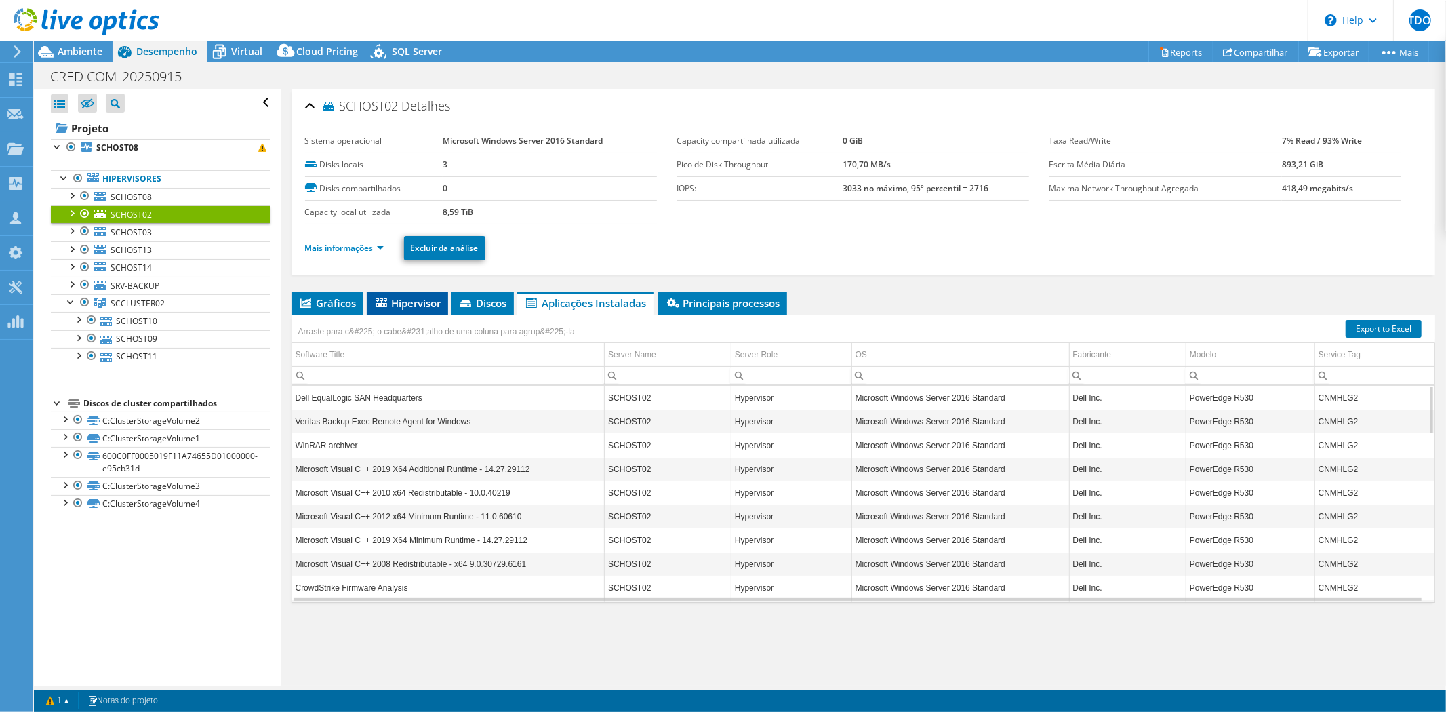
click at [409, 306] on span "Hipervisor" at bounding box center [407, 303] width 68 height 14
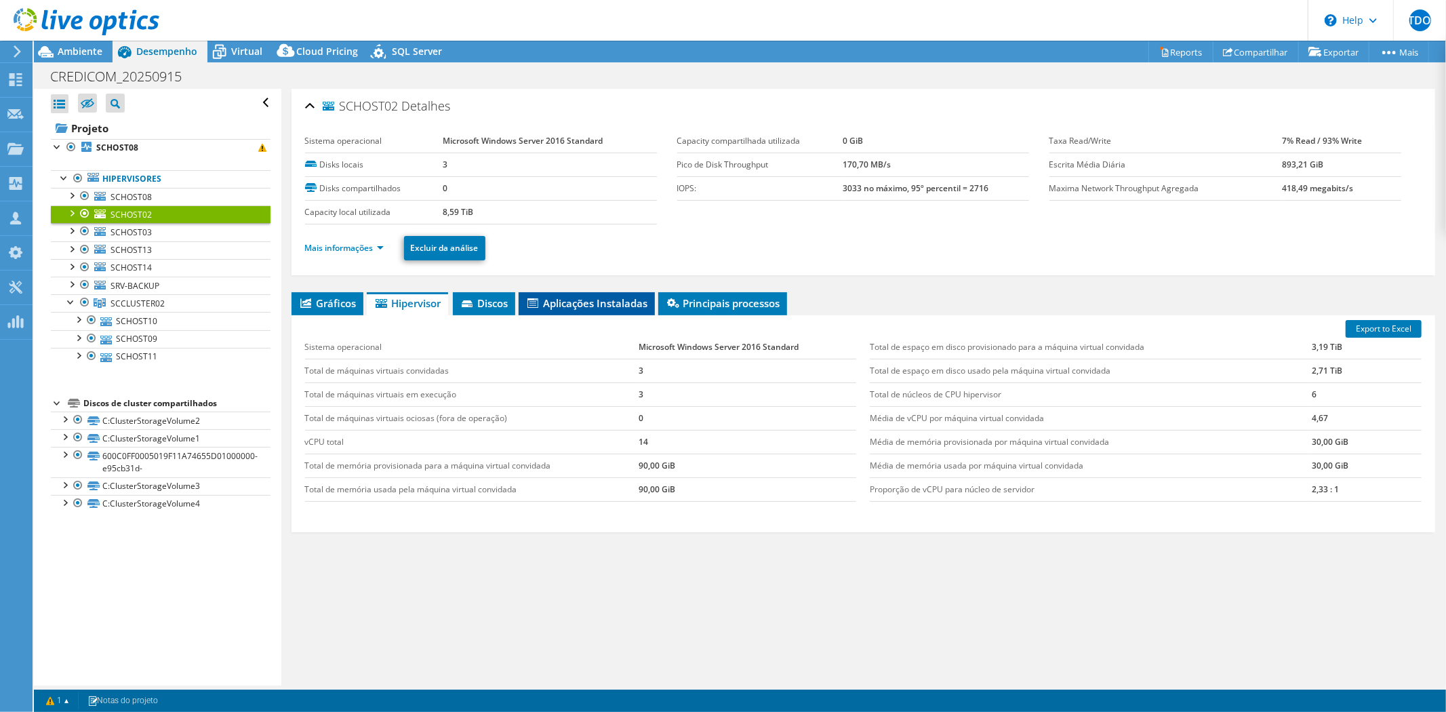
click at [580, 302] on span "Aplicações Instaladas" at bounding box center [586, 303] width 123 height 14
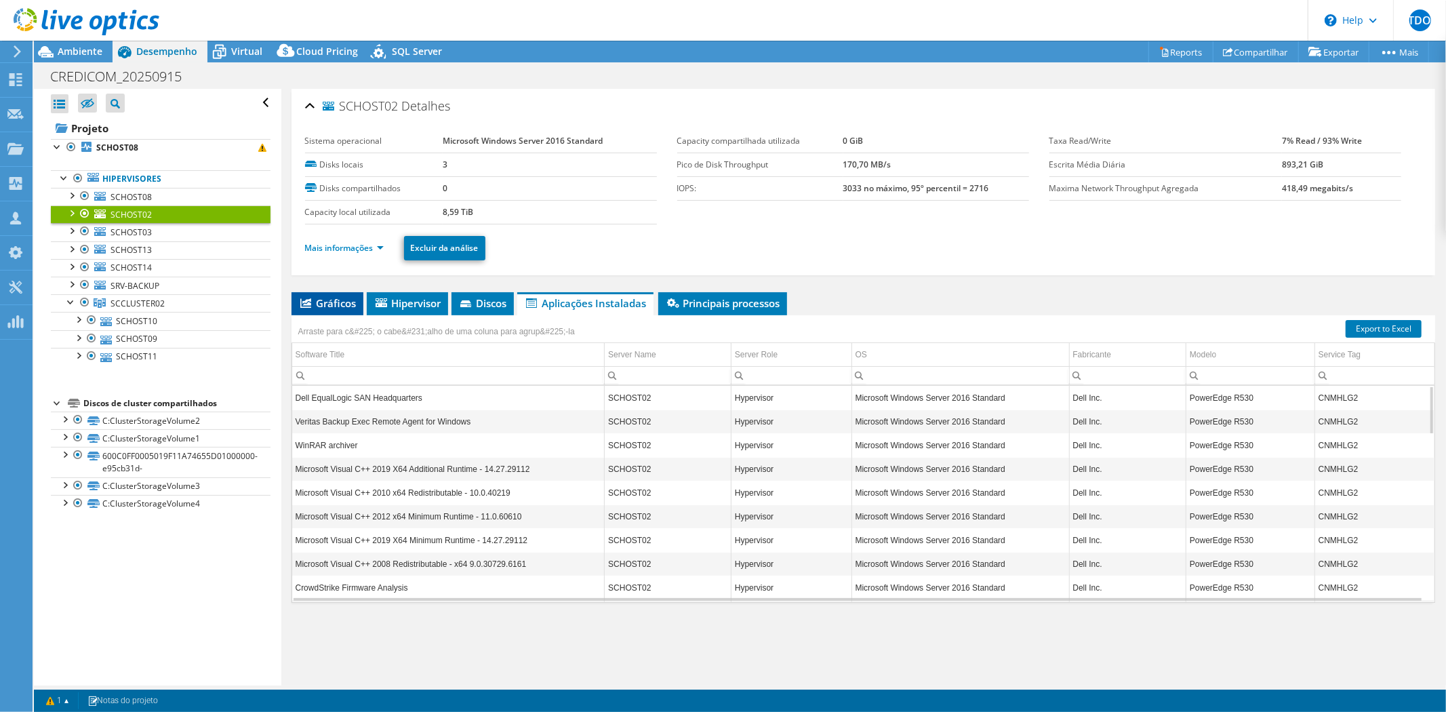
click at [324, 300] on span "Gráficos" at bounding box center [327, 303] width 58 height 14
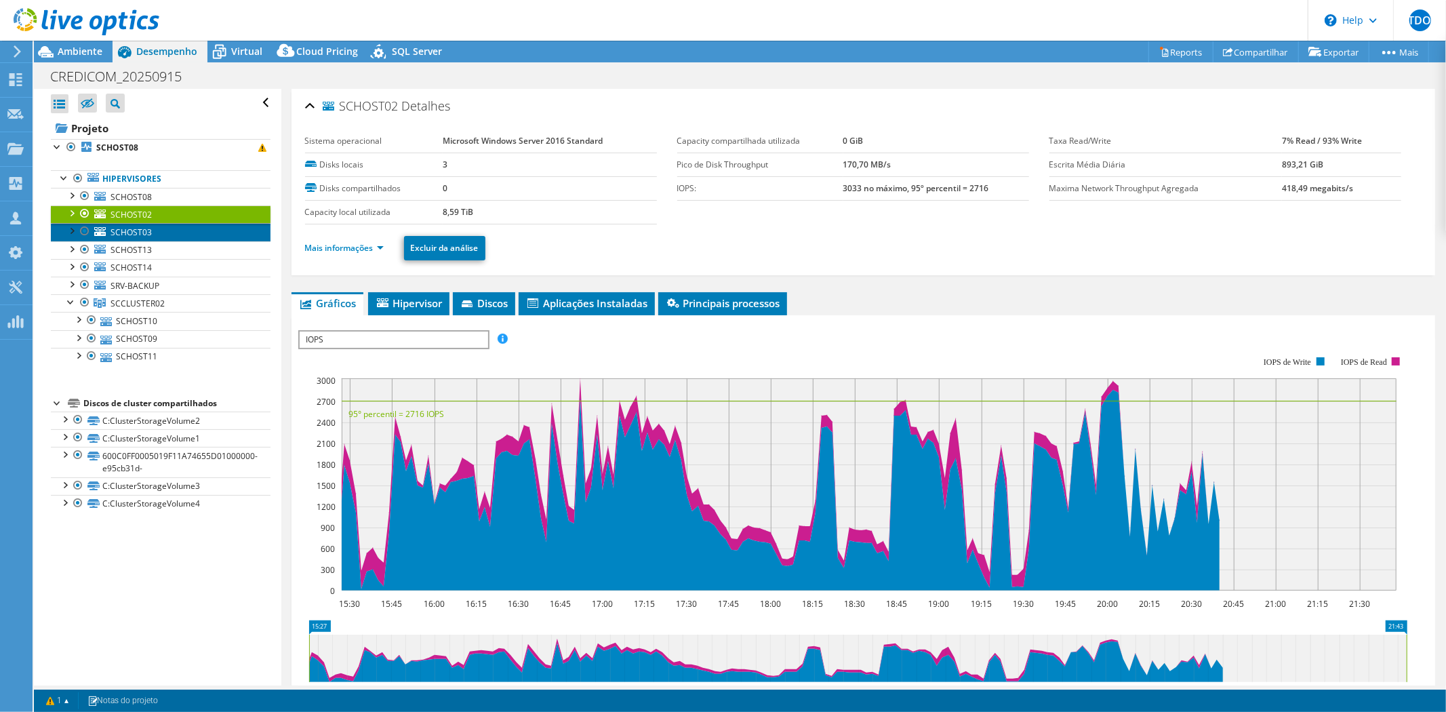
click at [116, 232] on span "SCHOST03" at bounding box center [130, 232] width 41 height 12
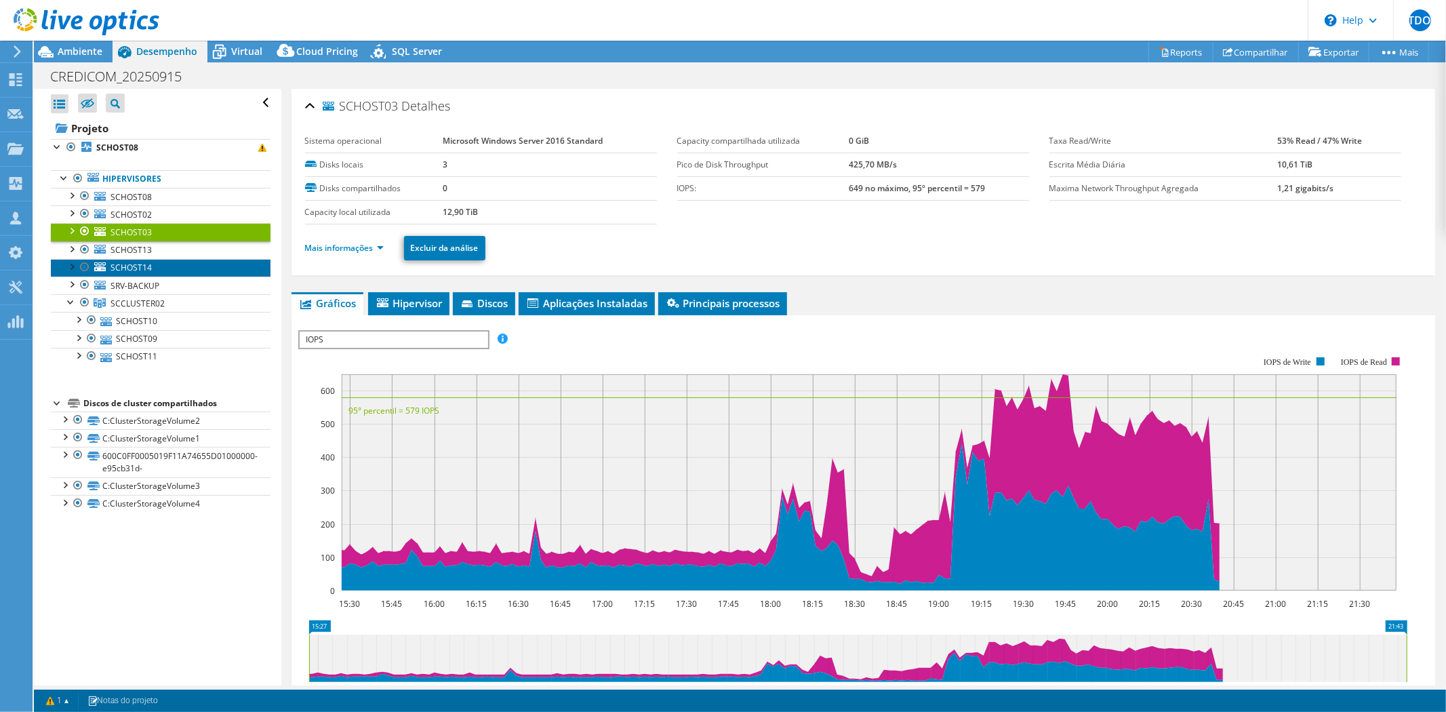
click at [119, 259] on link "SCHOST14" at bounding box center [161, 268] width 220 height 18
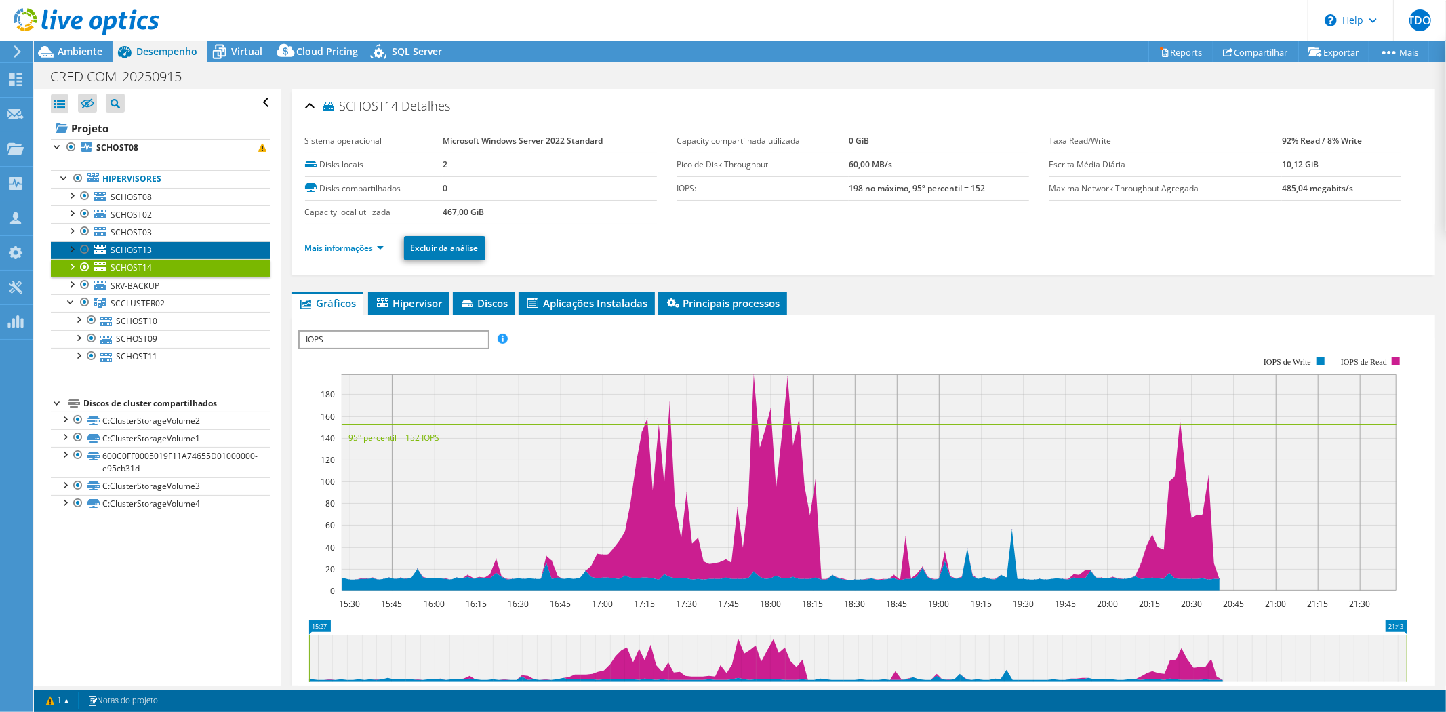
click at [125, 249] on span "SCHOST13" at bounding box center [130, 250] width 41 height 12
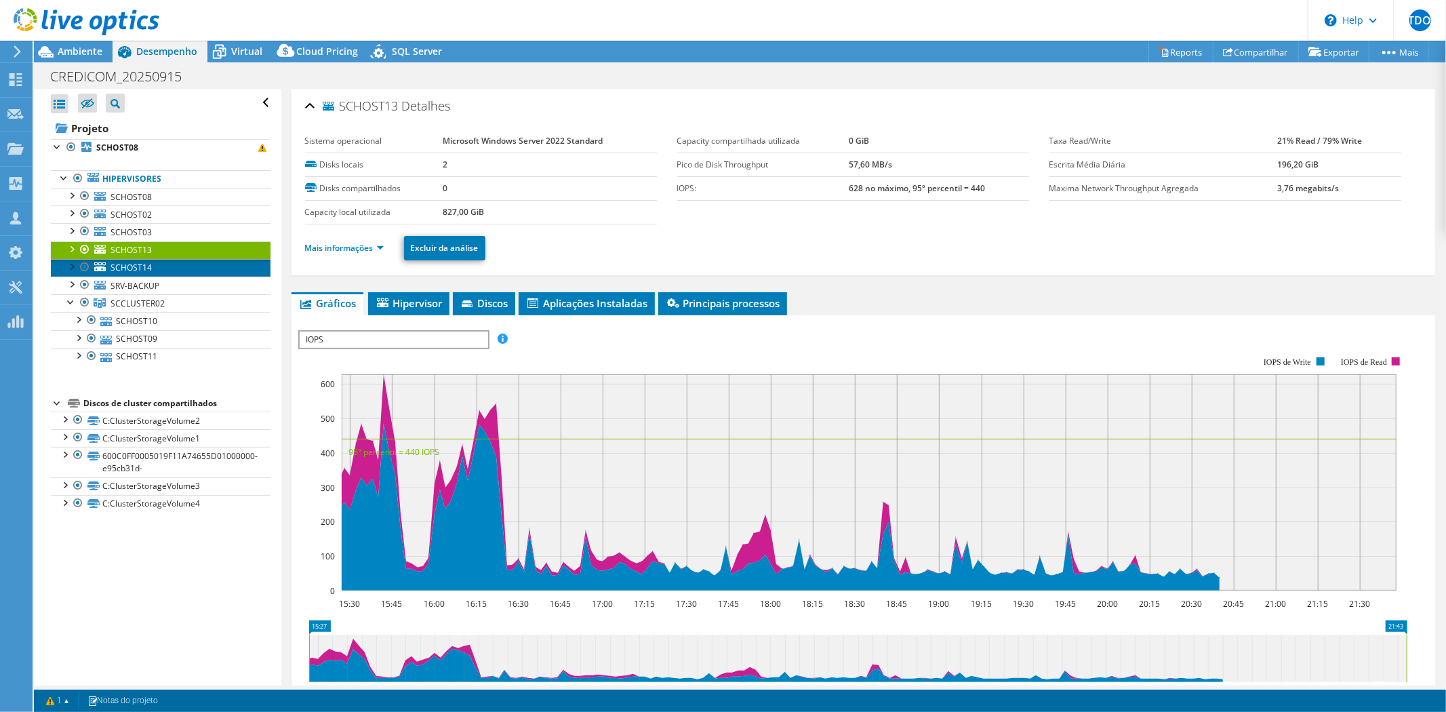
click at [125, 266] on span "SCHOST14" at bounding box center [130, 268] width 41 height 12
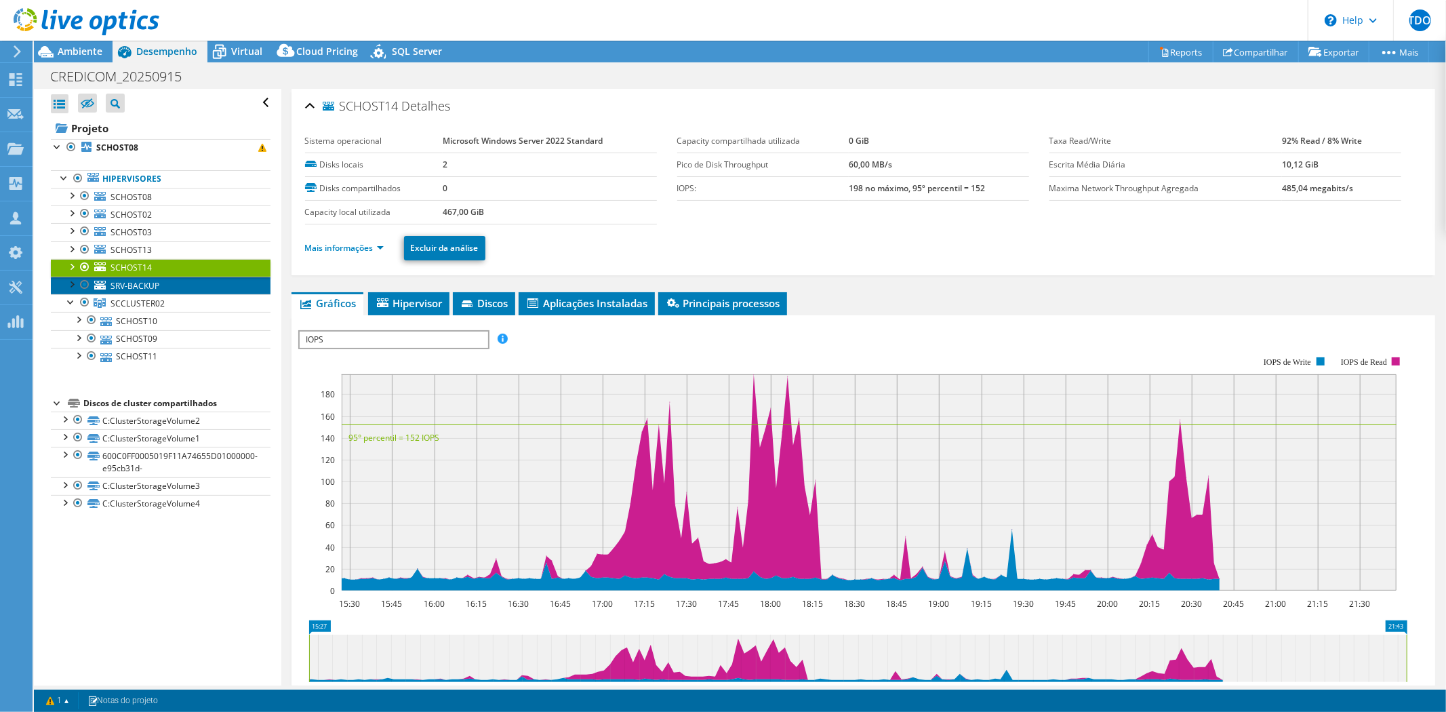
click at [125, 285] on span "SRV-BACKUP" at bounding box center [134, 286] width 49 height 12
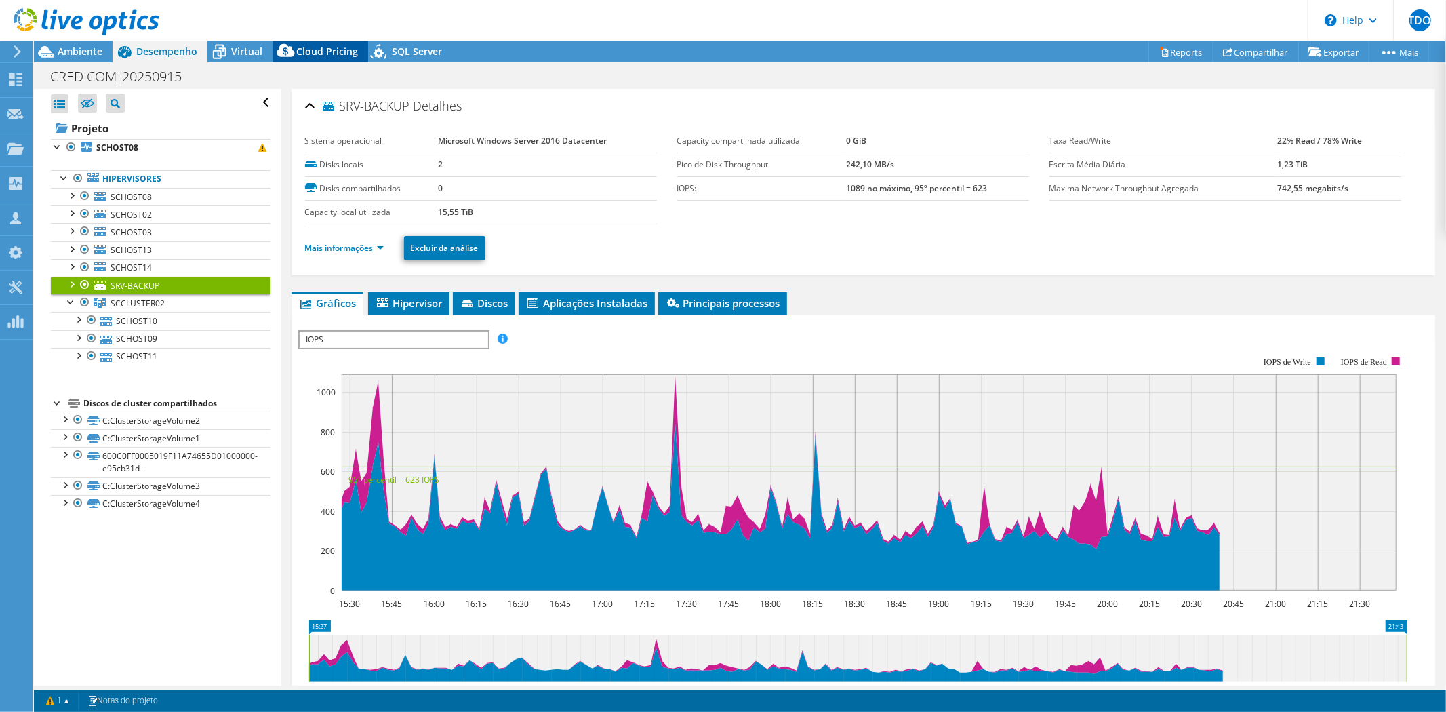
drag, startPoint x: 321, startPoint y: 49, endPoint x: 373, endPoint y: 84, distance: 63.0
click at [321, 49] on span "Cloud Pricing" at bounding box center [327, 51] width 62 height 13
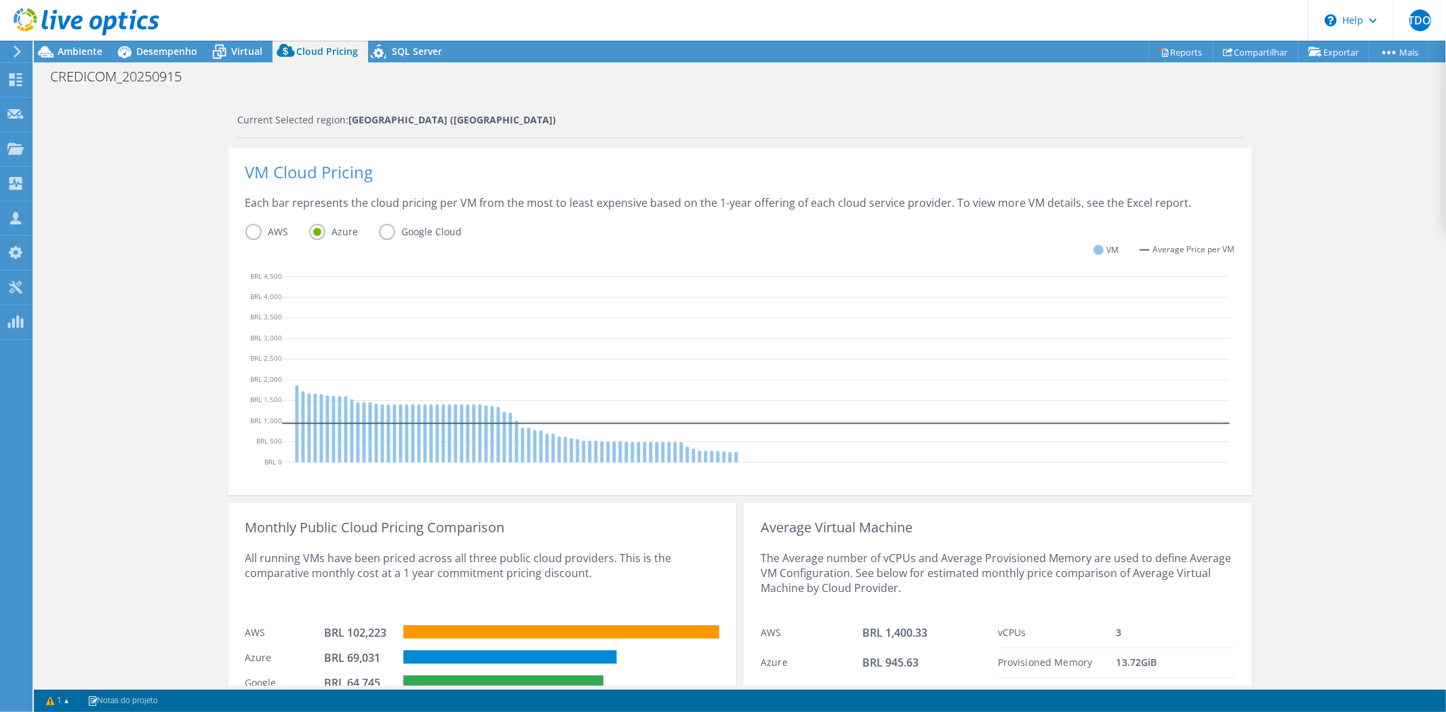
scroll to position [324, 0]
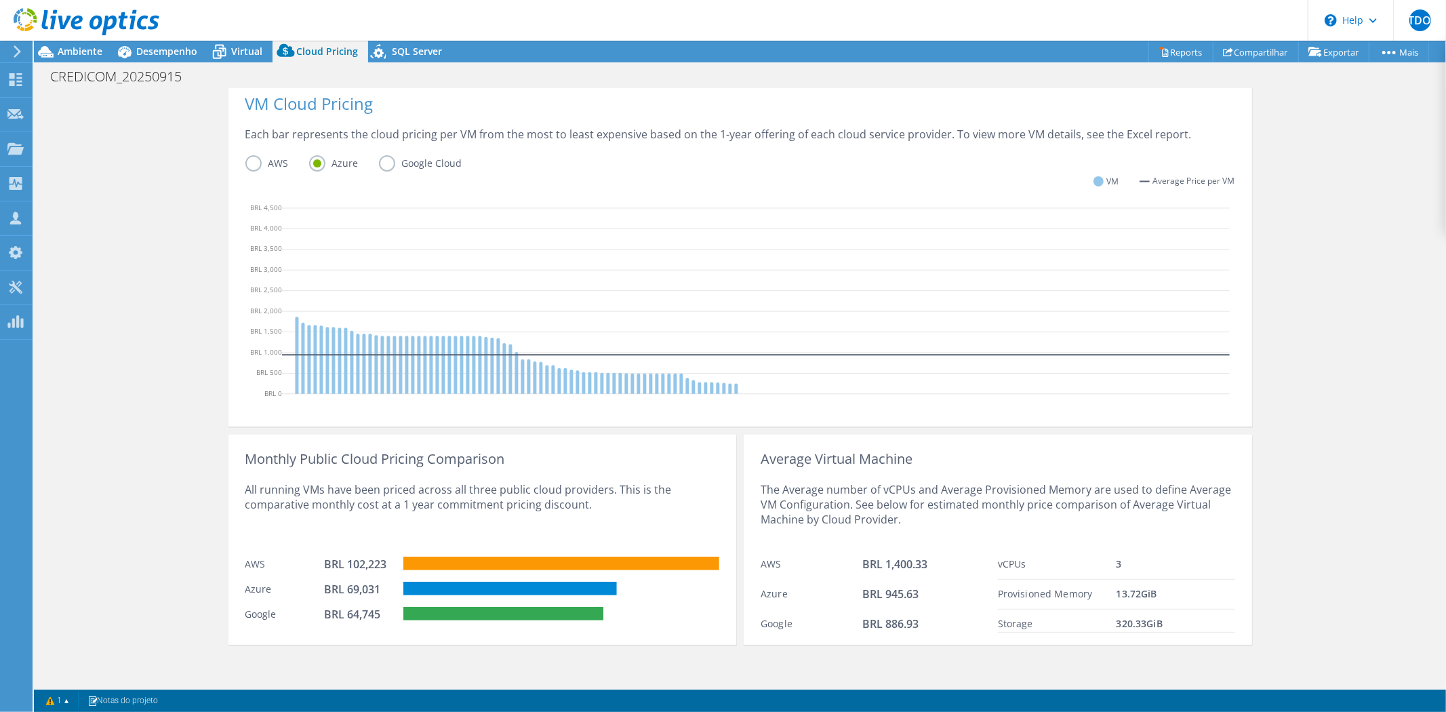
click at [320, 587] on div "Azure BRL 69,031" at bounding box center [482, 587] width 474 height 25
click at [359, 586] on div "BRL 69,031" at bounding box center [358, 589] width 68 height 15
click at [363, 591] on div "BRL 69,031" at bounding box center [358, 589] width 68 height 15
drag, startPoint x: 340, startPoint y: 587, endPoint x: 377, endPoint y: 581, distance: 37.1
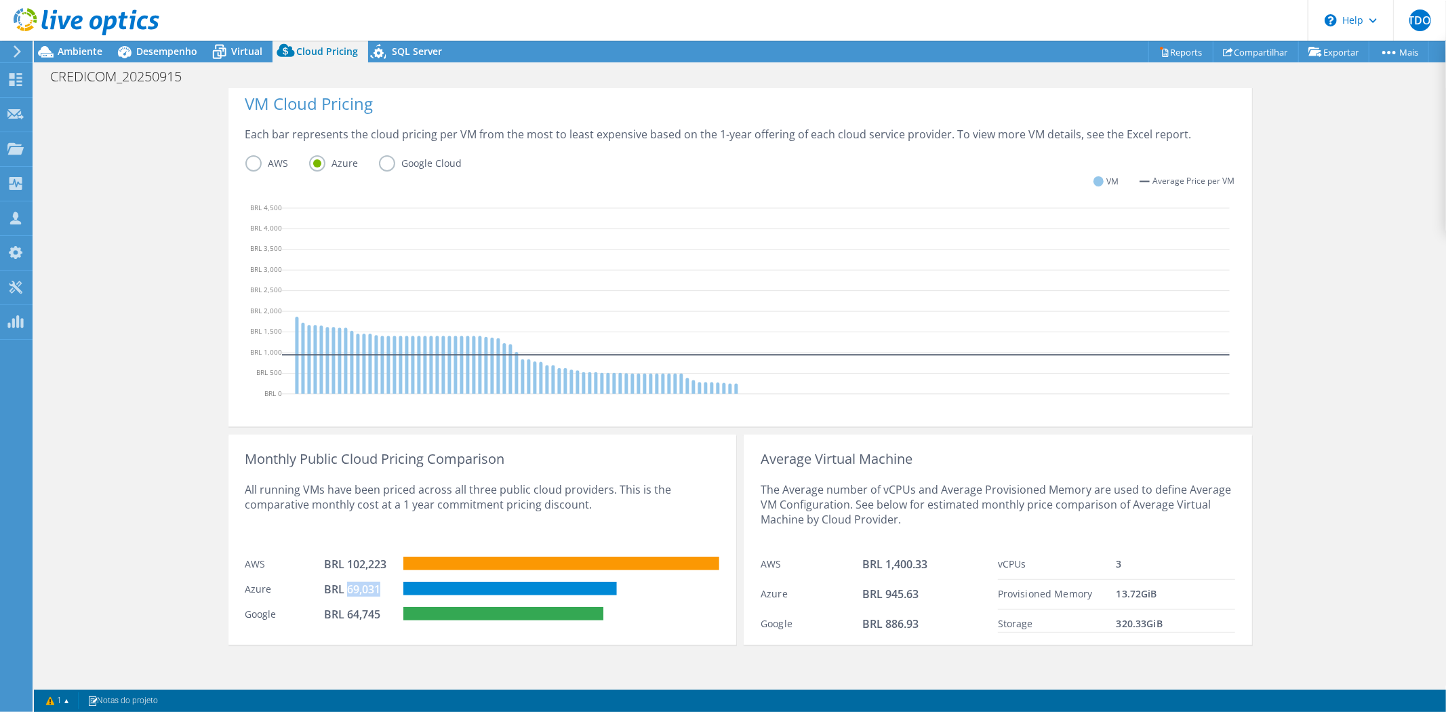
click at [377, 582] on div "BRL 69,031" at bounding box center [358, 589] width 68 height 15
click at [348, 586] on div "BRL 69,031" at bounding box center [358, 589] width 68 height 15
drag, startPoint x: 341, startPoint y: 590, endPoint x: 376, endPoint y: 580, distance: 36.7
click at [376, 582] on div "BRL 69,031" at bounding box center [358, 589] width 68 height 15
click at [100, 195] on div "Cloud Pricing Live Optics Cloud Pricing uses the native vendor APIs to retrieve…" at bounding box center [740, 226] width 1412 height 923
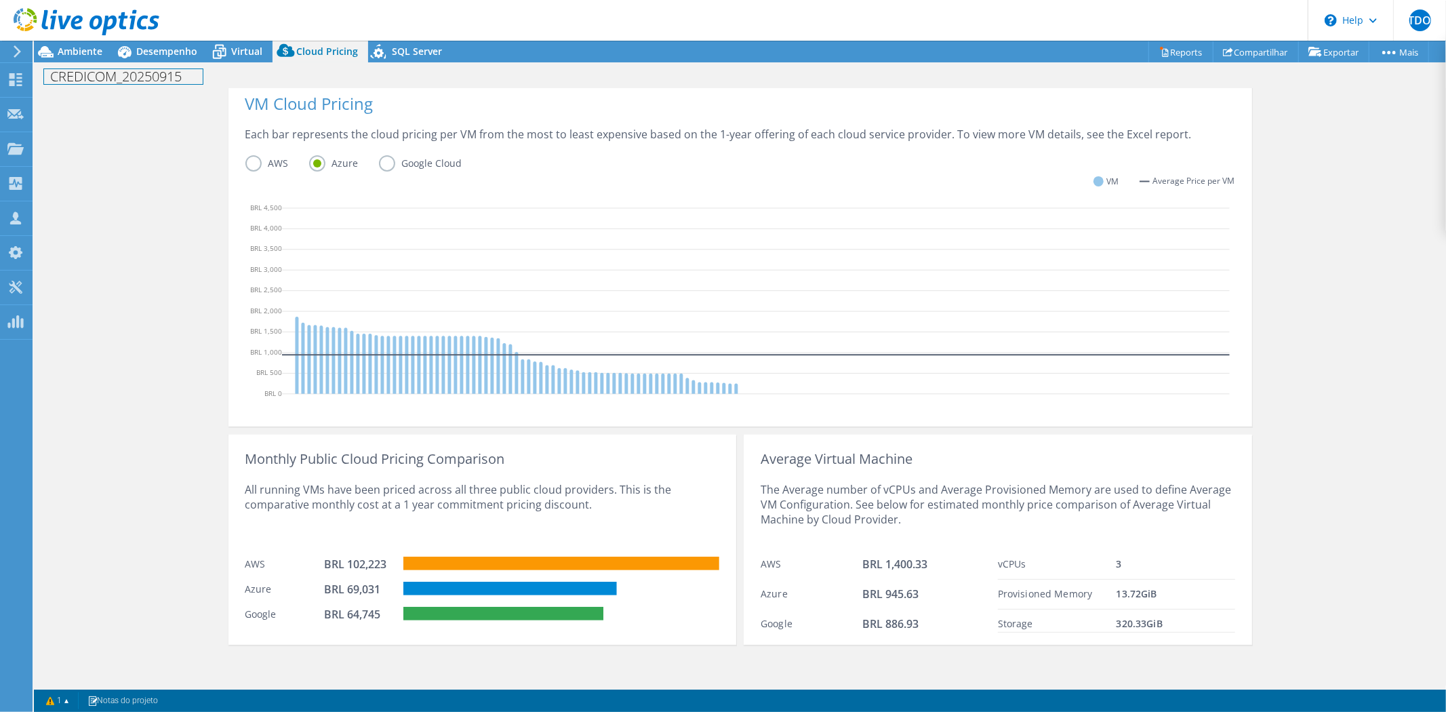
click at [71, 64] on div "CREDICOM_20250915 Imprimir" at bounding box center [740, 76] width 1412 height 25
click at [75, 50] on span "Ambiente" at bounding box center [80, 51] width 45 height 13
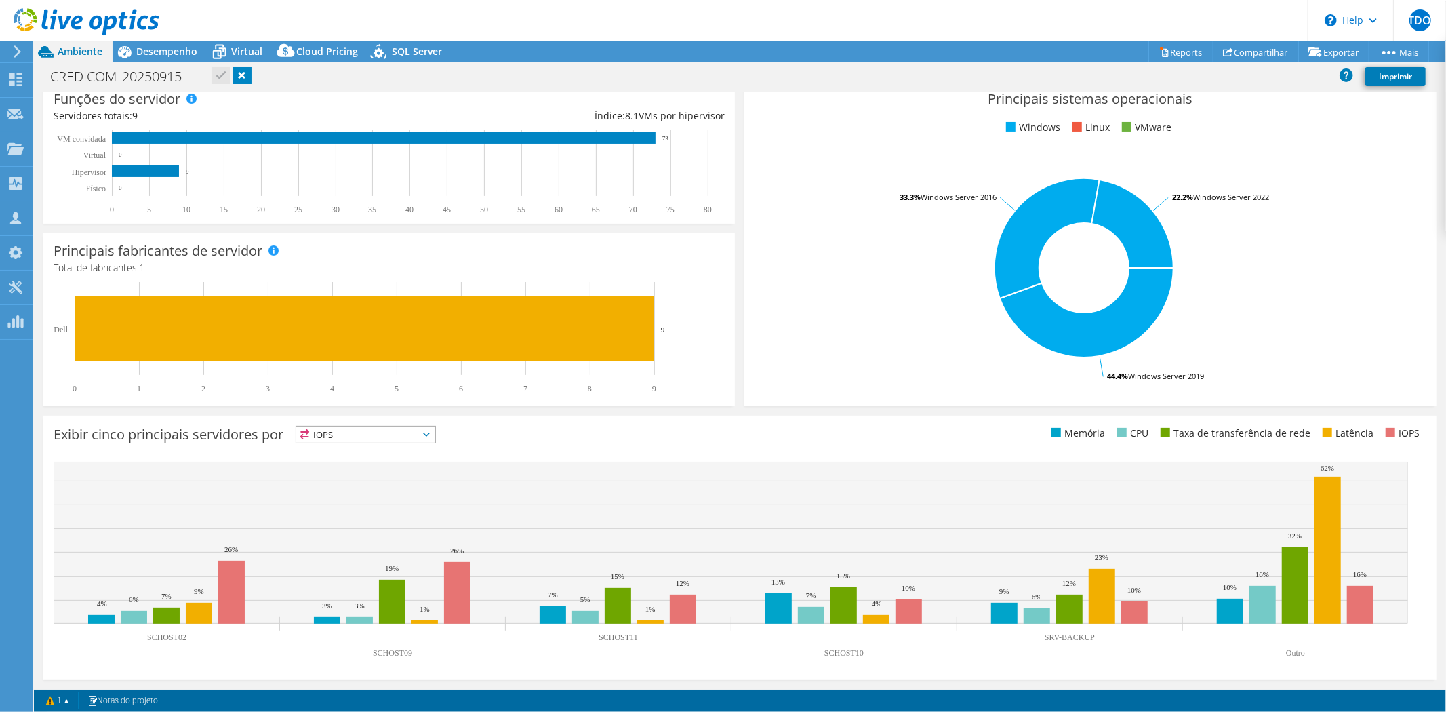
scroll to position [192, 0]
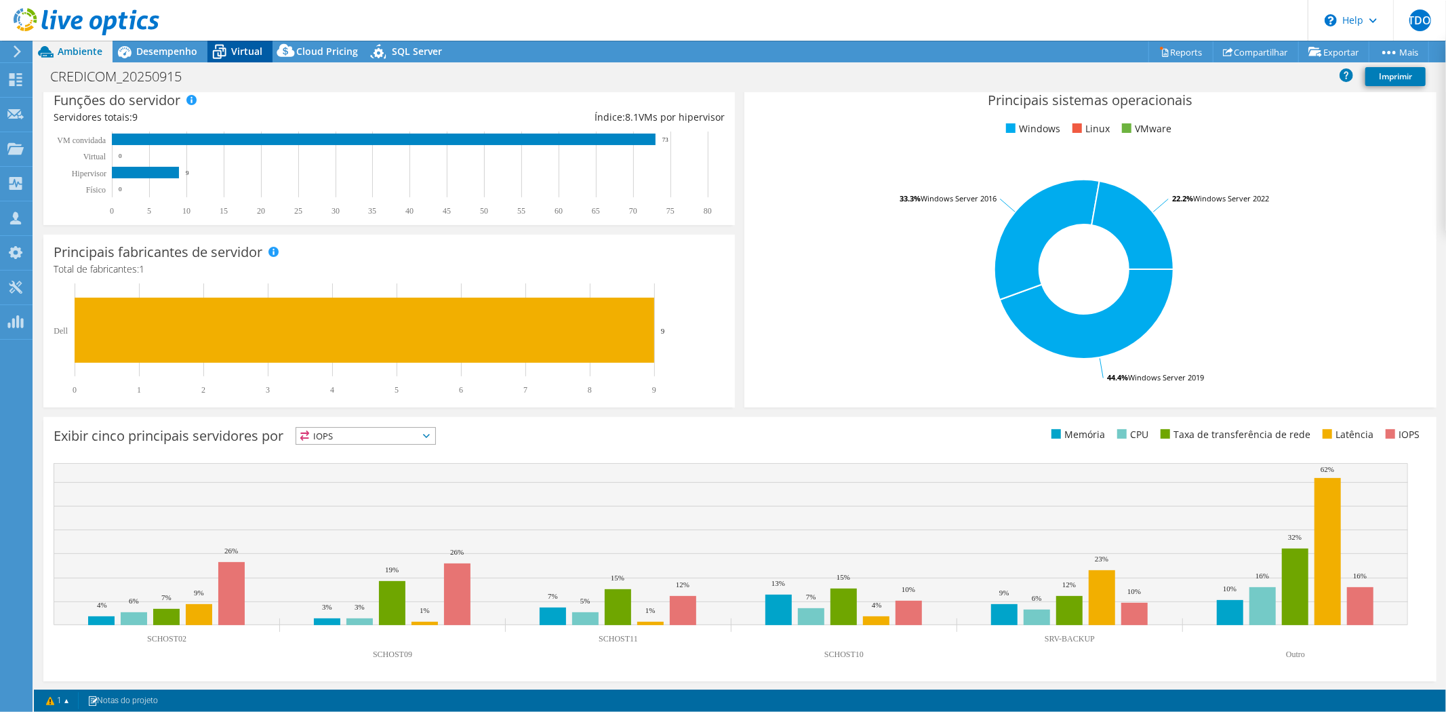
click at [248, 47] on span "Virtual" at bounding box center [246, 51] width 31 height 13
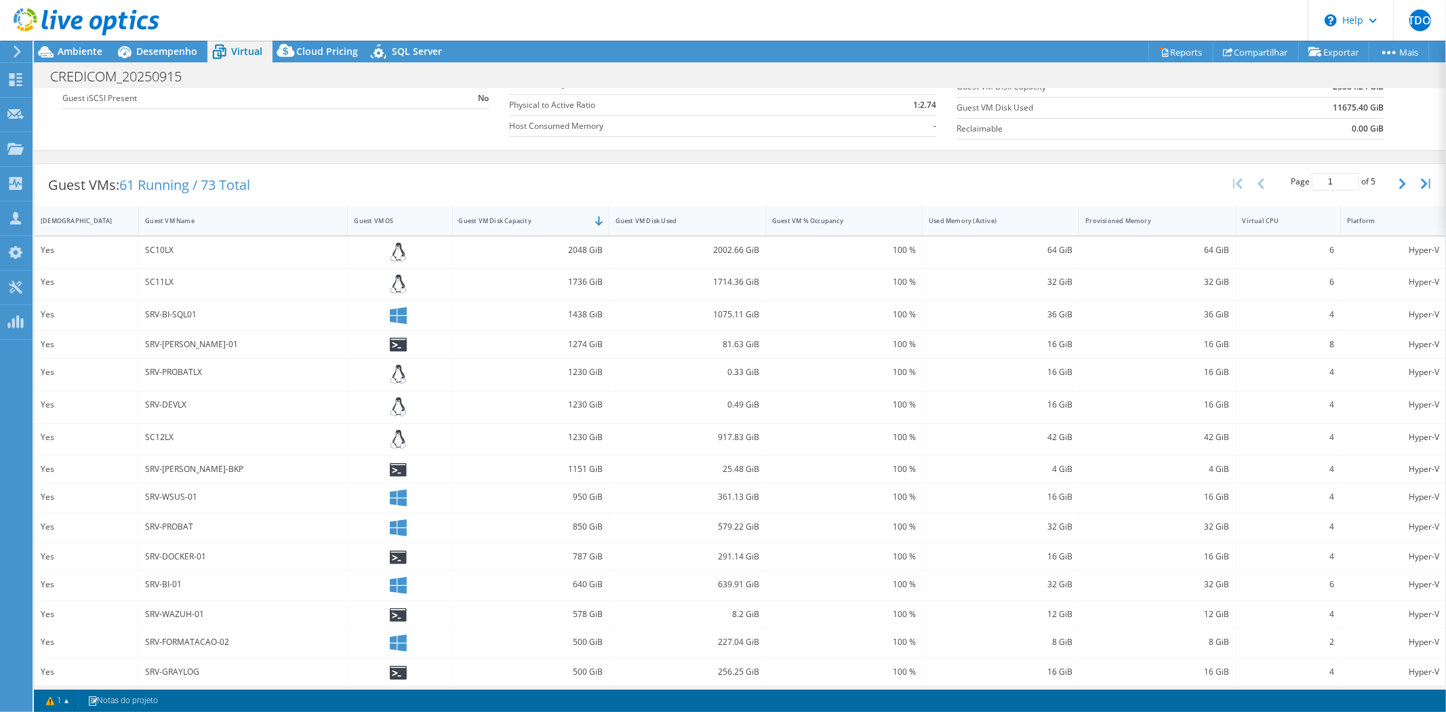
scroll to position [201, 0]
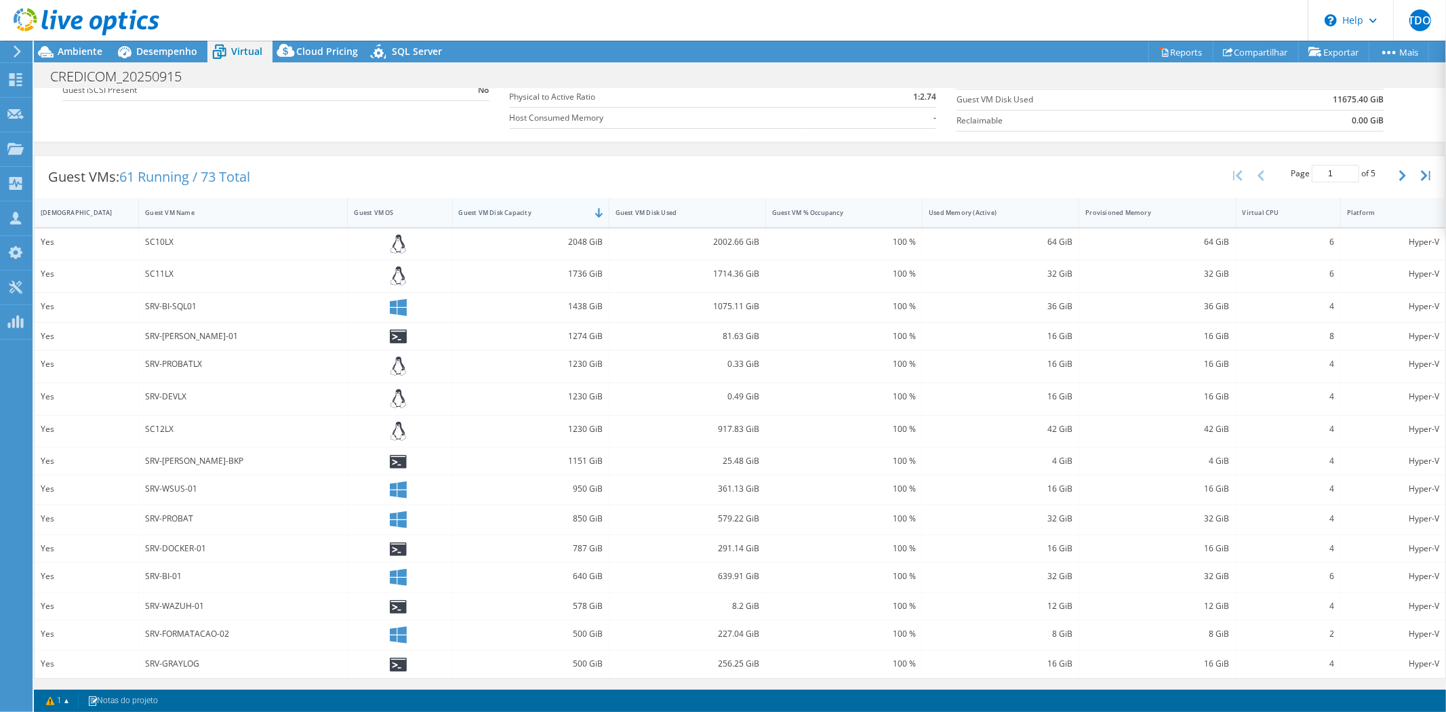
click at [588, 214] on div "Guest VM Disk Capacity" at bounding box center [531, 212] width 157 height 29
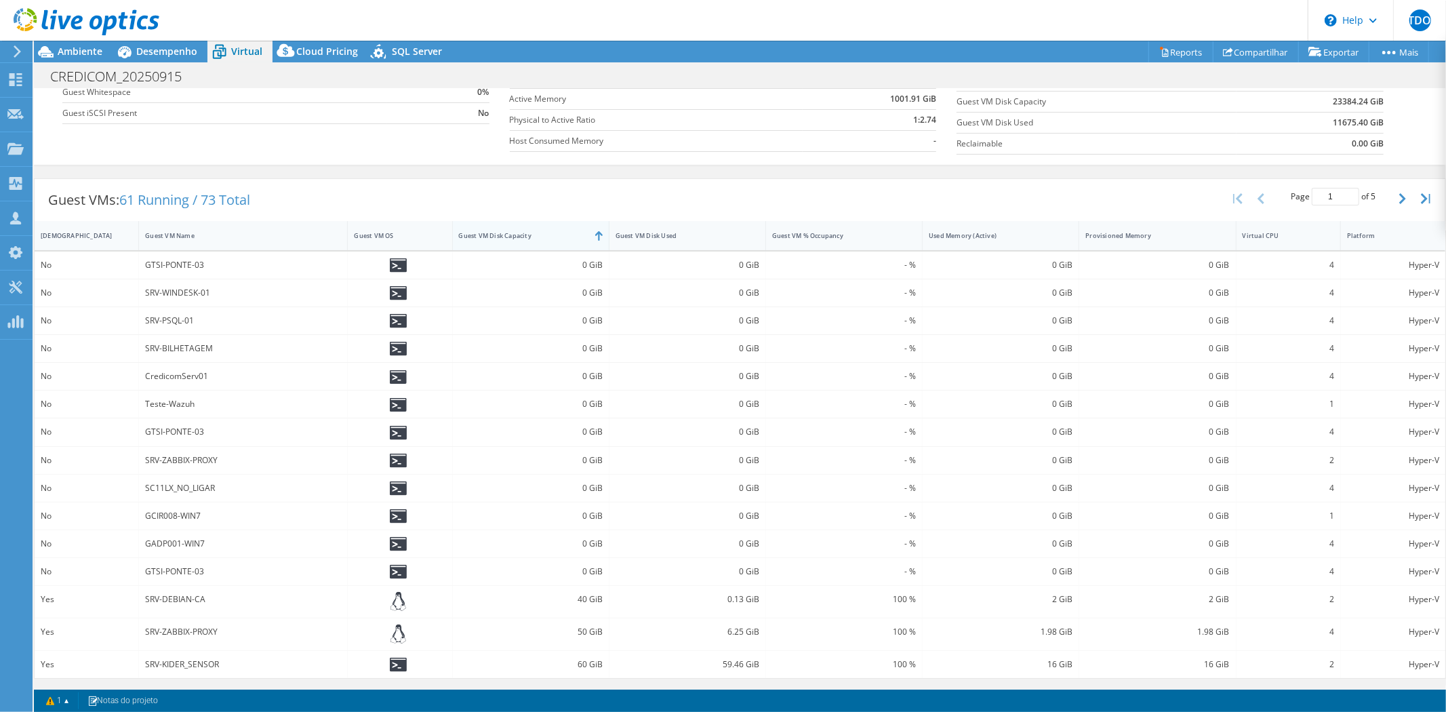
scroll to position [182, 0]
click at [587, 235] on div "Guest VM Disk Capacity" at bounding box center [523, 235] width 140 height 21
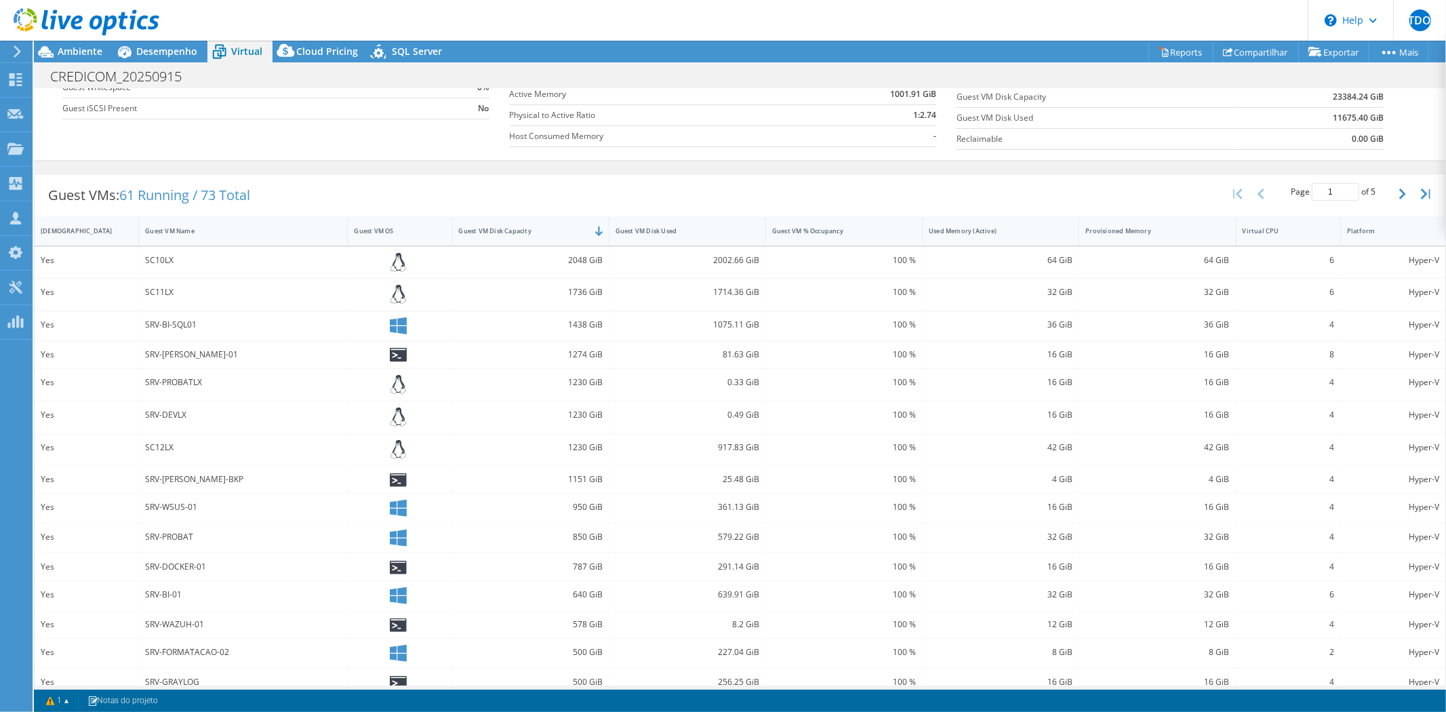
scroll to position [201, 0]
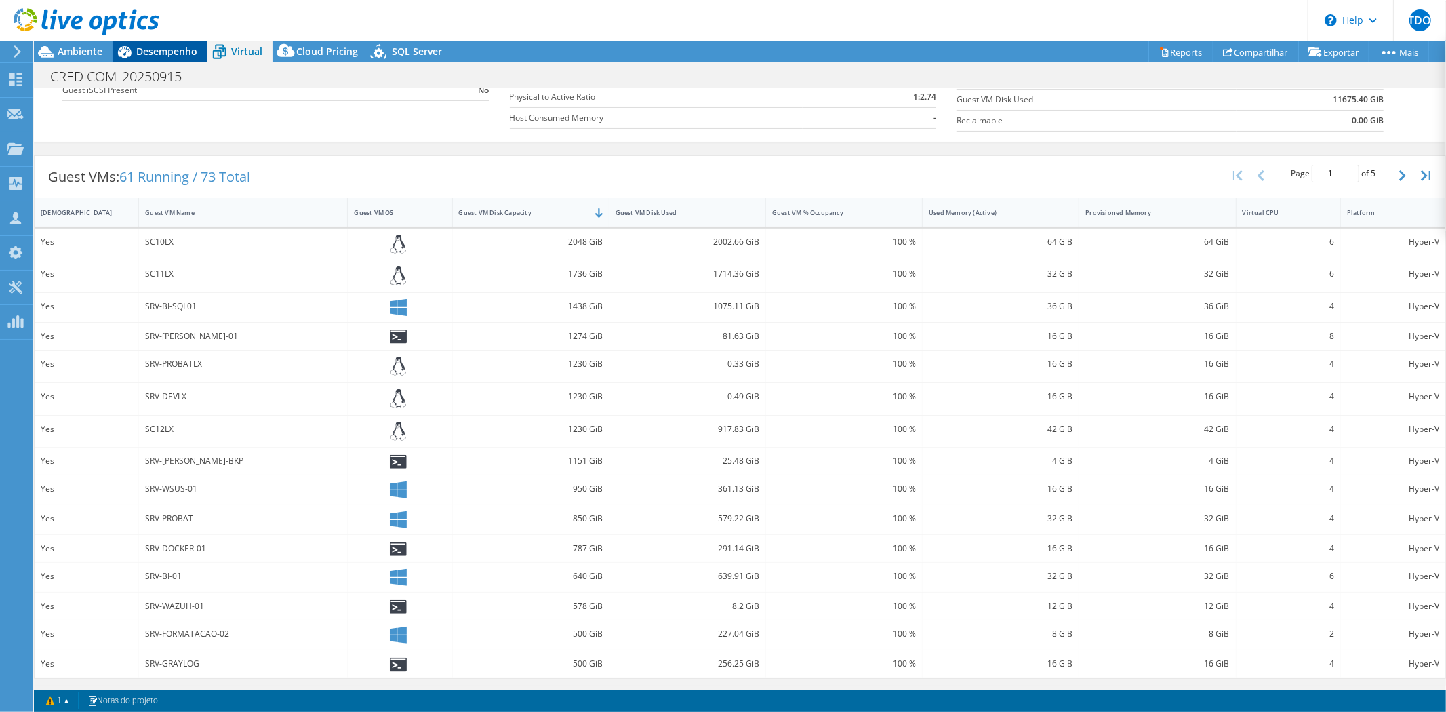
click at [150, 46] on span "Desempenho" at bounding box center [166, 51] width 61 height 13
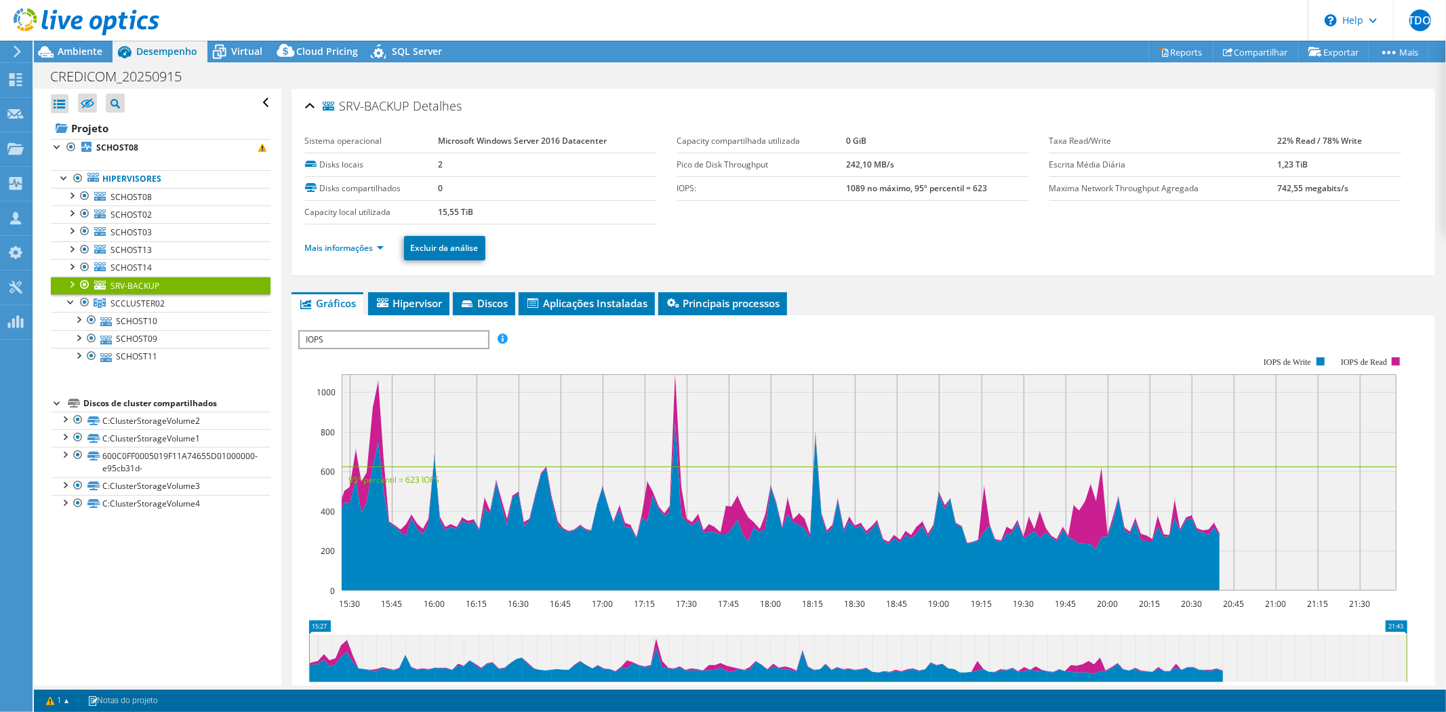
scroll to position [0, 0]
click at [140, 198] on span "SCHOST08" at bounding box center [130, 197] width 41 height 12
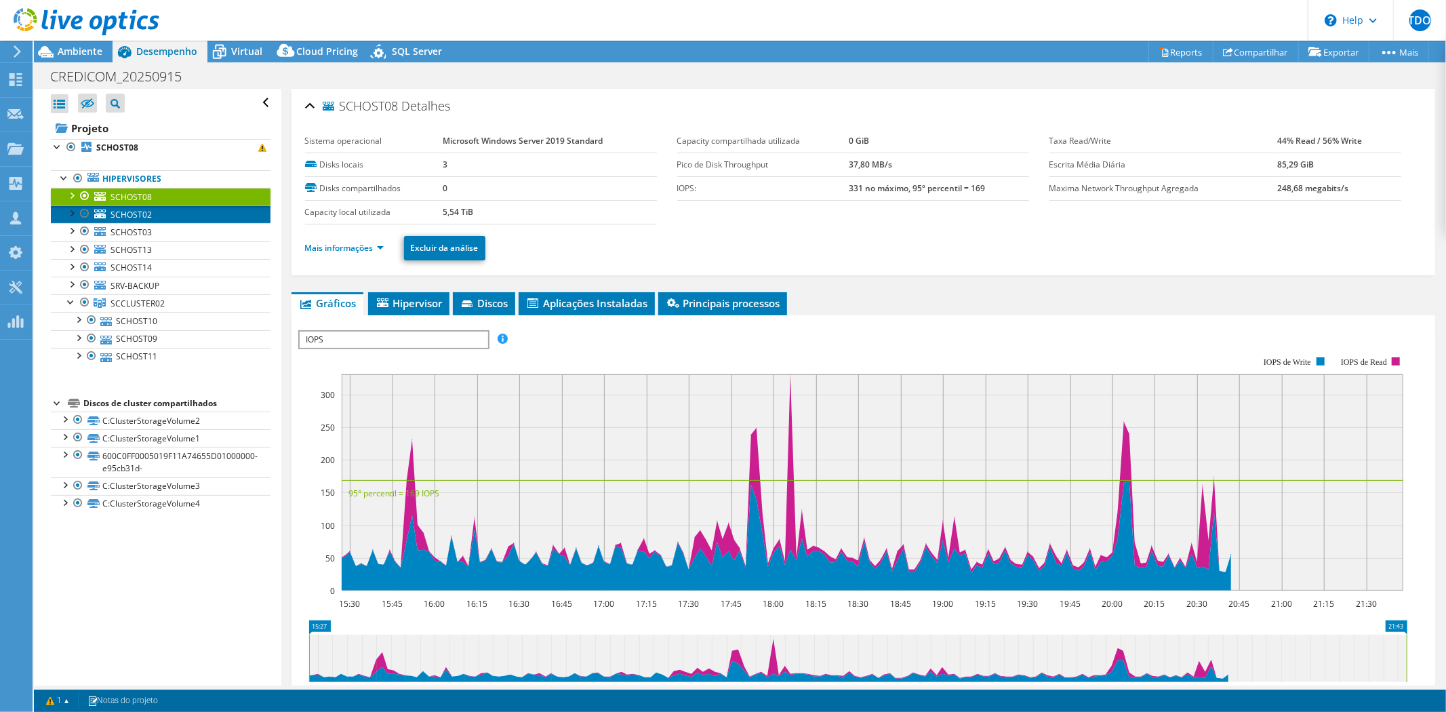
click at [137, 211] on span "SCHOST02" at bounding box center [130, 215] width 41 height 12
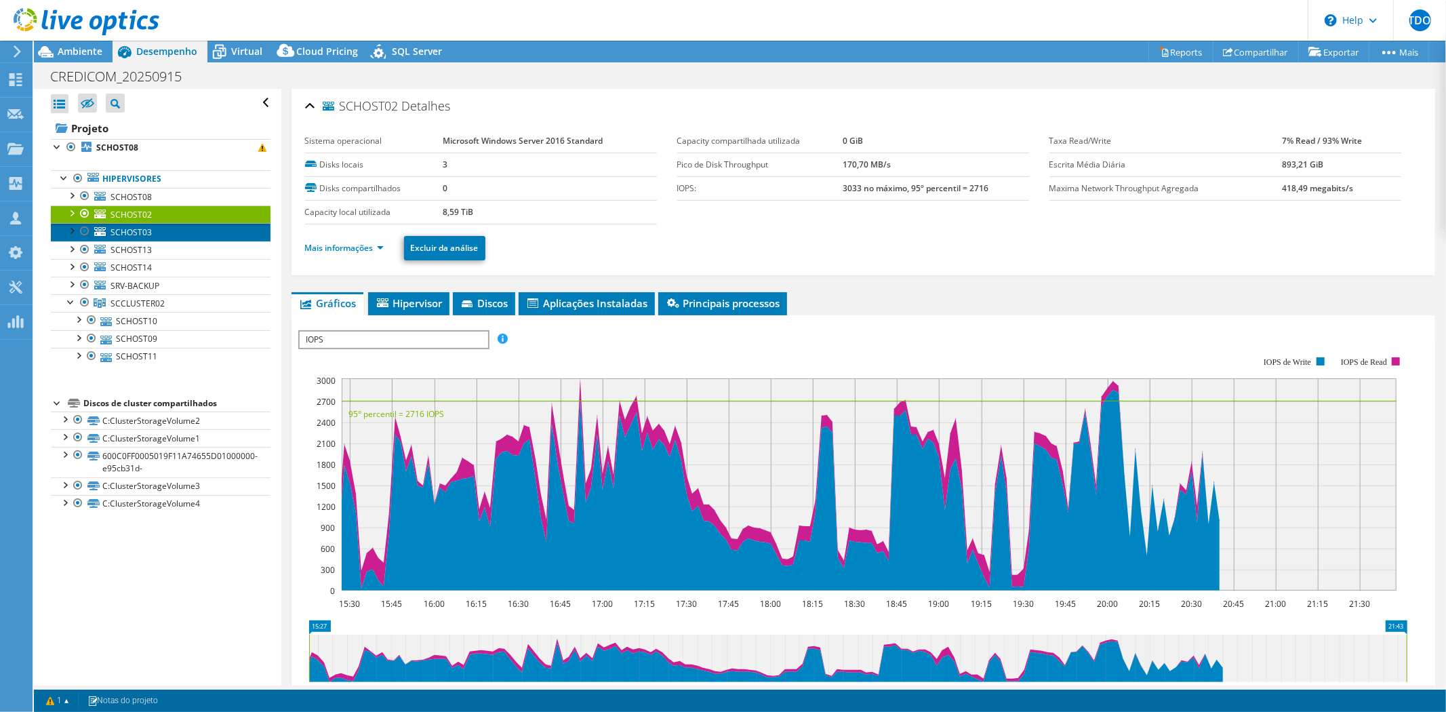
click at [137, 232] on span "SCHOST03" at bounding box center [130, 232] width 41 height 12
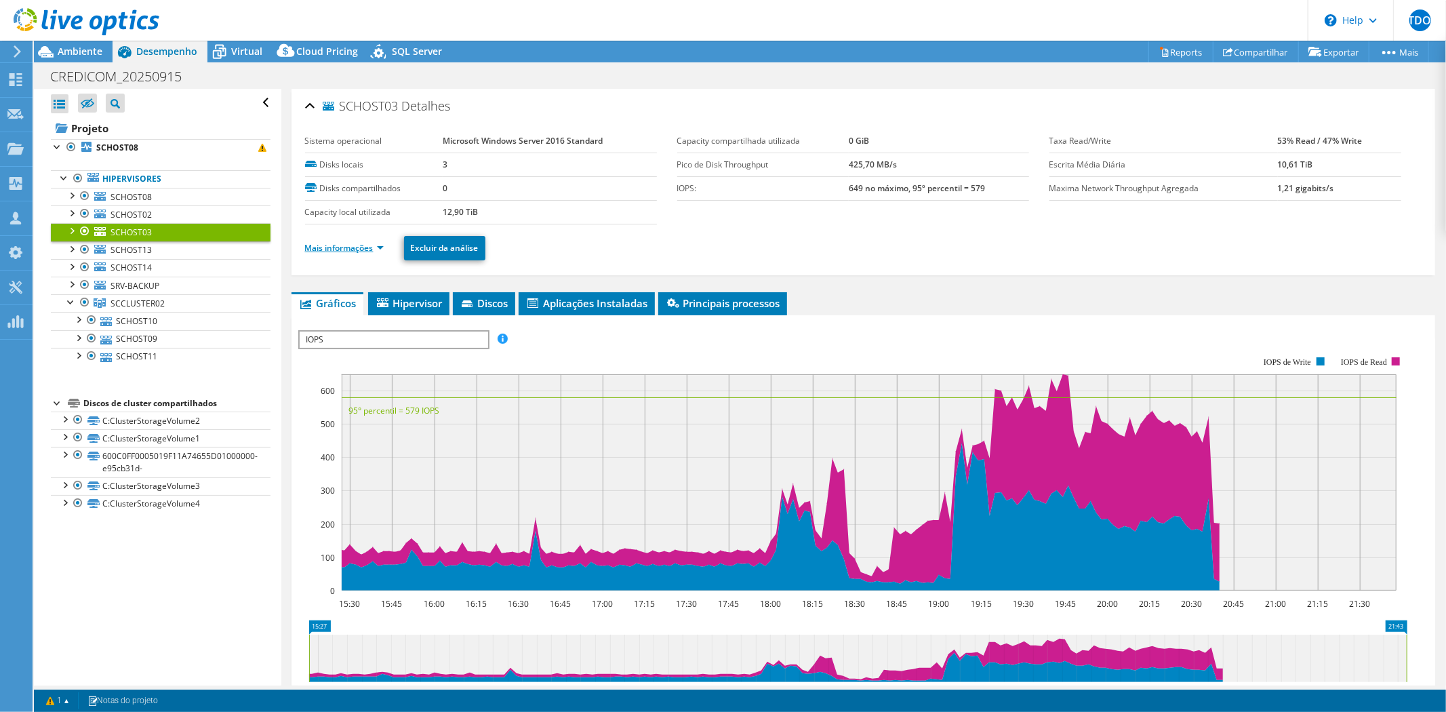
click at [344, 245] on link "Mais informações" at bounding box center [344, 248] width 79 height 12
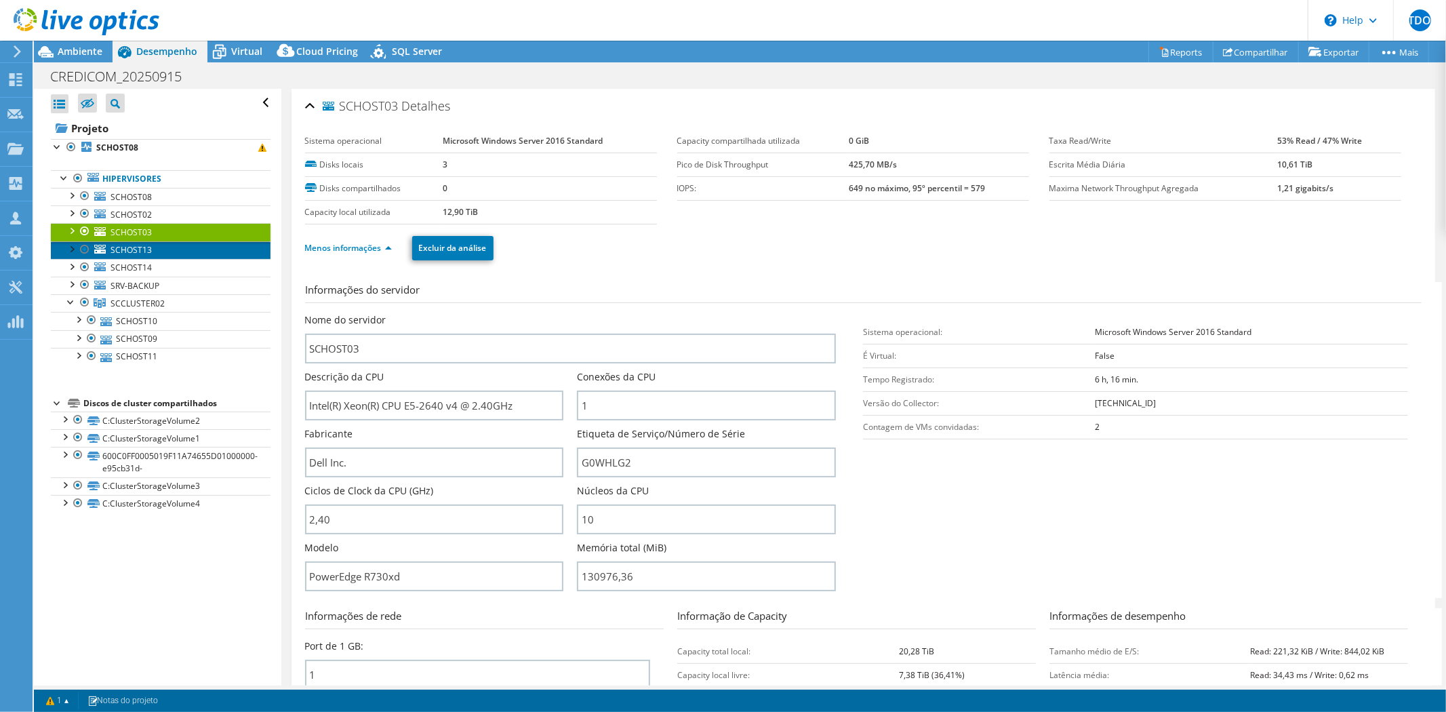
click at [137, 246] on span "SCHOST13" at bounding box center [130, 250] width 41 height 12
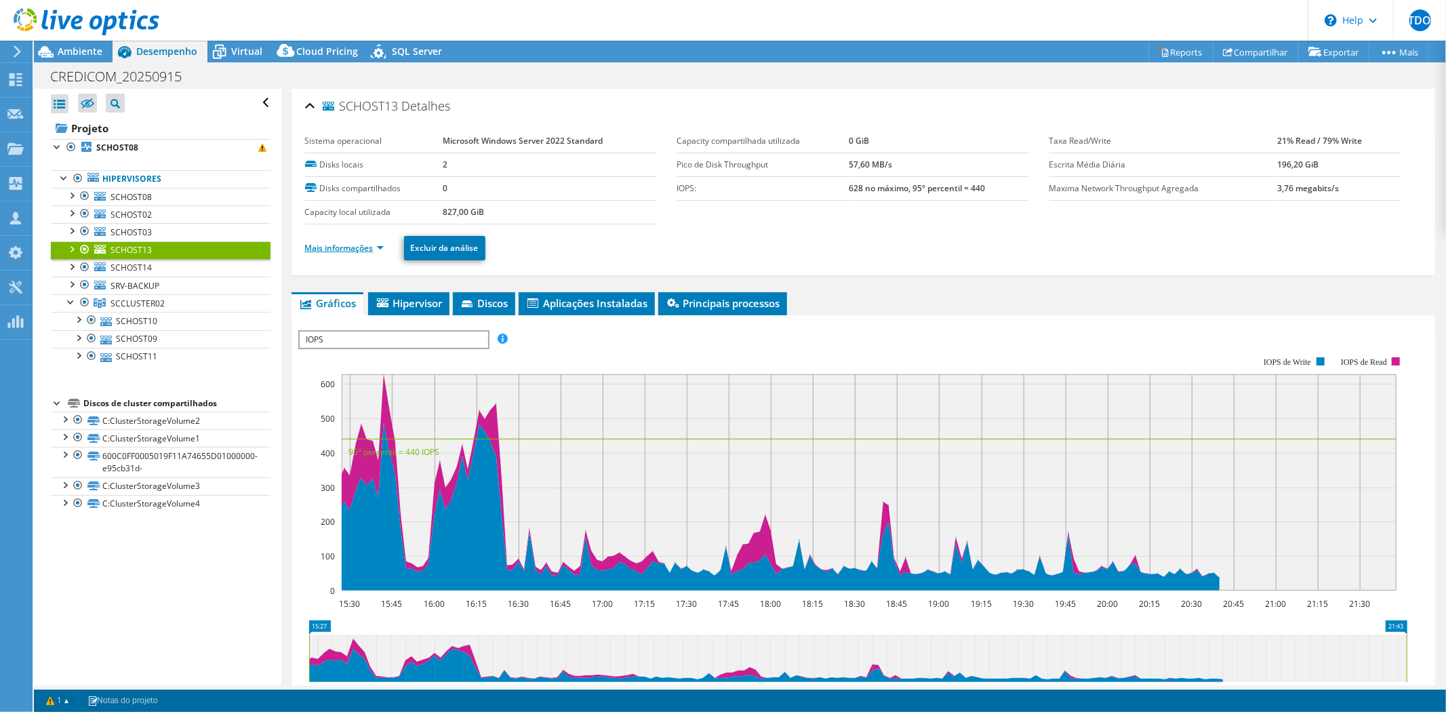
click at [335, 245] on link "Mais informações" at bounding box center [344, 248] width 79 height 12
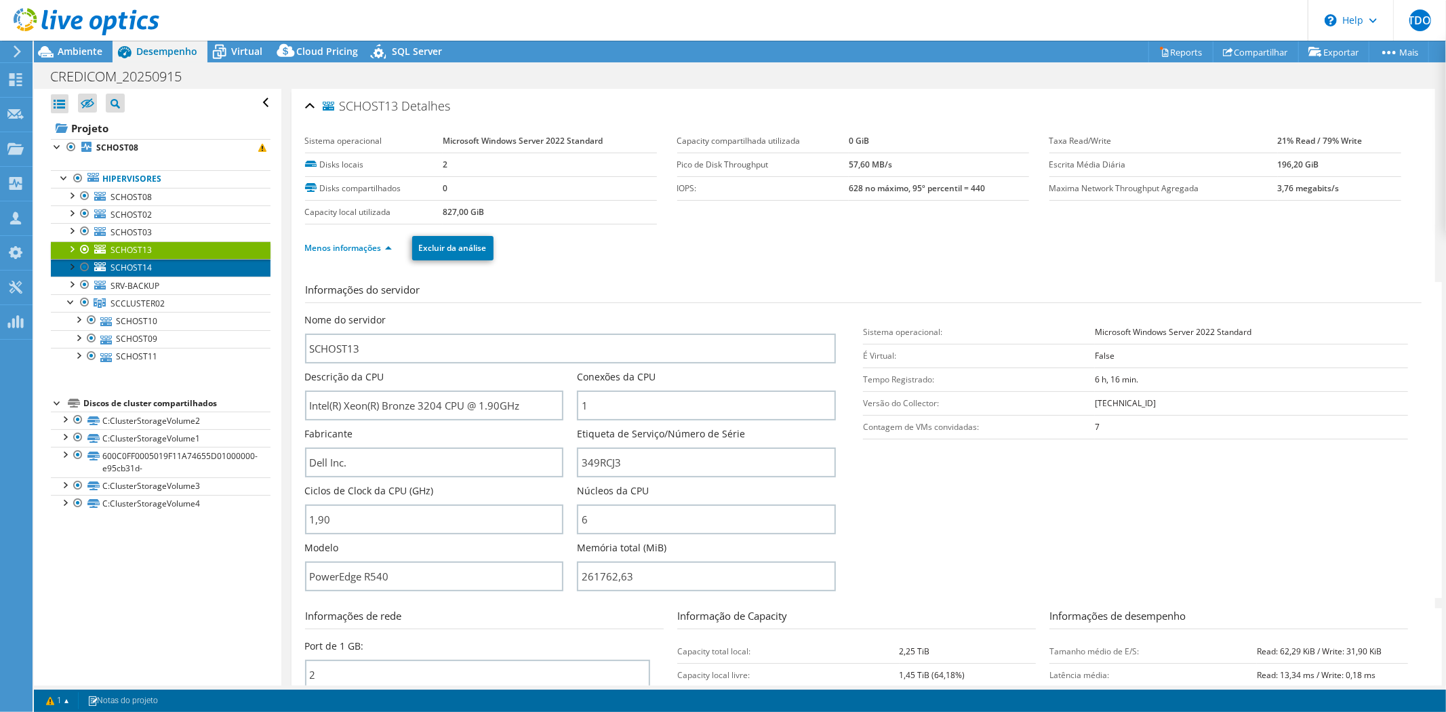
click at [163, 268] on link "SCHOST14" at bounding box center [161, 268] width 220 height 18
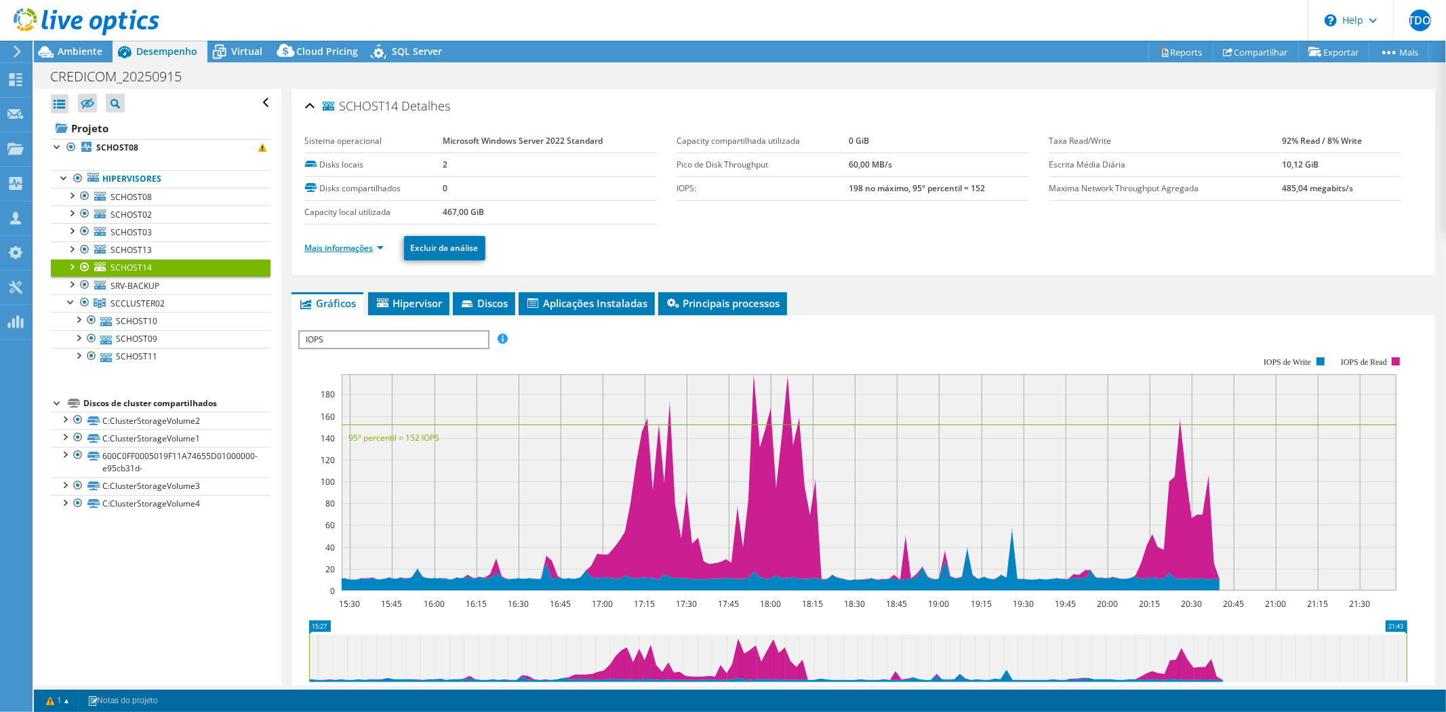
click at [334, 247] on link "Mais informações" at bounding box center [344, 248] width 79 height 12
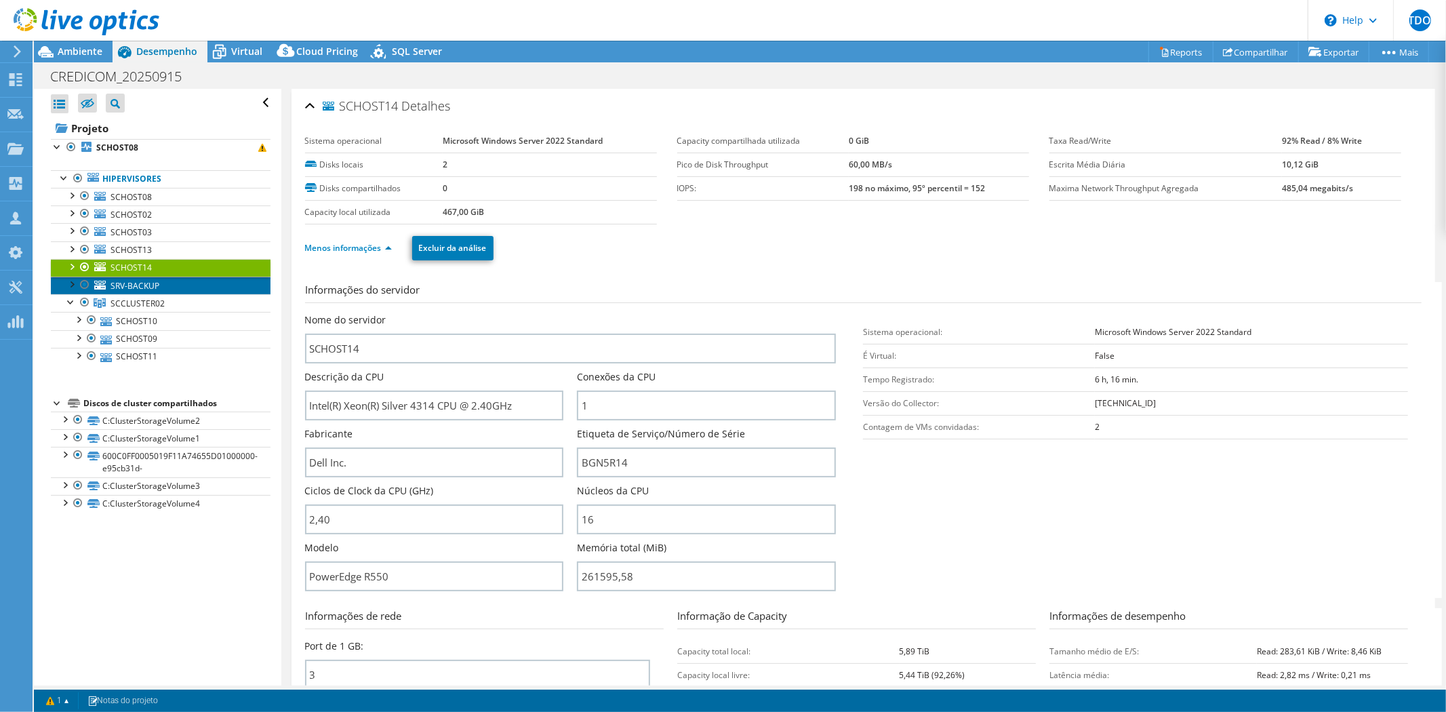
click at [150, 287] on span "SRV-BACKUP" at bounding box center [134, 286] width 49 height 12
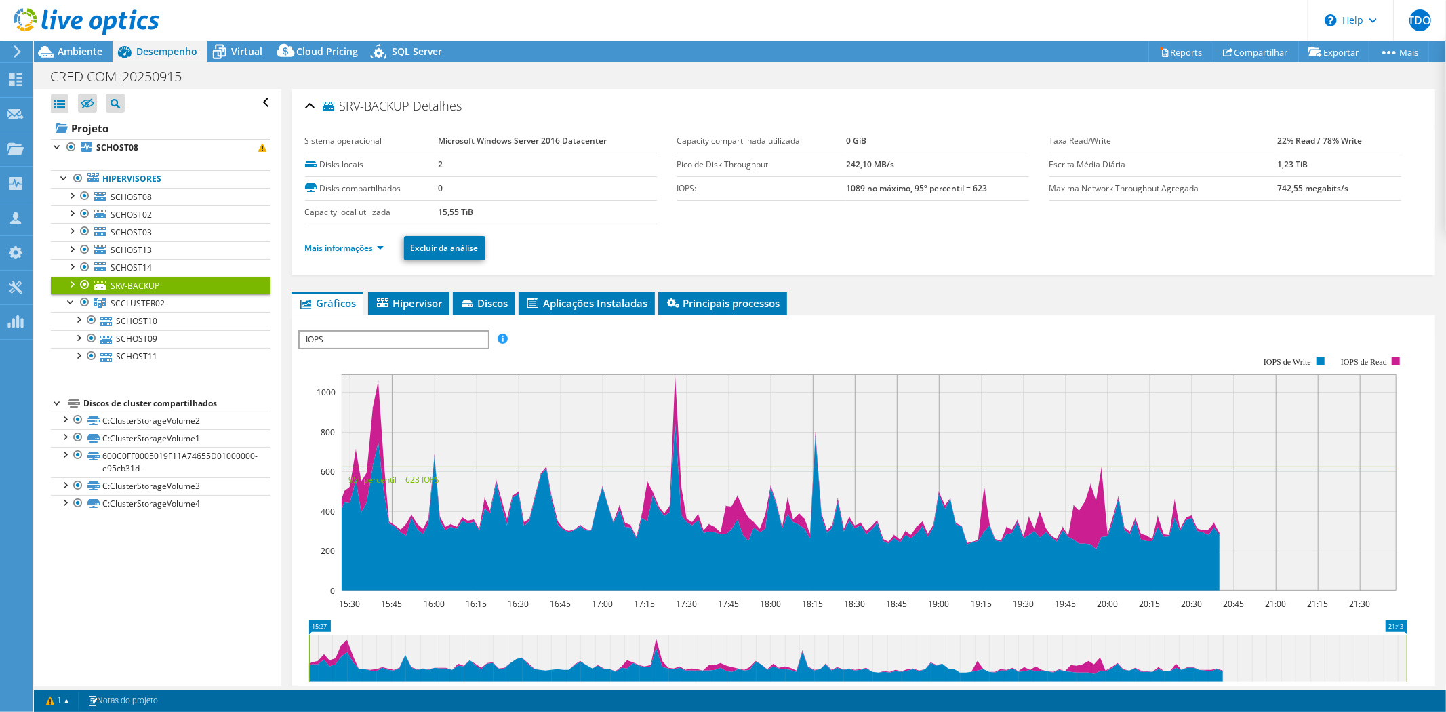
click at [354, 243] on link "Mais informações" at bounding box center [344, 248] width 79 height 12
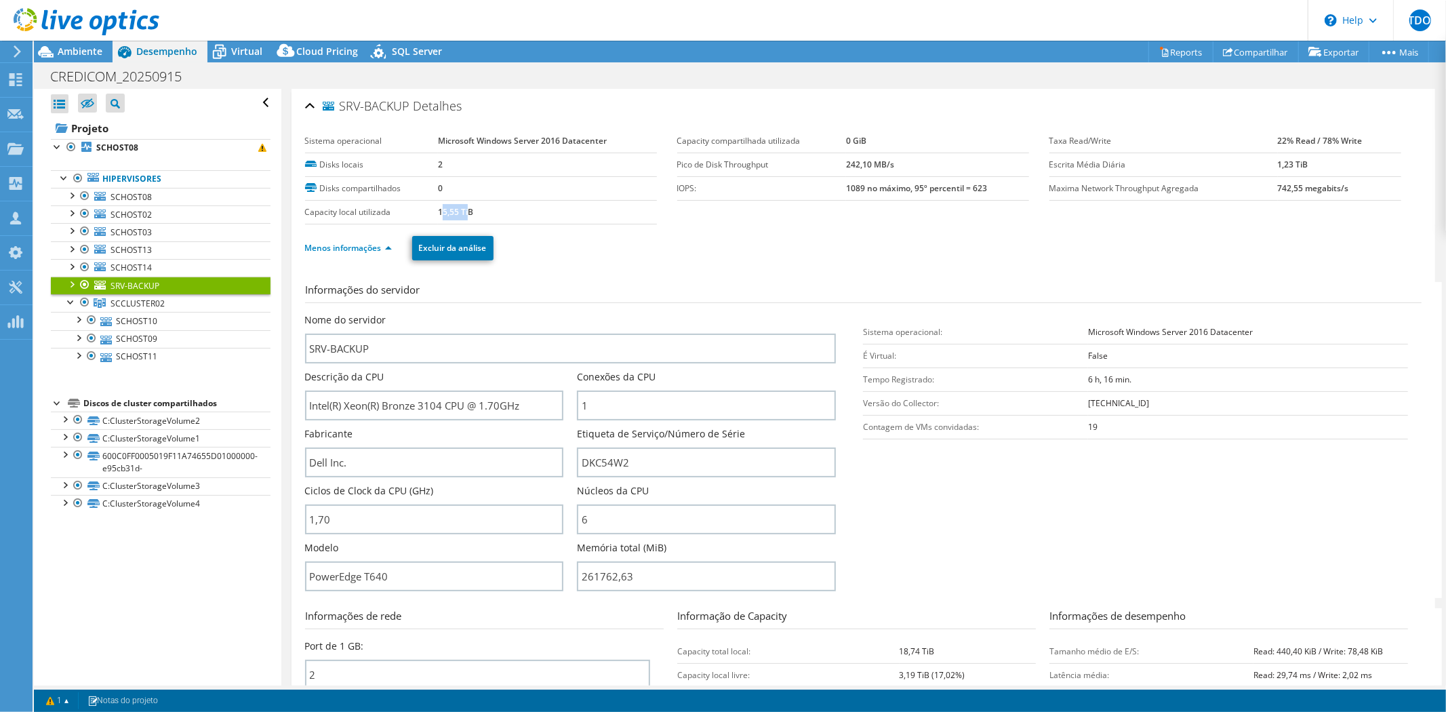
drag, startPoint x: 441, startPoint y: 211, endPoint x: 466, endPoint y: 211, distance: 24.4
click at [466, 211] on b "15,55 TiB" at bounding box center [455, 212] width 35 height 12
click at [171, 199] on link "SCHOST08" at bounding box center [161, 197] width 220 height 18
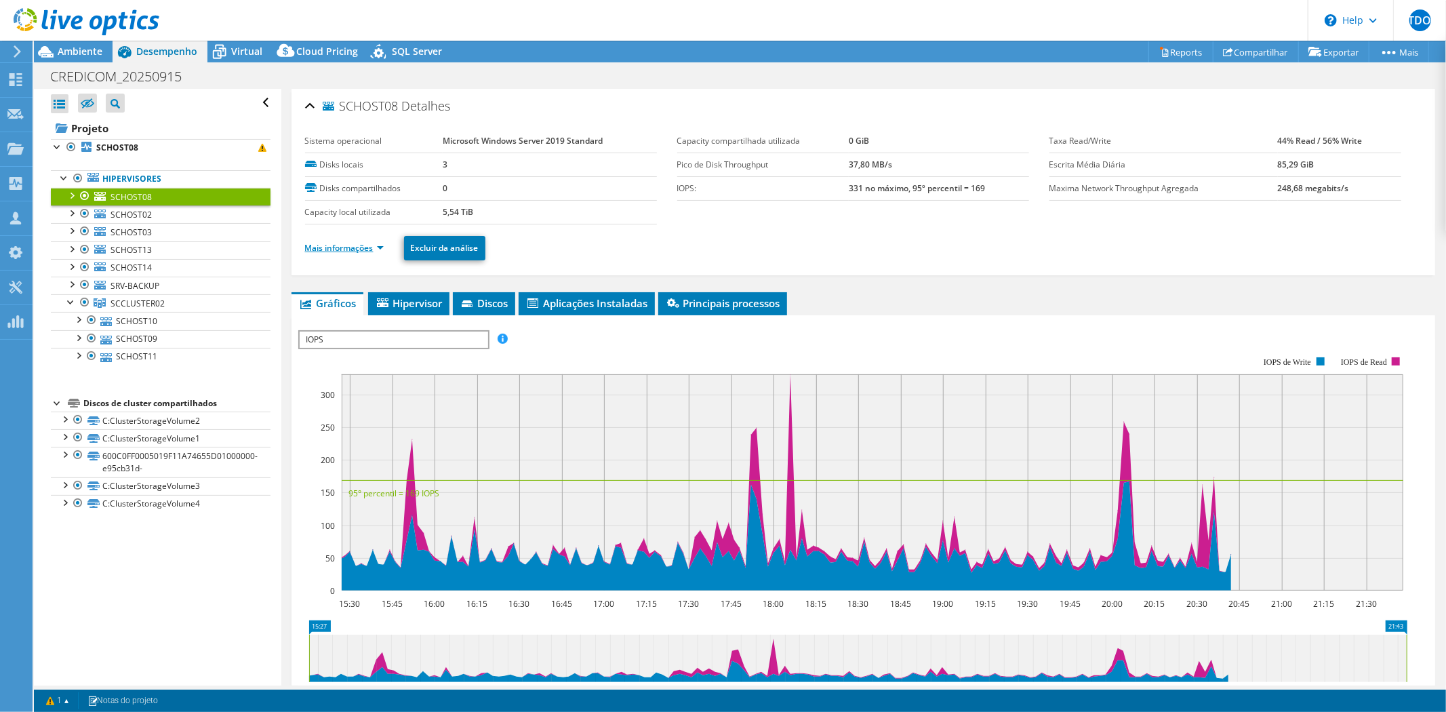
click at [348, 247] on link "Mais informações" at bounding box center [344, 248] width 79 height 12
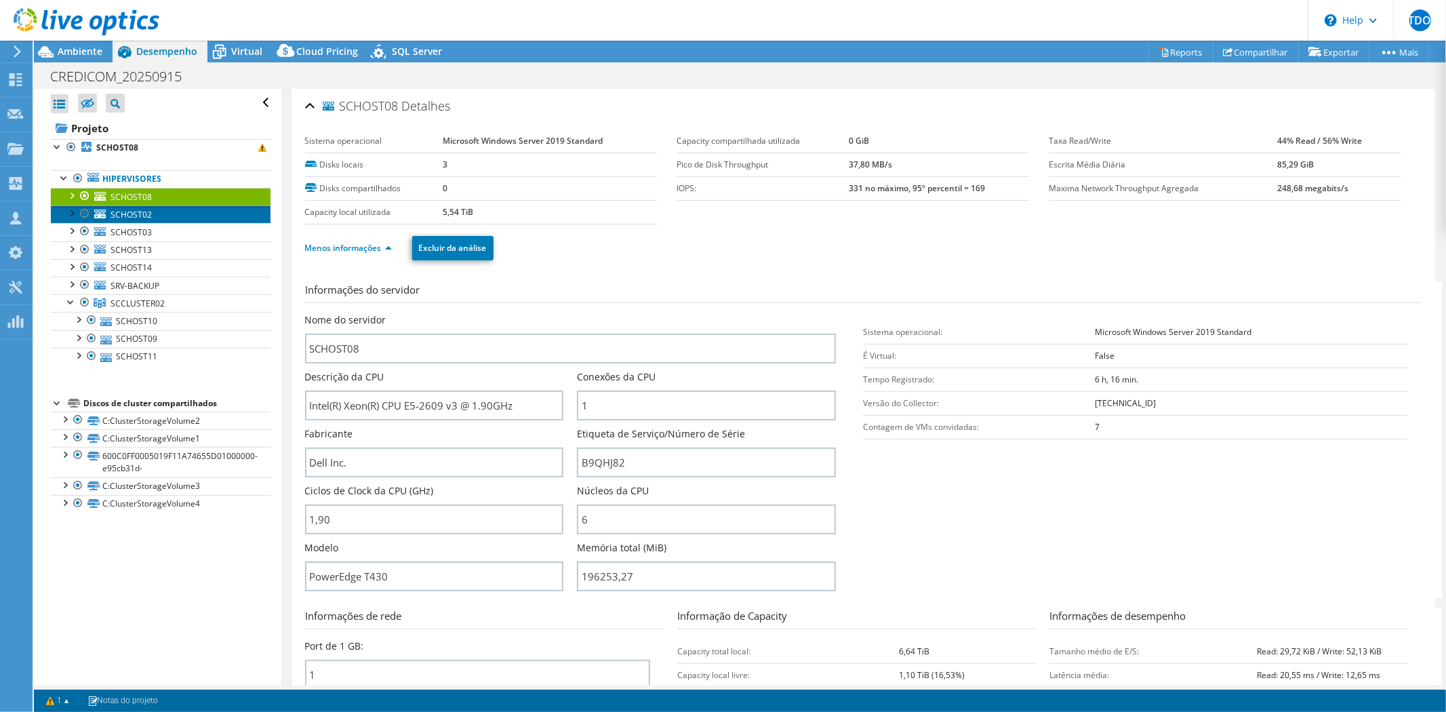
click at [126, 217] on span "SCHOST02" at bounding box center [130, 215] width 41 height 12
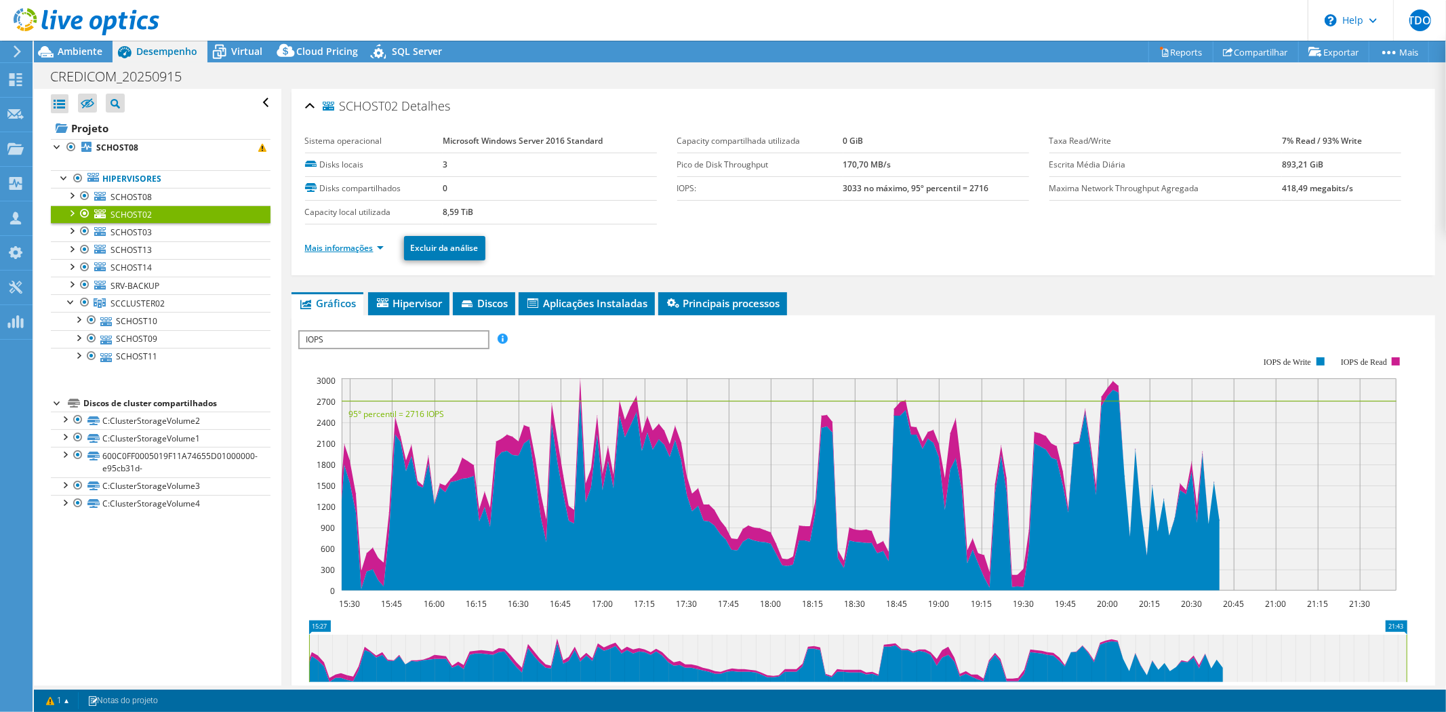
click at [334, 243] on link "Mais informações" at bounding box center [344, 248] width 79 height 12
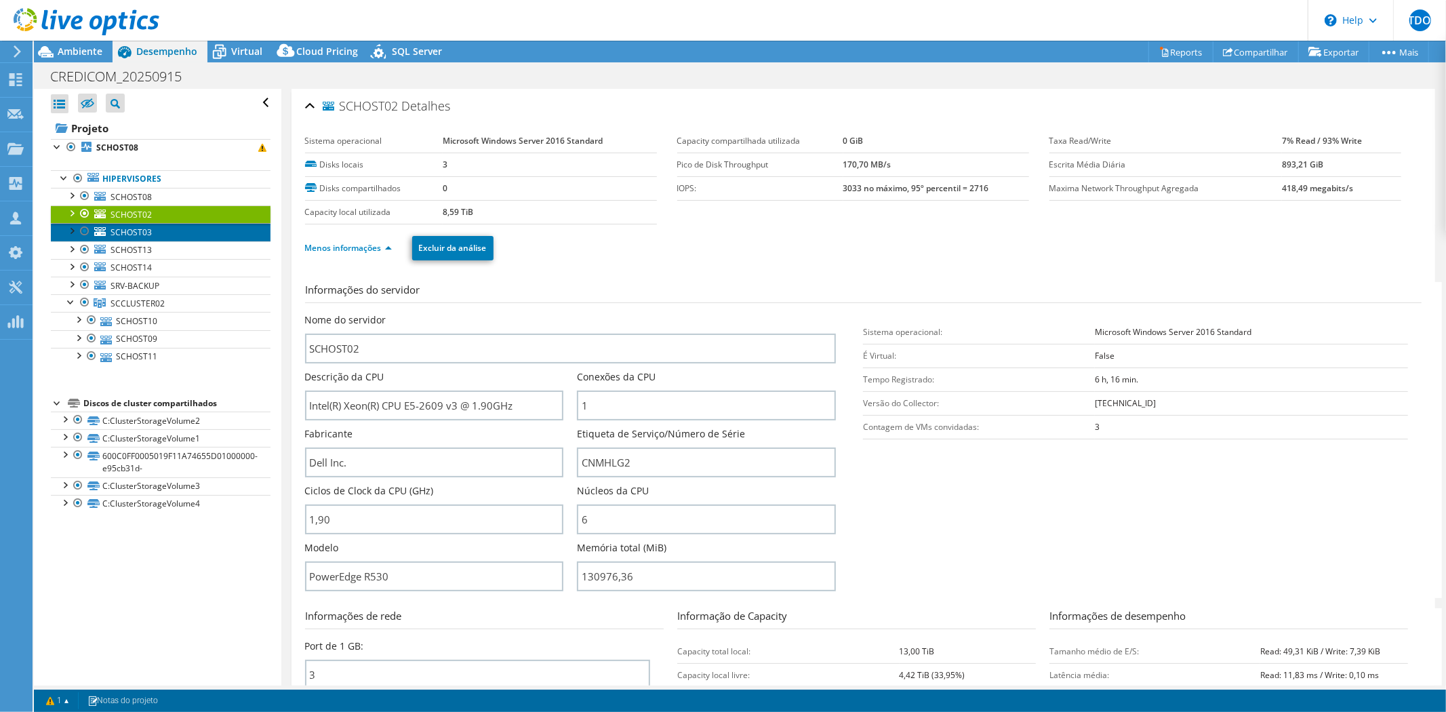
click at [161, 232] on link "SCHOST03" at bounding box center [161, 232] width 220 height 18
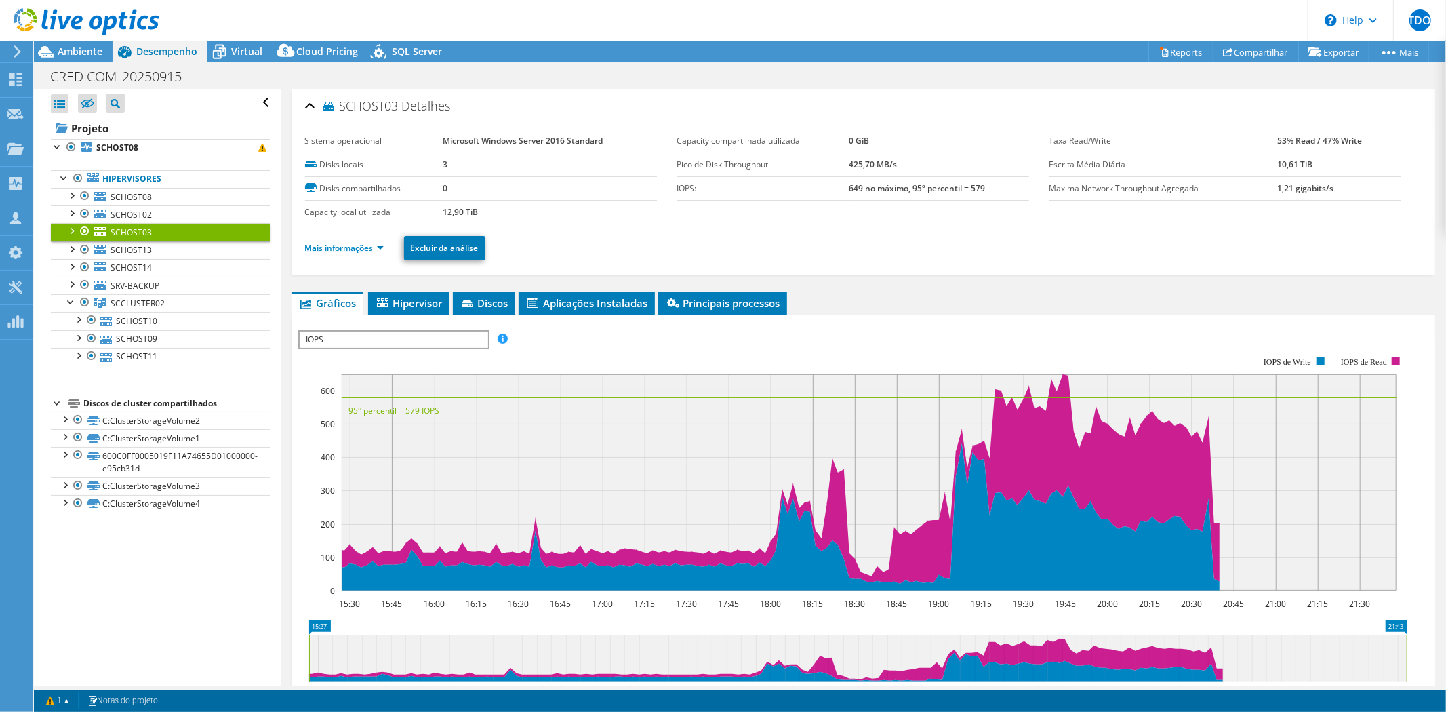
click at [366, 245] on link "Mais informações" at bounding box center [344, 248] width 79 height 12
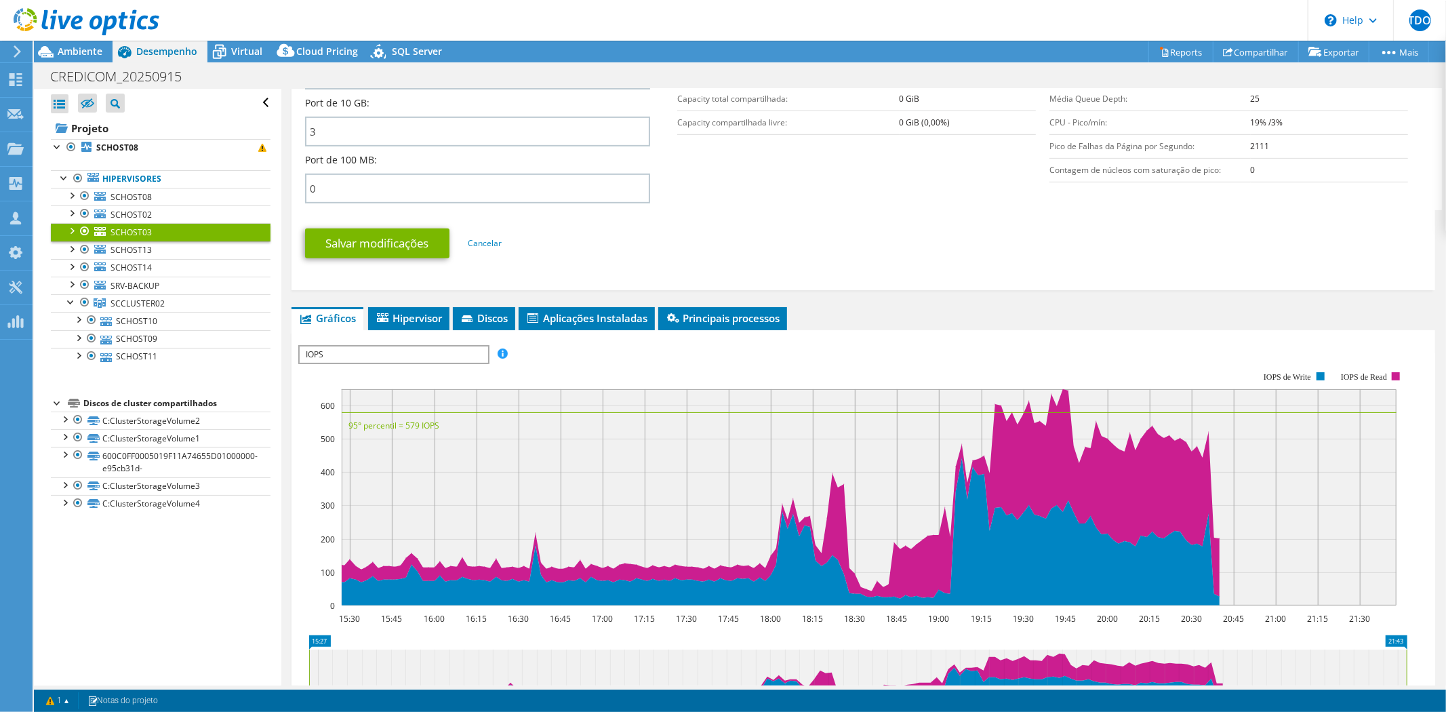
scroll to position [602, 0]
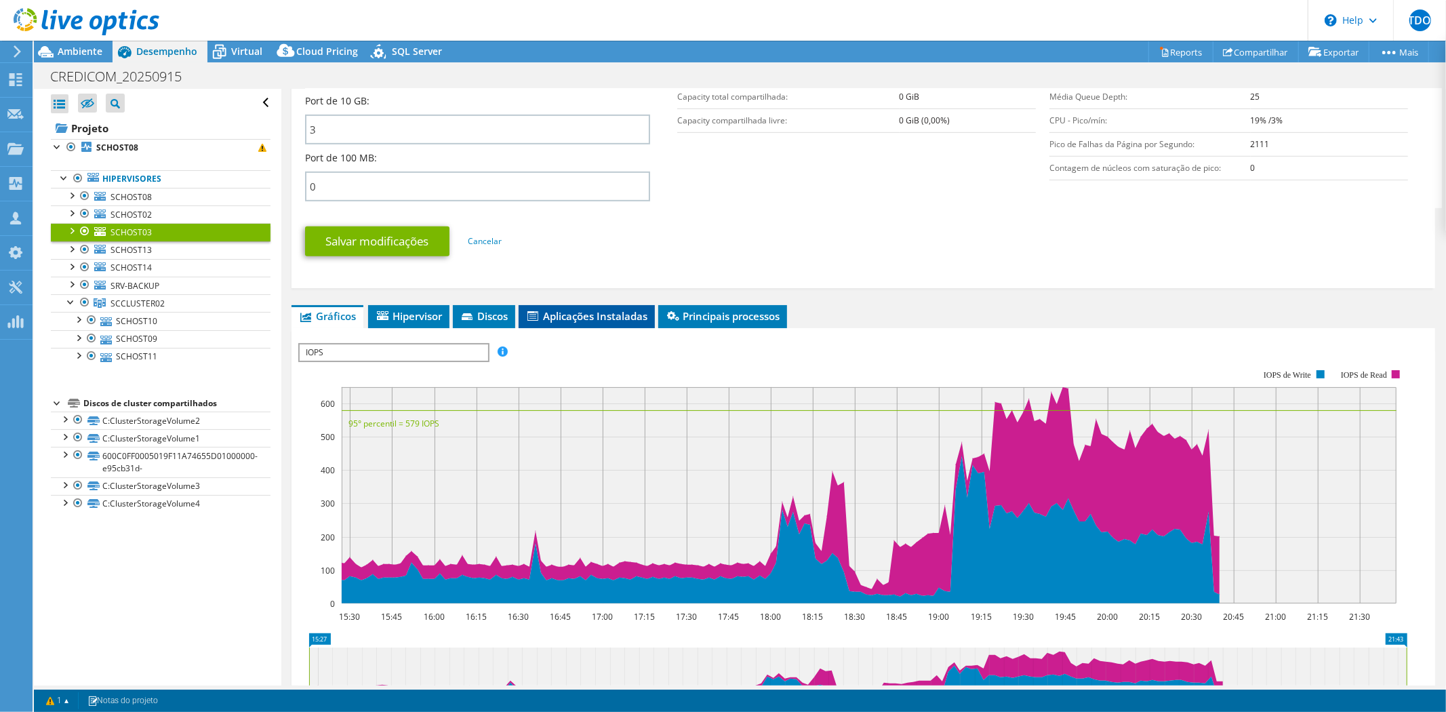
click at [561, 309] on span "Aplicações Instaladas" at bounding box center [586, 316] width 123 height 14
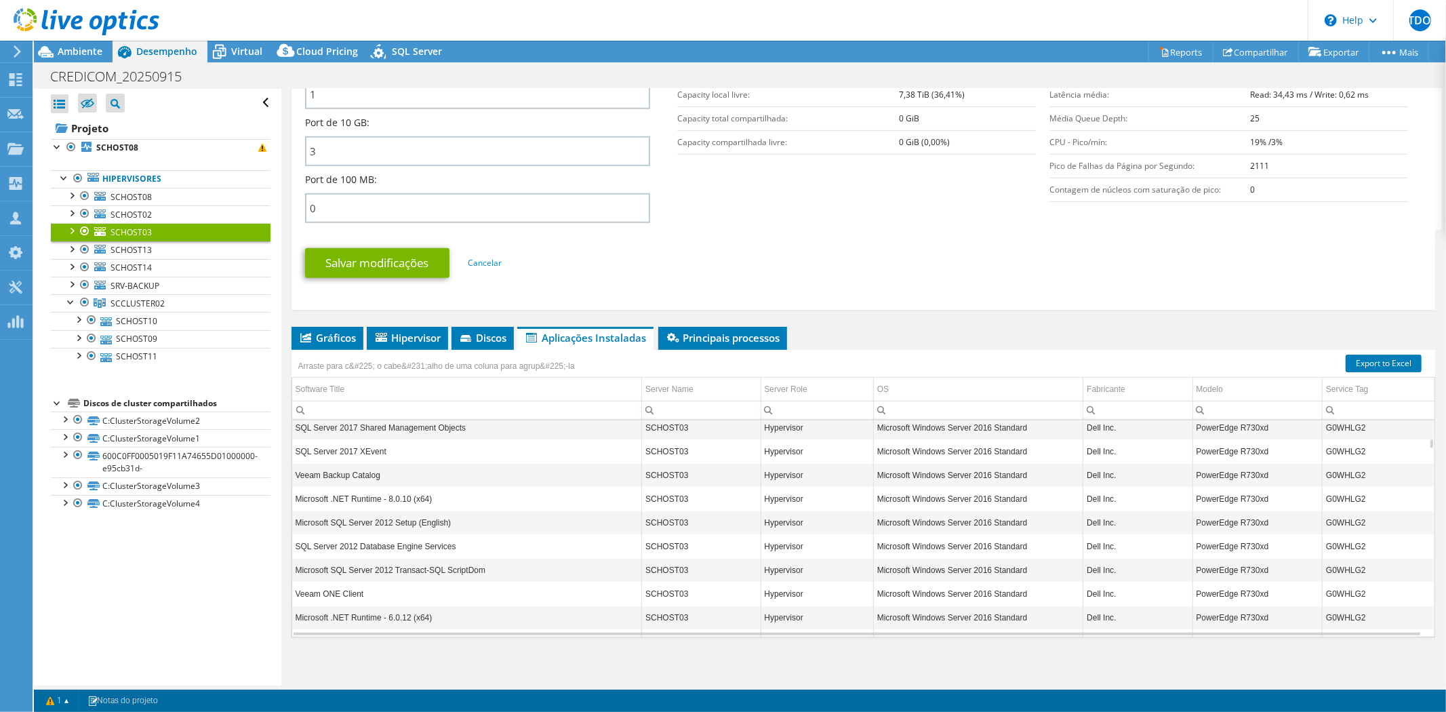
scroll to position [451, 0]
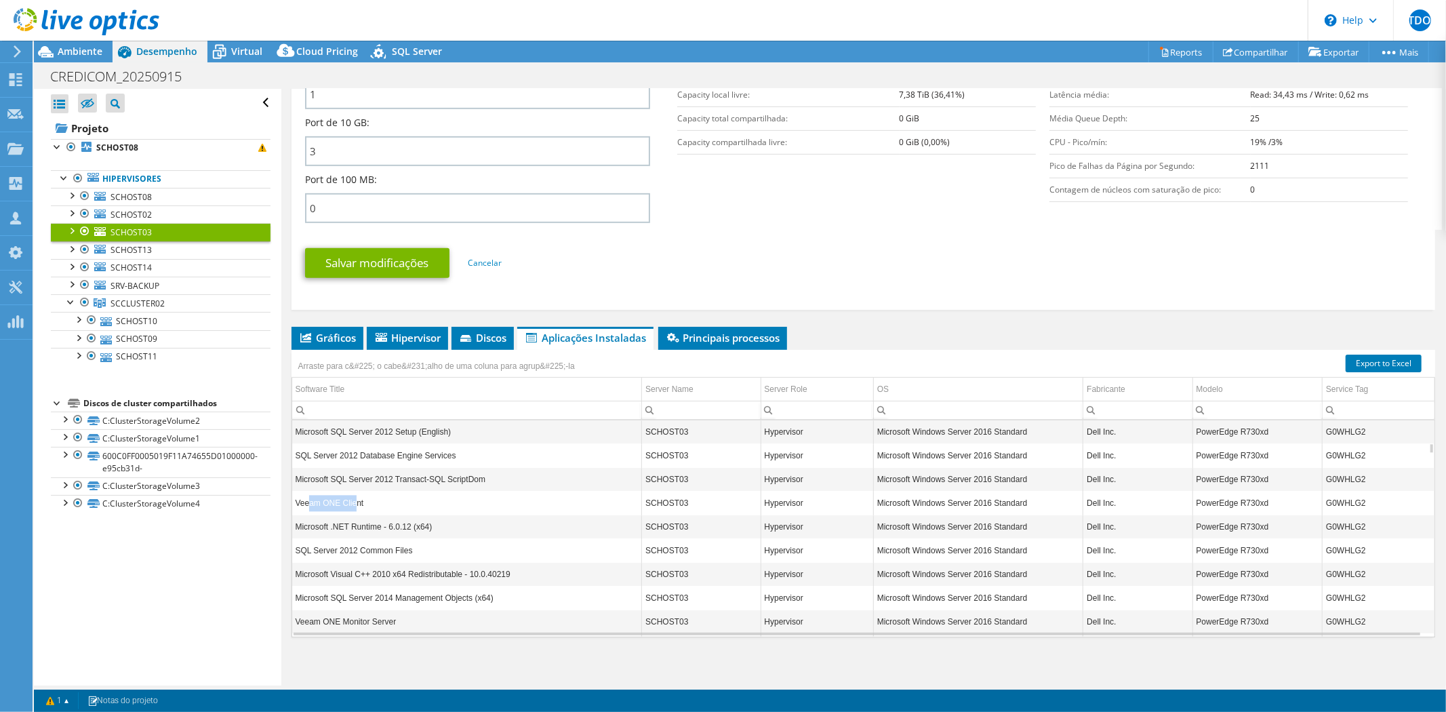
drag, startPoint x: 308, startPoint y: 502, endPoint x: 355, endPoint y: 502, distance: 46.8
click at [355, 502] on td "Veeam ONE Client" at bounding box center [467, 503] width 350 height 24
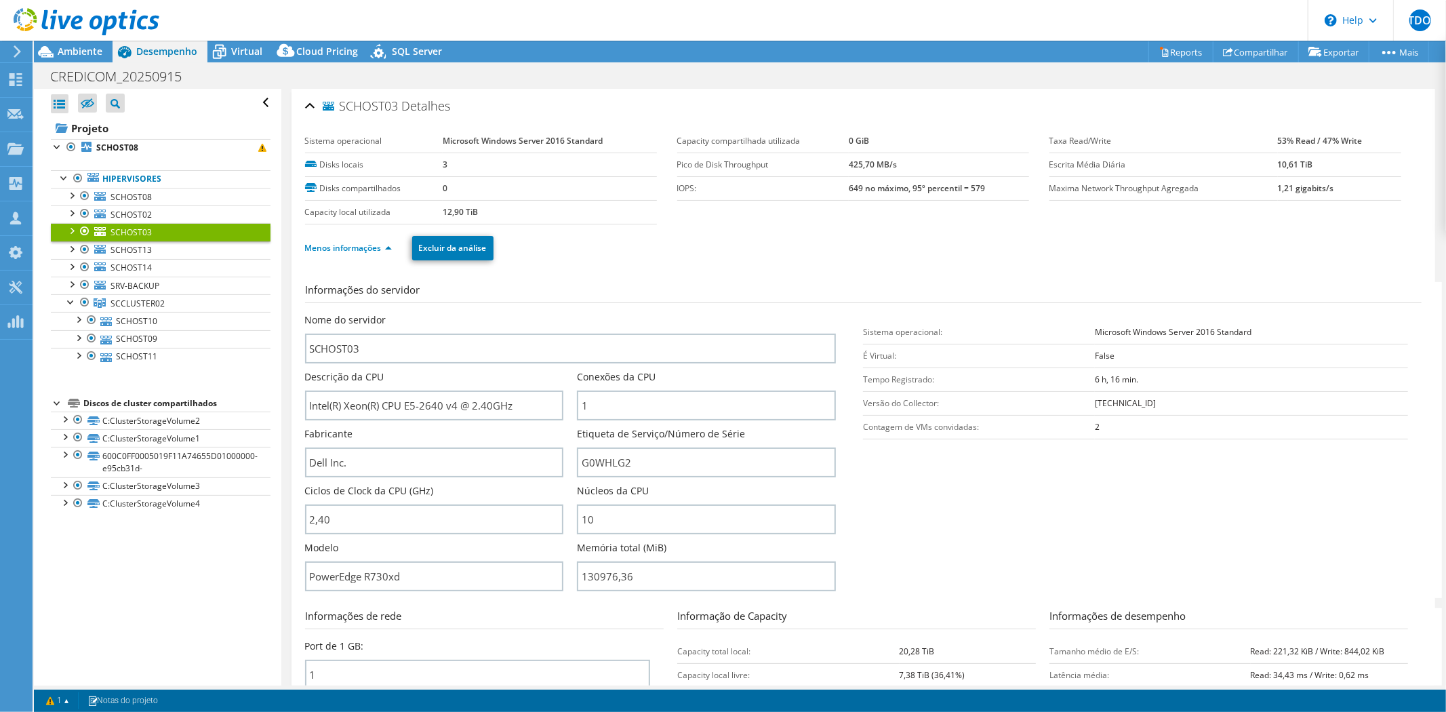
scroll to position [1089, 0]
click at [333, 48] on span "Cloud Pricing" at bounding box center [327, 51] width 62 height 13
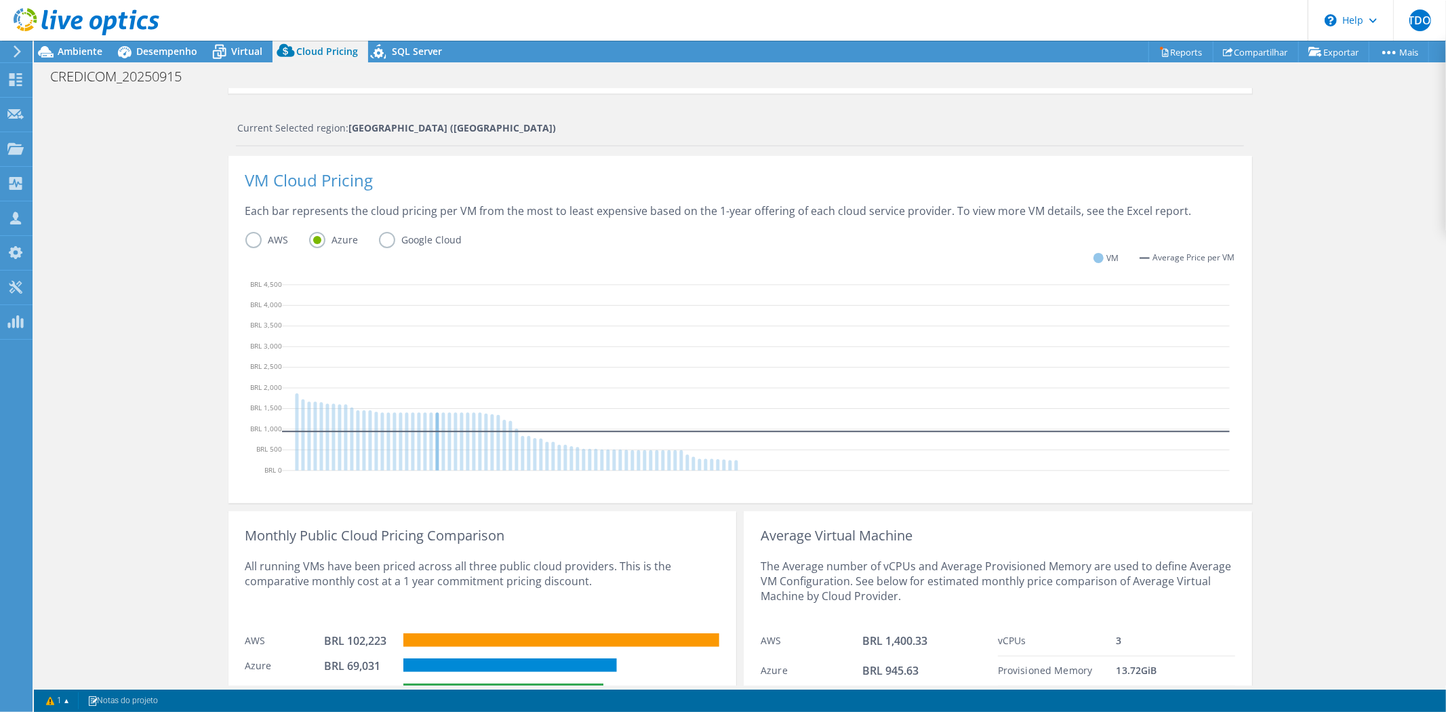
scroll to position [324, 0]
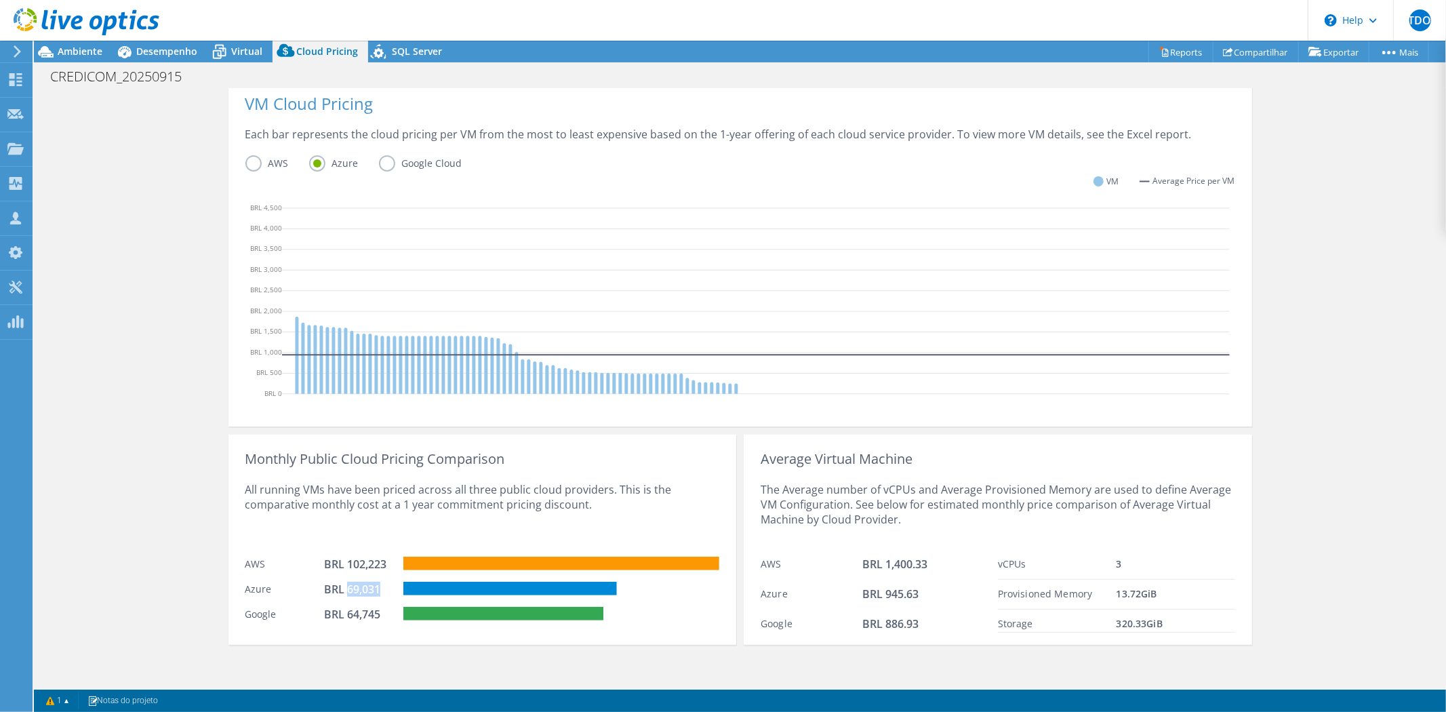
drag, startPoint x: 341, startPoint y: 583, endPoint x: 380, endPoint y: 584, distance: 39.3
click at [380, 584] on div "BRL 69,031" at bounding box center [358, 589] width 68 height 15
click at [92, 47] on span "Ambiente" at bounding box center [80, 51] width 45 height 13
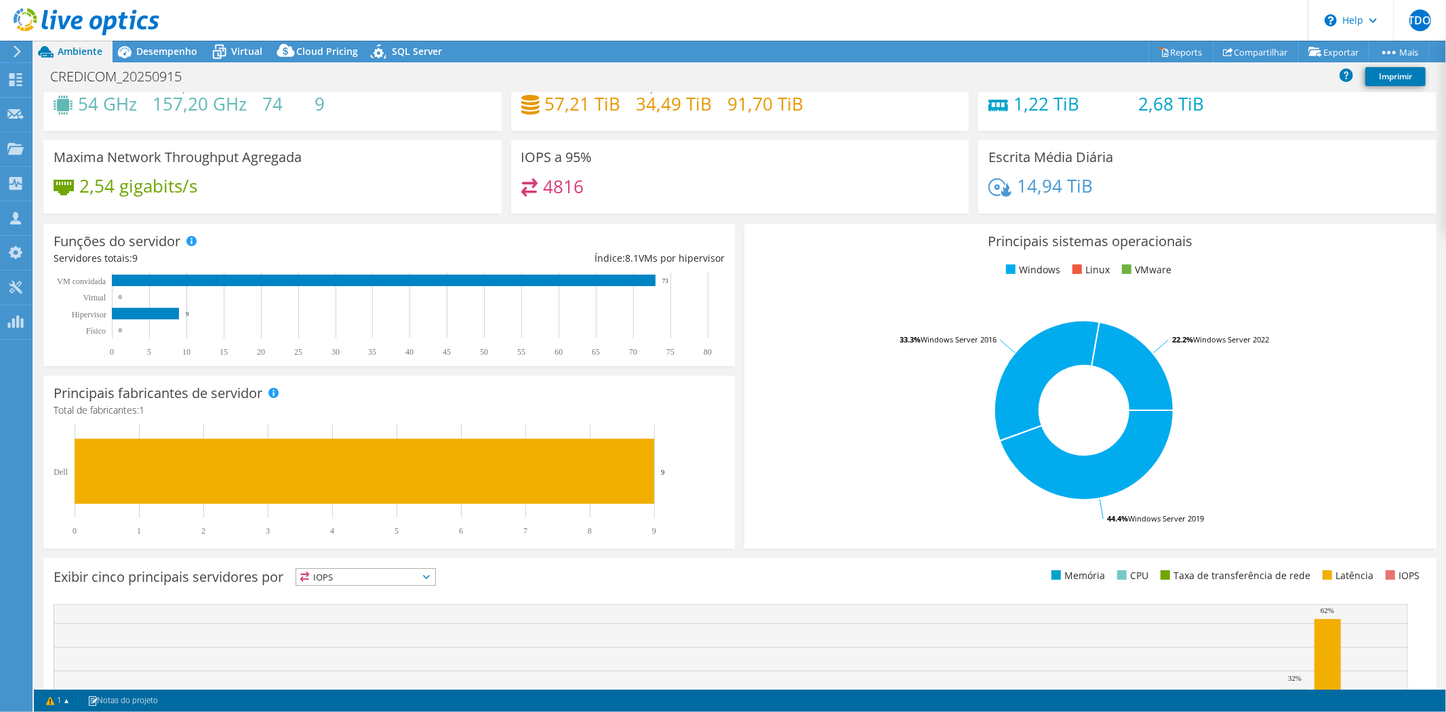
scroll to position [0, 0]
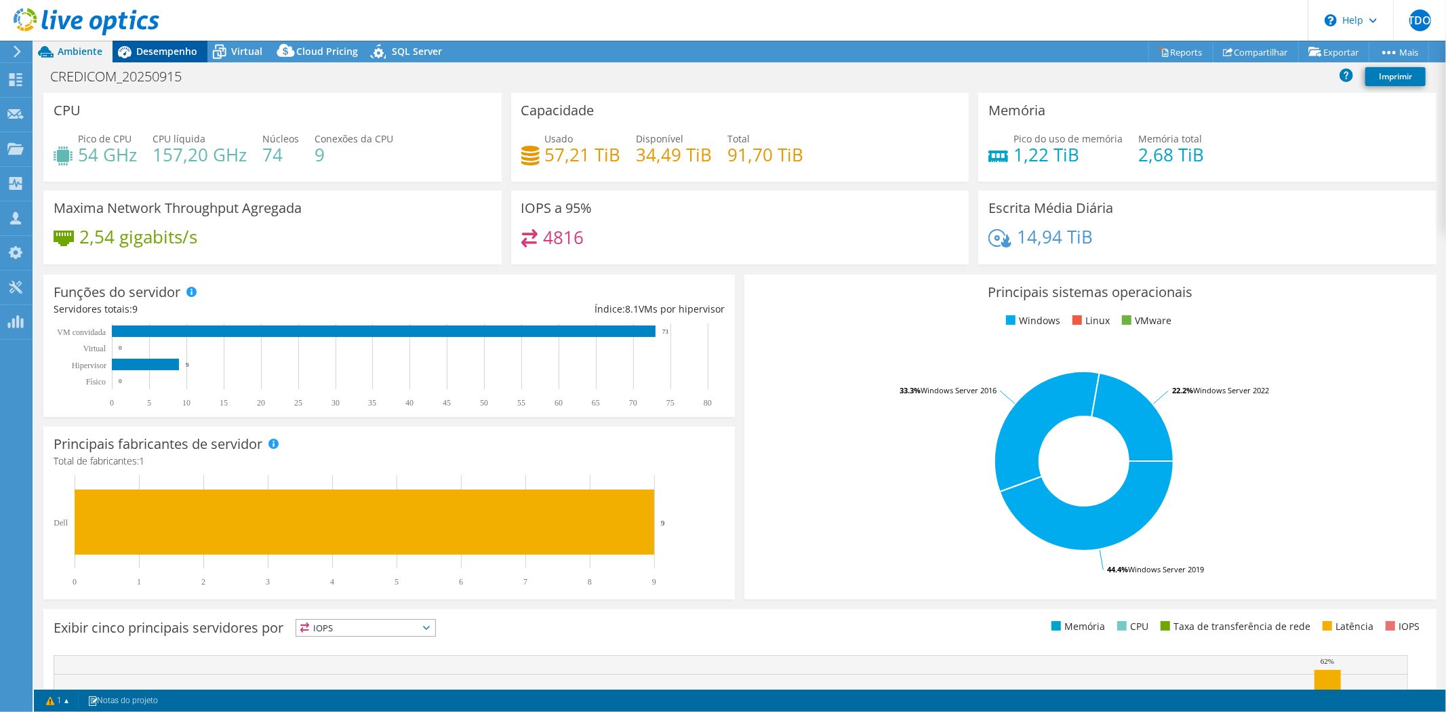
click at [195, 45] on span "Desempenho" at bounding box center [166, 51] width 61 height 13
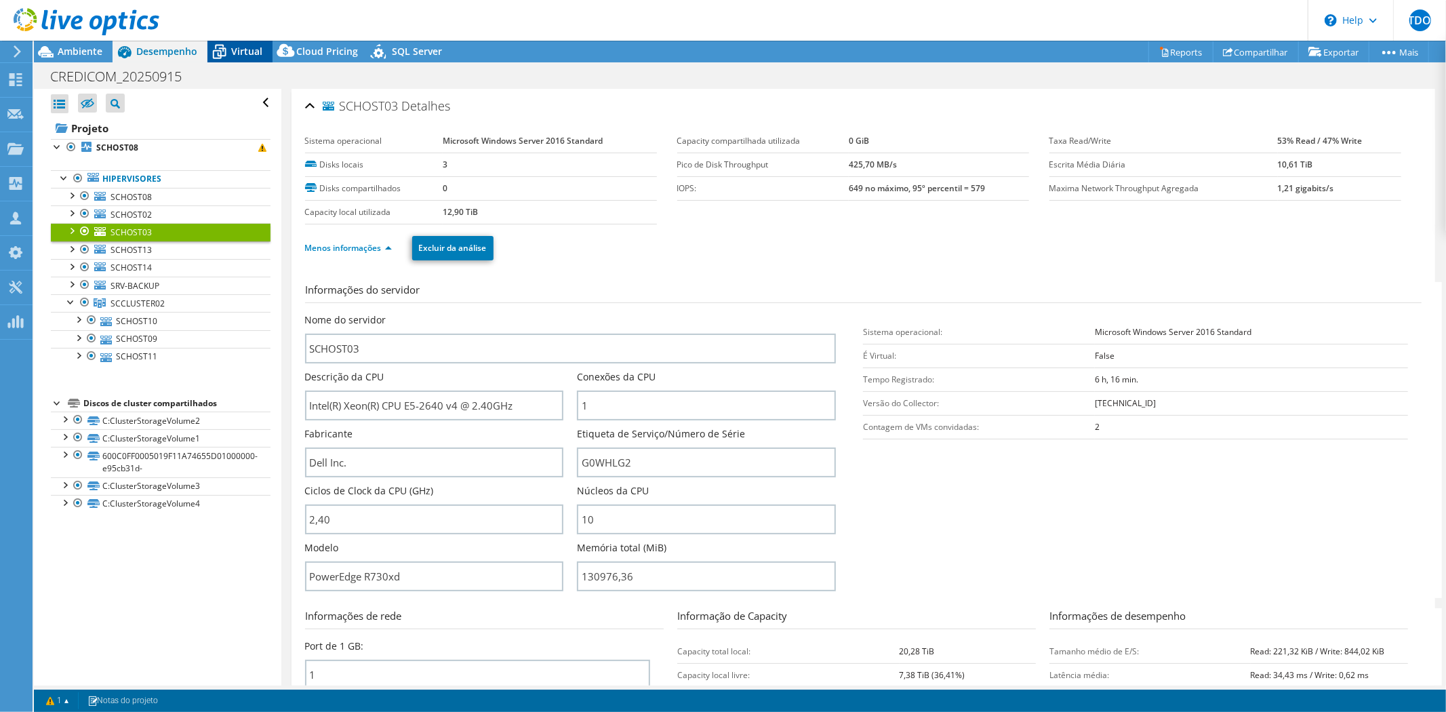
click at [222, 46] on icon at bounding box center [219, 47] width 9 height 5
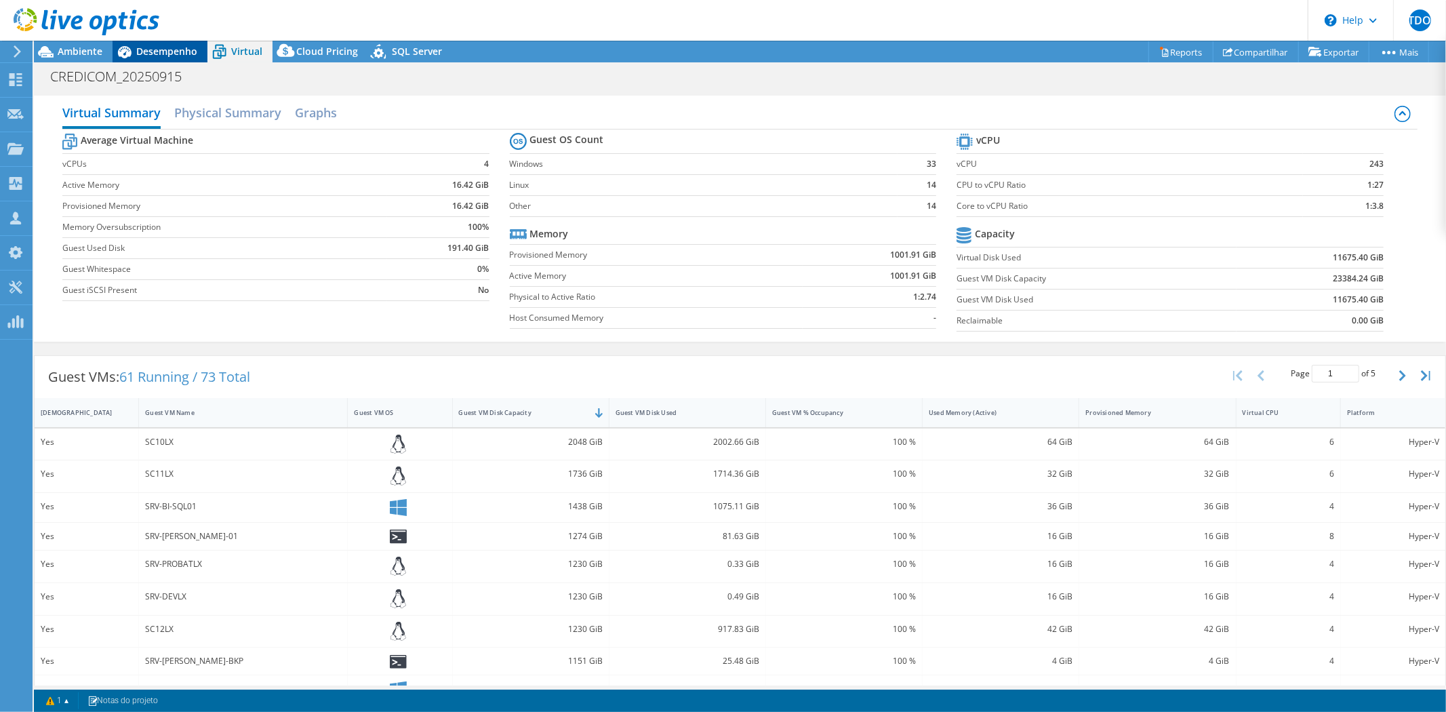
click at [180, 48] on span "Desempenho" at bounding box center [166, 51] width 61 height 13
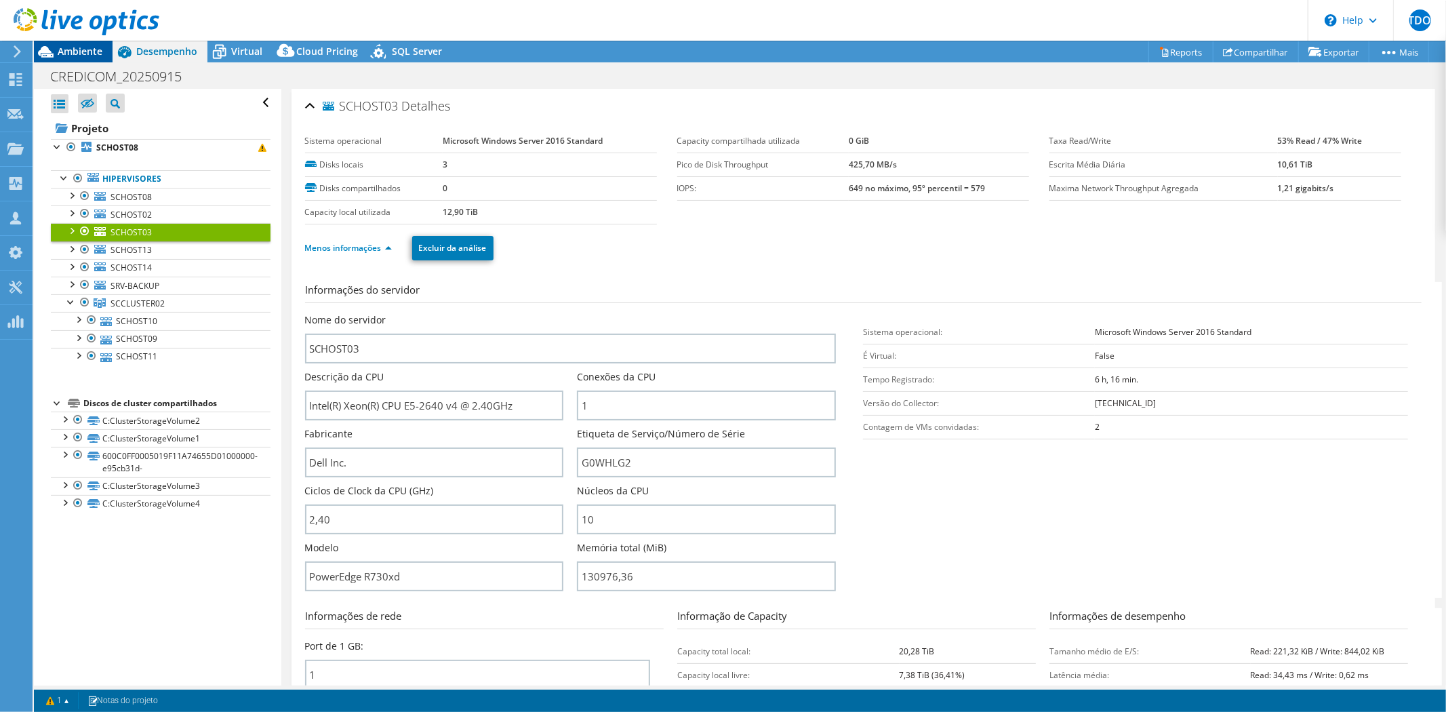
click at [72, 49] on span "Ambiente" at bounding box center [80, 51] width 45 height 13
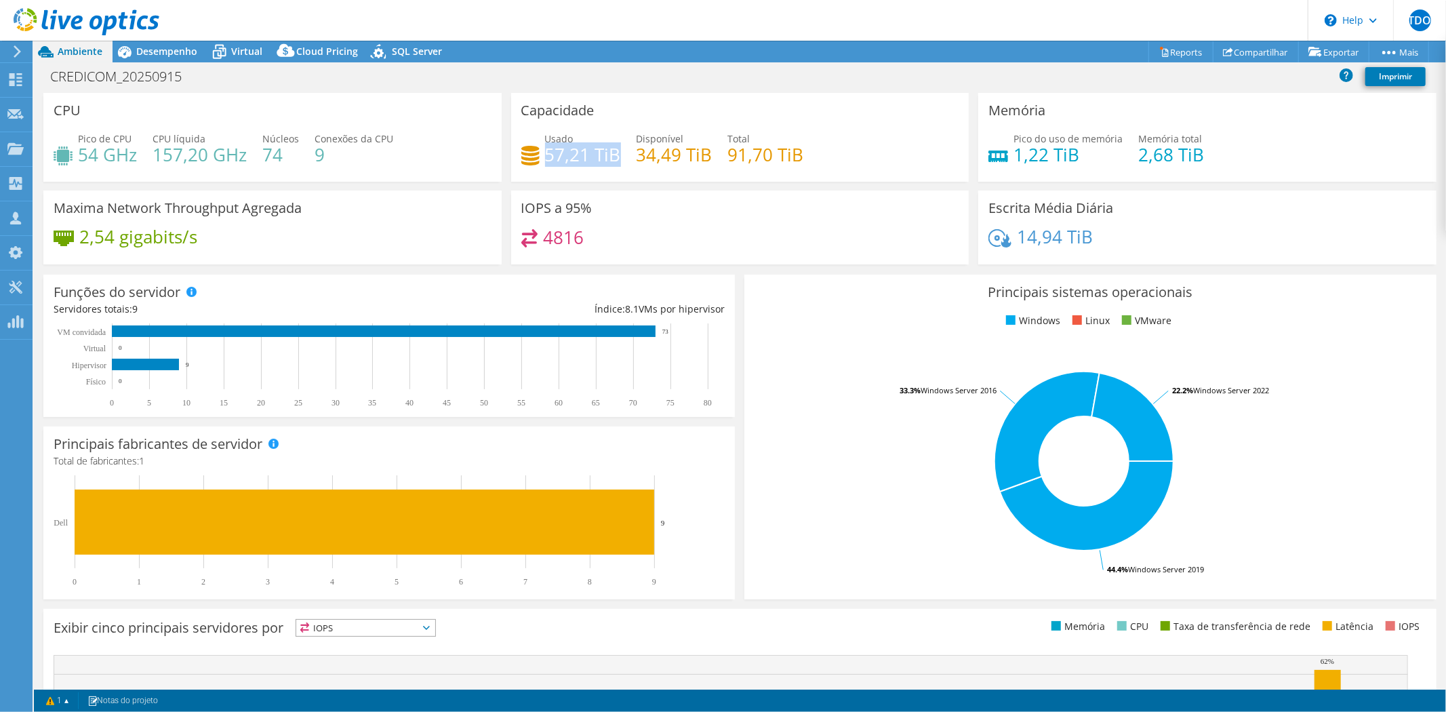
drag, startPoint x: 543, startPoint y: 152, endPoint x: 615, endPoint y: 150, distance: 72.5
click at [615, 150] on h4 "57,21 TiB" at bounding box center [583, 154] width 76 height 15
